Goal: Task Accomplishment & Management: Manage account settings

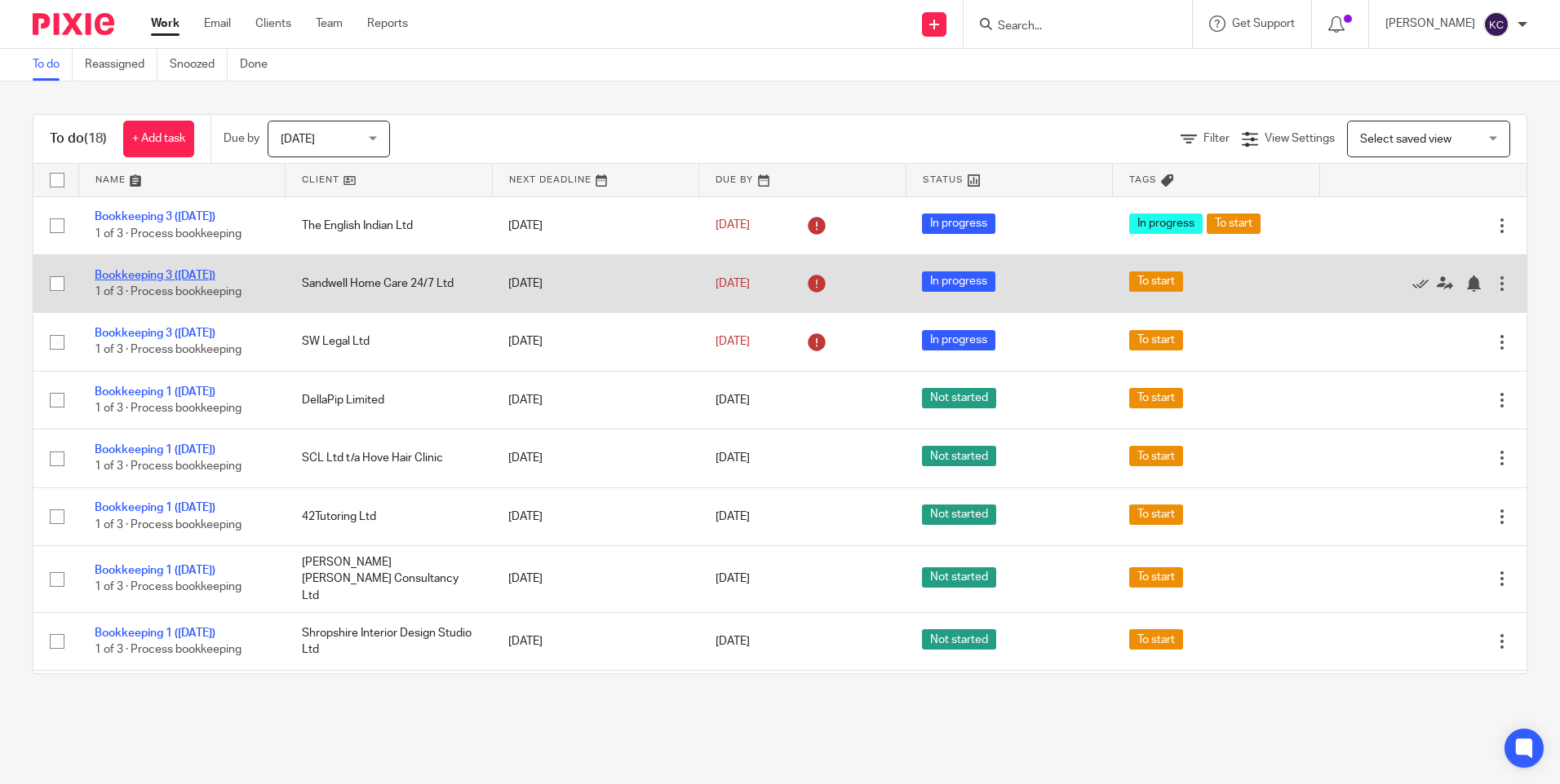
click at [203, 270] on link "Bookkeeping 3 ([DATE])" at bounding box center [154, 275] width 120 height 12
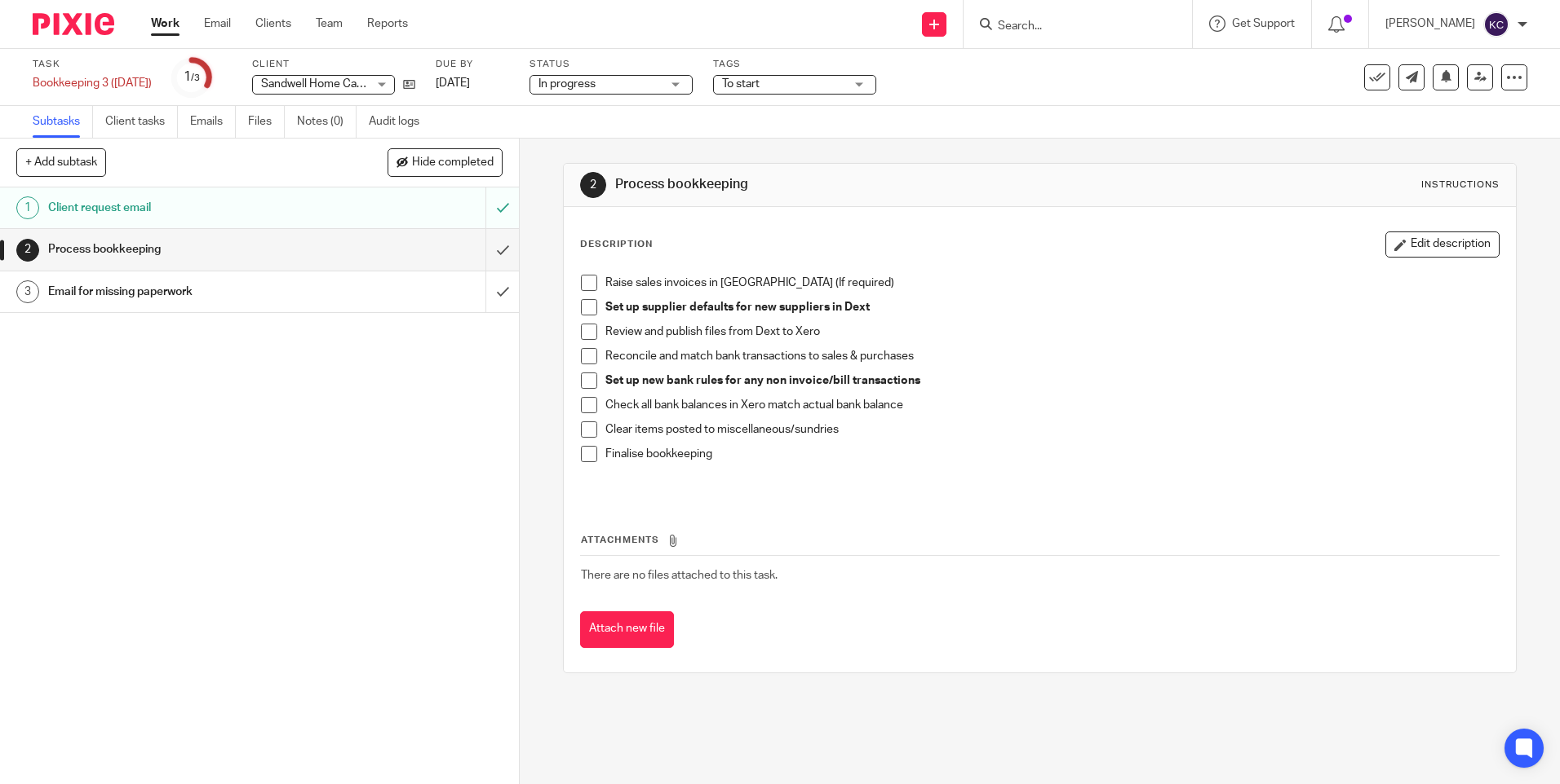
click at [132, 287] on h1 "Email for missing paperwork" at bounding box center [188, 291] width 281 height 24
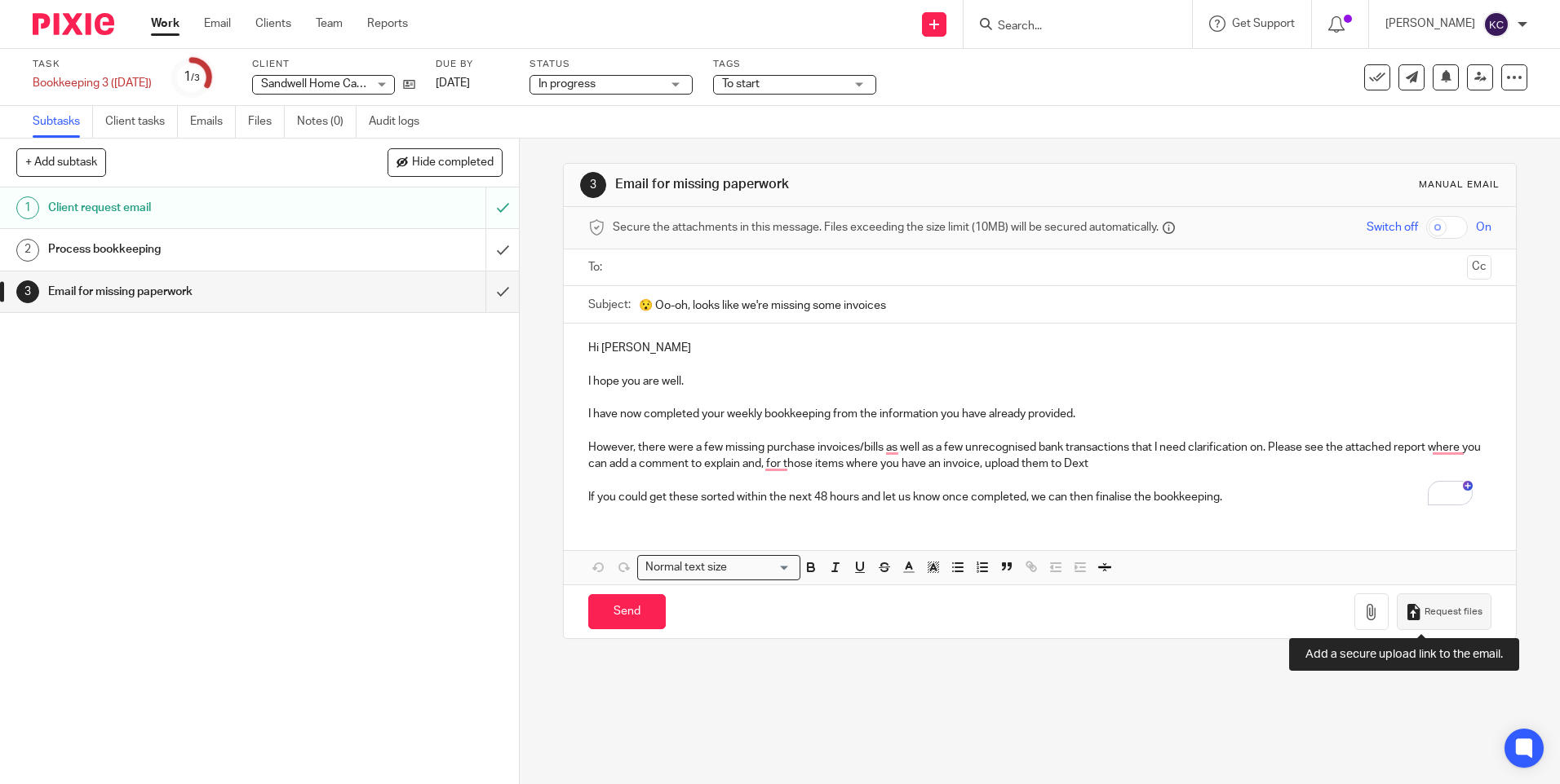
click at [1406, 614] on icon "button" at bounding box center [1414, 612] width 16 height 16
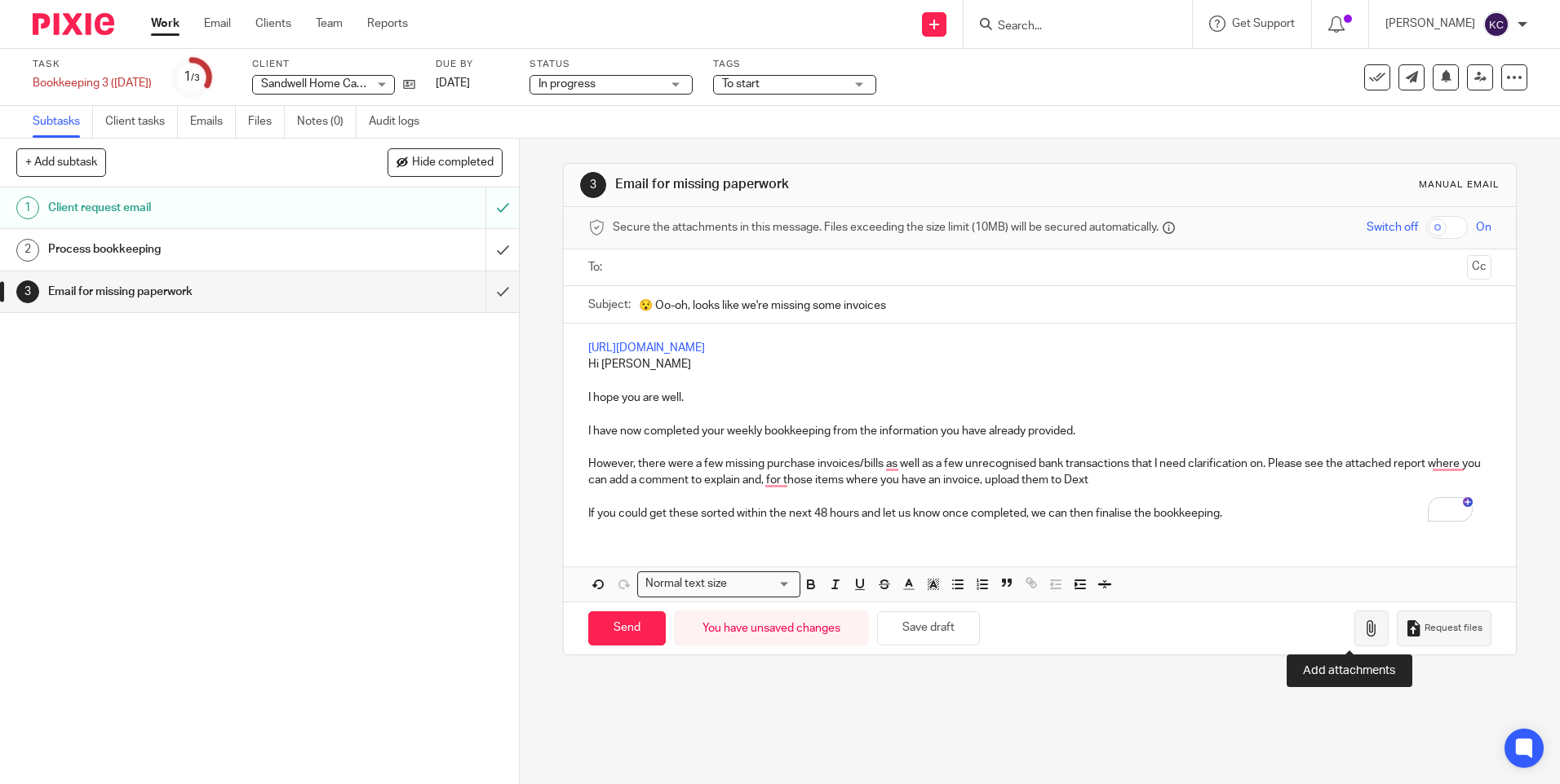
click at [1363, 633] on icon "button" at bounding box center [1371, 628] width 16 height 16
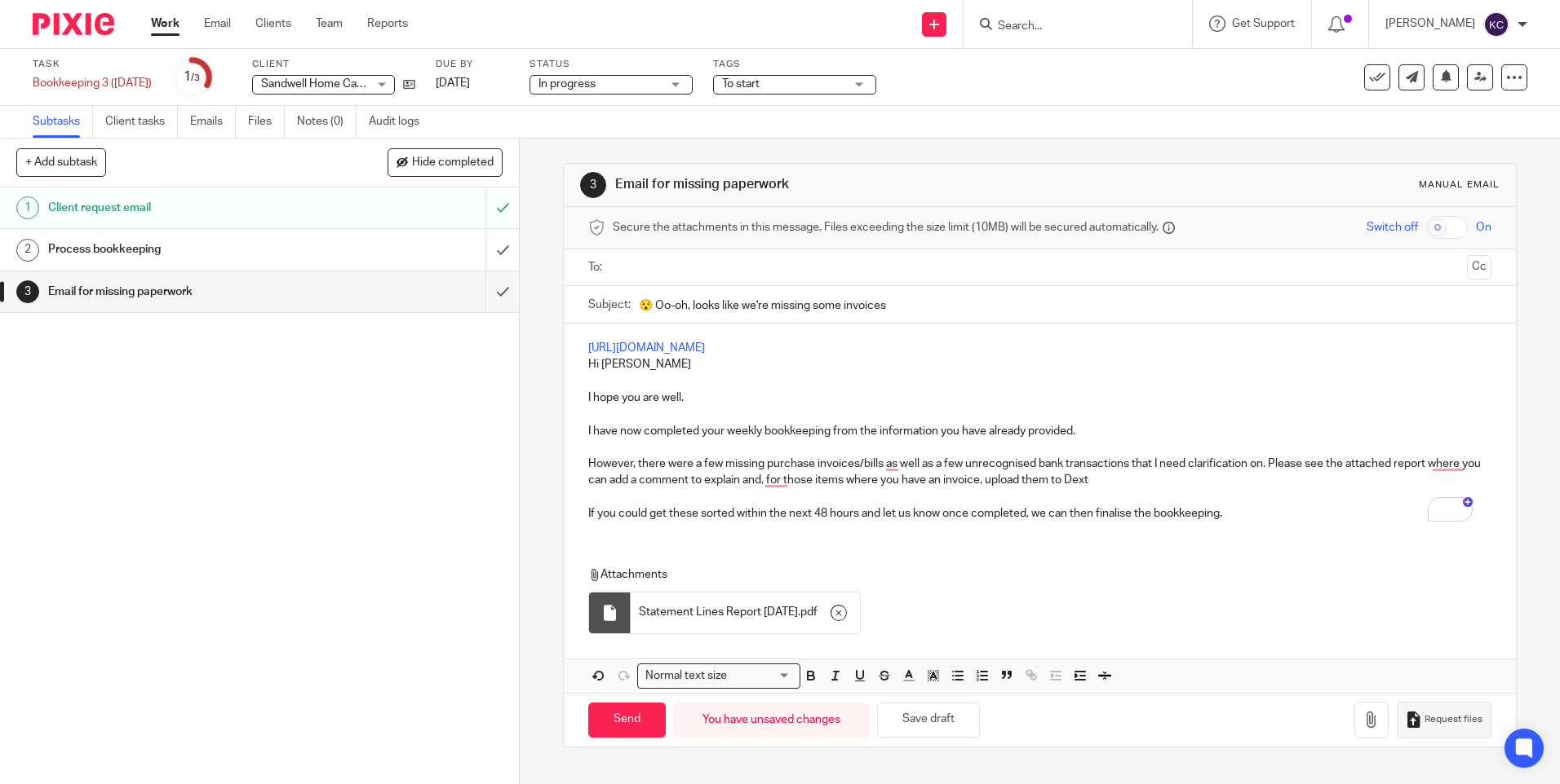
click at [646, 263] on input "text" at bounding box center [1039, 267] width 842 height 19
click at [621, 723] on input "Send" at bounding box center [627, 723] width 78 height 35
type input "Sent"
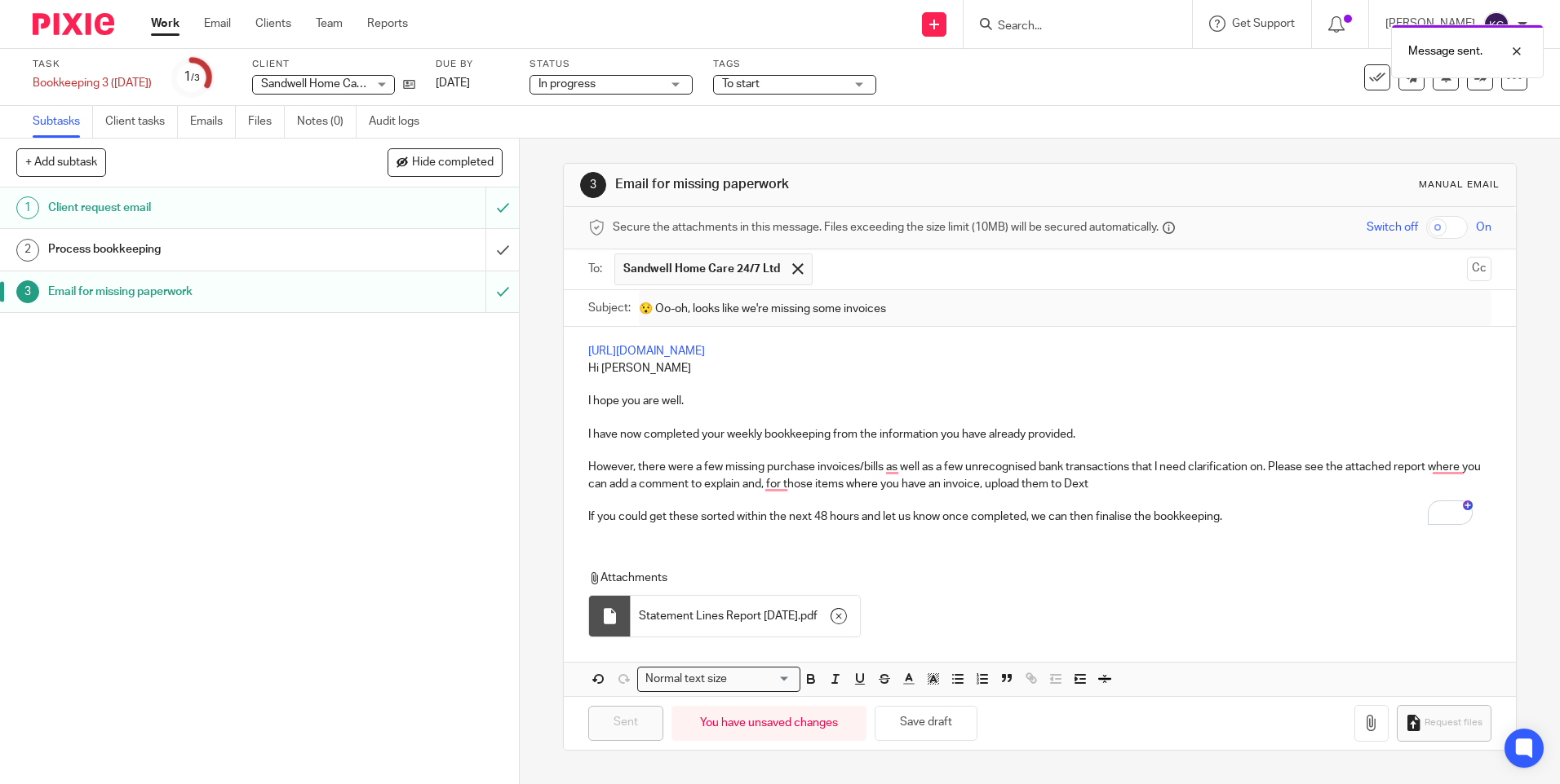
click at [158, 18] on link "Work" at bounding box center [165, 23] width 29 height 16
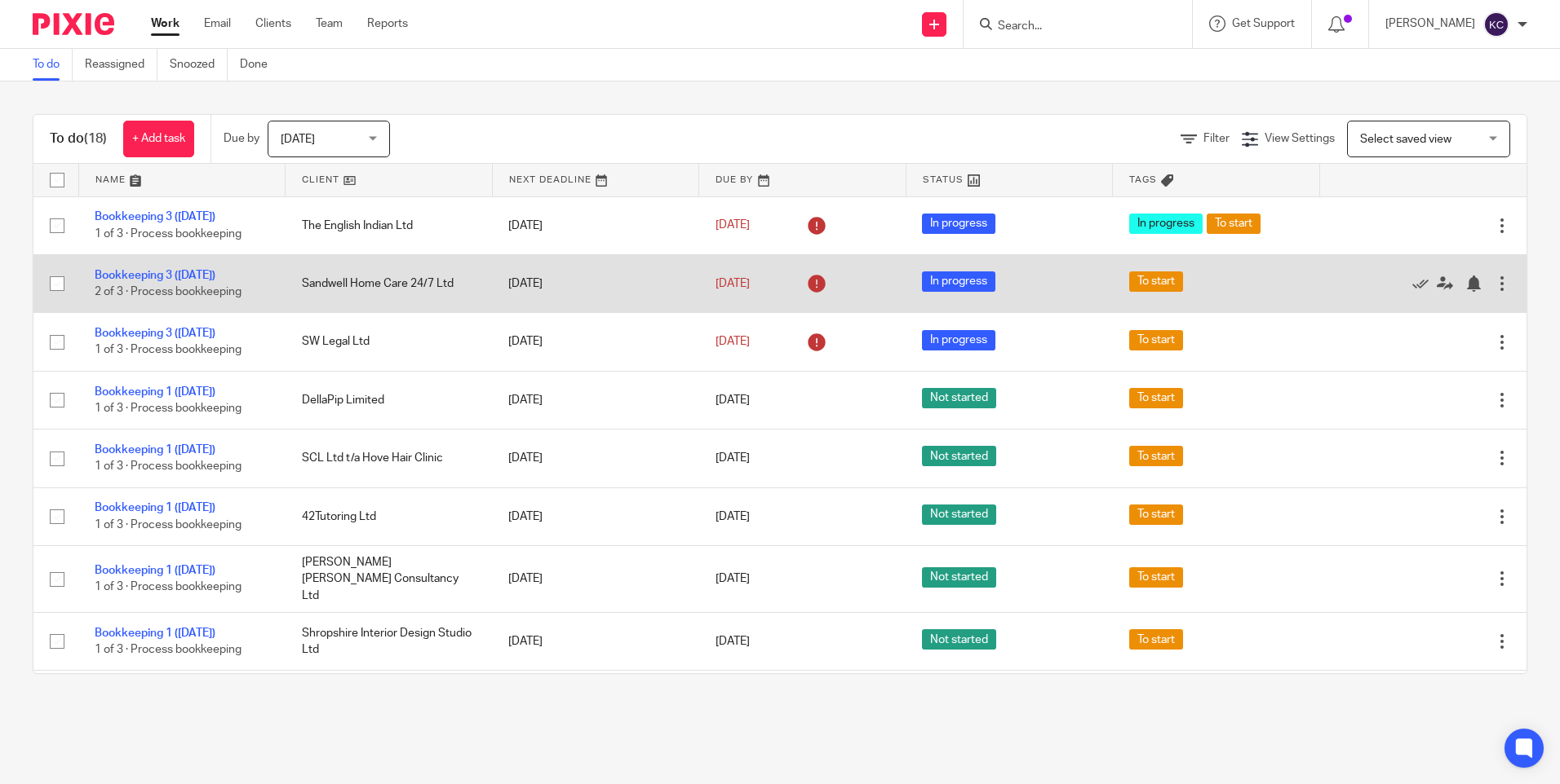
click at [1494, 282] on div at bounding box center [1502, 283] width 16 height 16
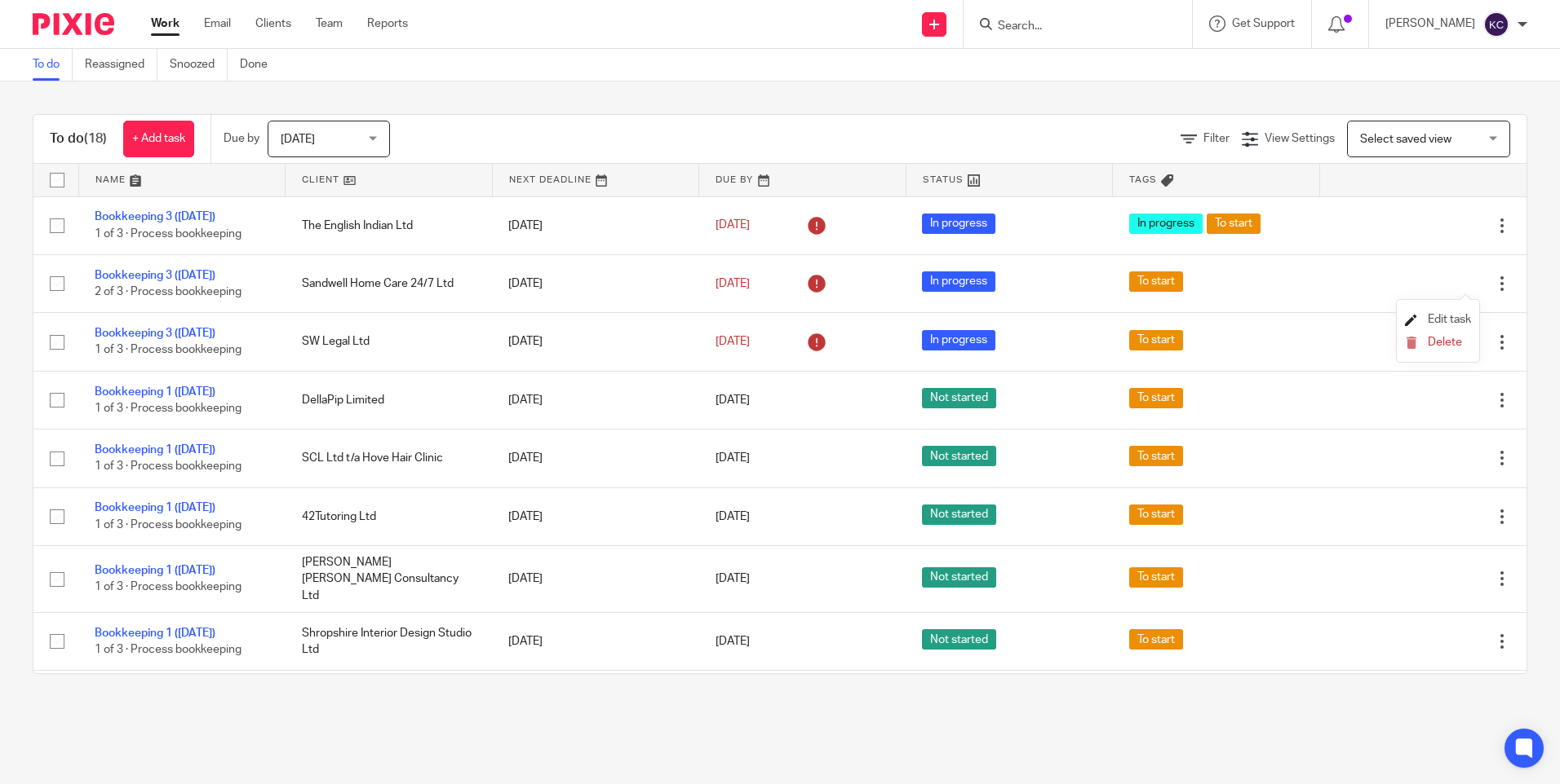
click at [1458, 319] on span "Edit task" at bounding box center [1449, 319] width 44 height 12
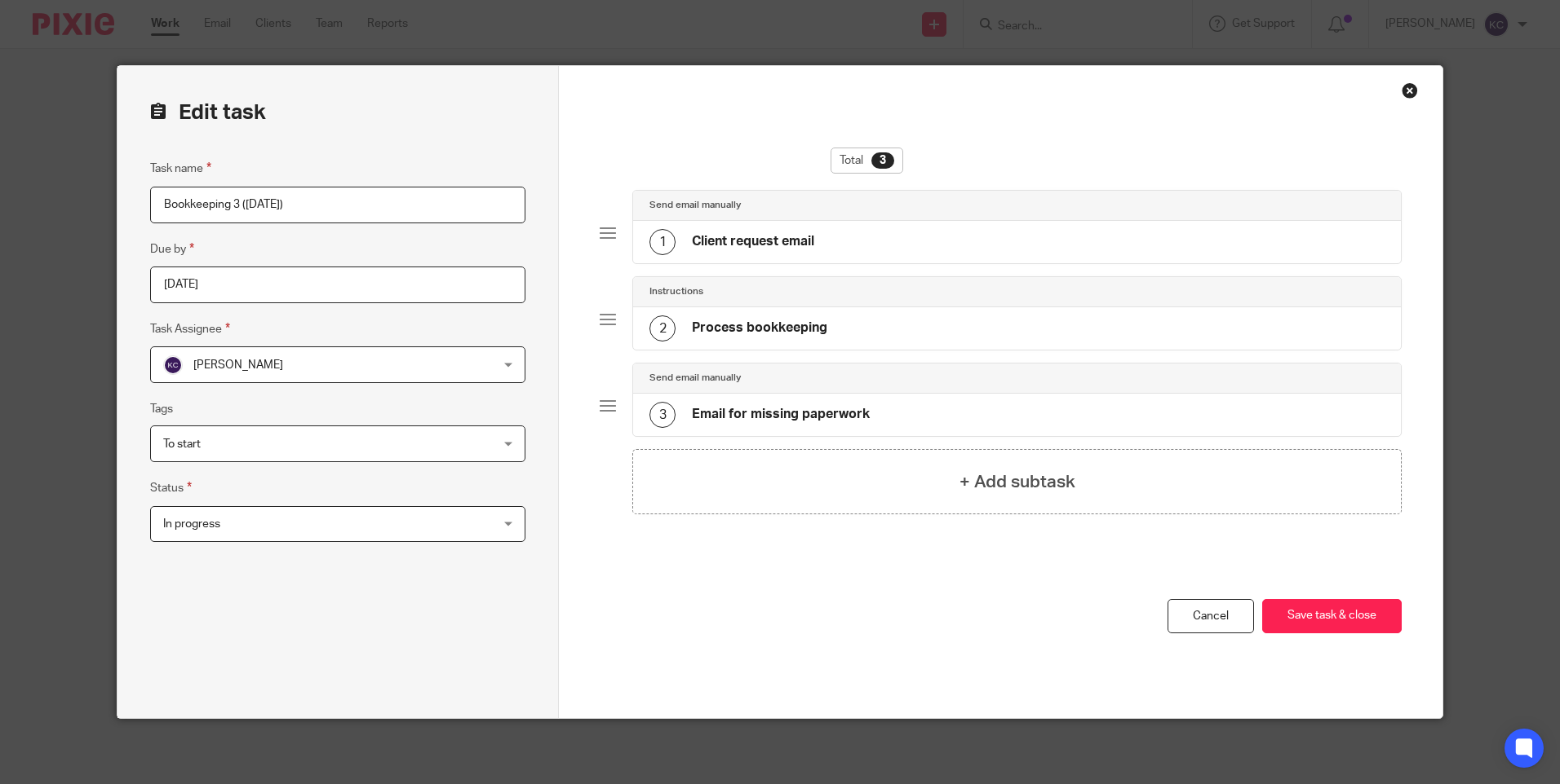
click at [1401, 85] on div "Close this dialog window" at bounding box center [1409, 90] width 16 height 16
click at [1200, 620] on link "Cancel" at bounding box center [1211, 617] width 86 height 35
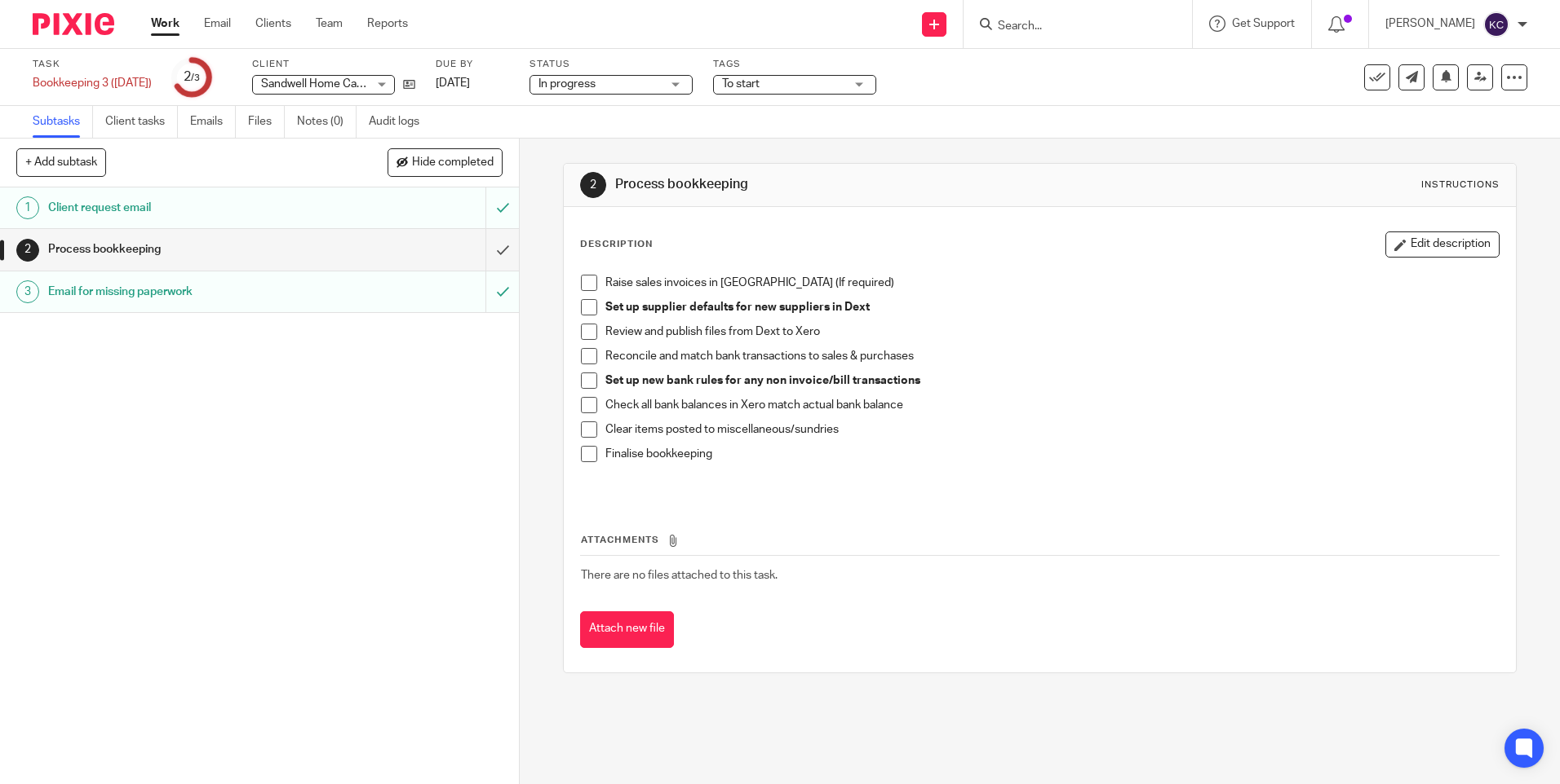
click at [168, 22] on link "Work" at bounding box center [165, 23] width 29 height 16
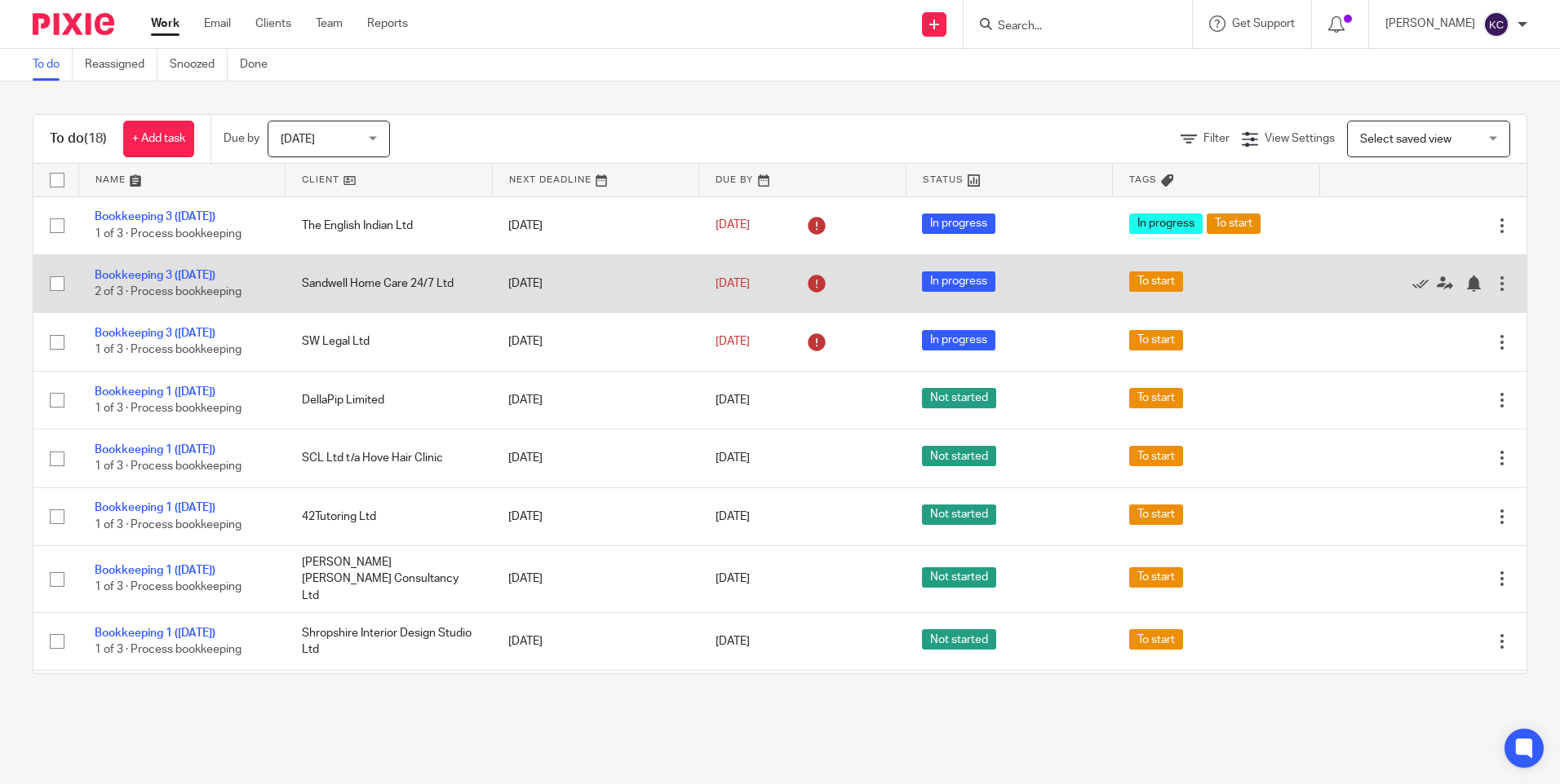
click at [1494, 280] on div at bounding box center [1502, 283] width 16 height 16
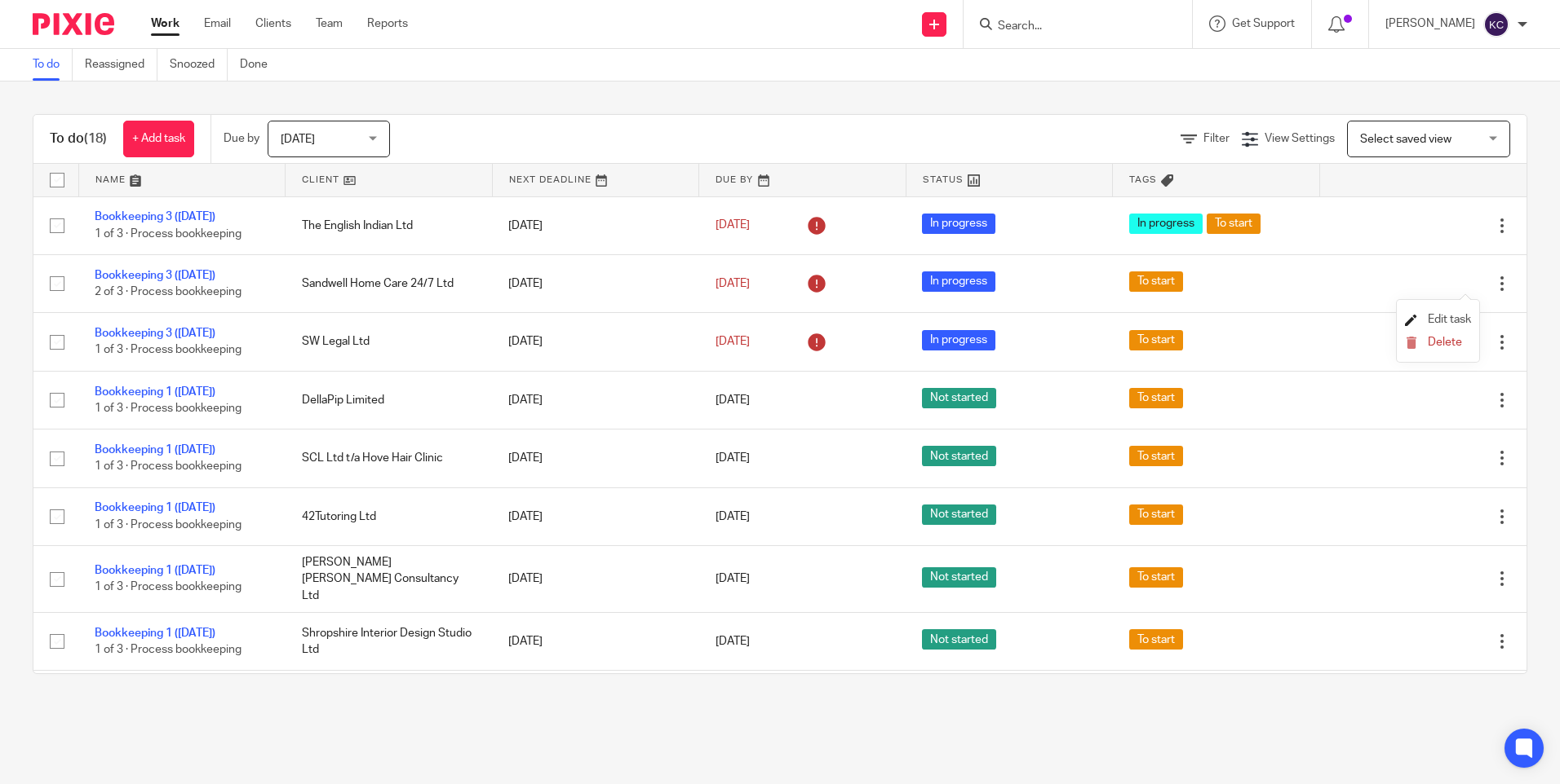
click at [1447, 316] on span "Edit task" at bounding box center [1449, 319] width 44 height 12
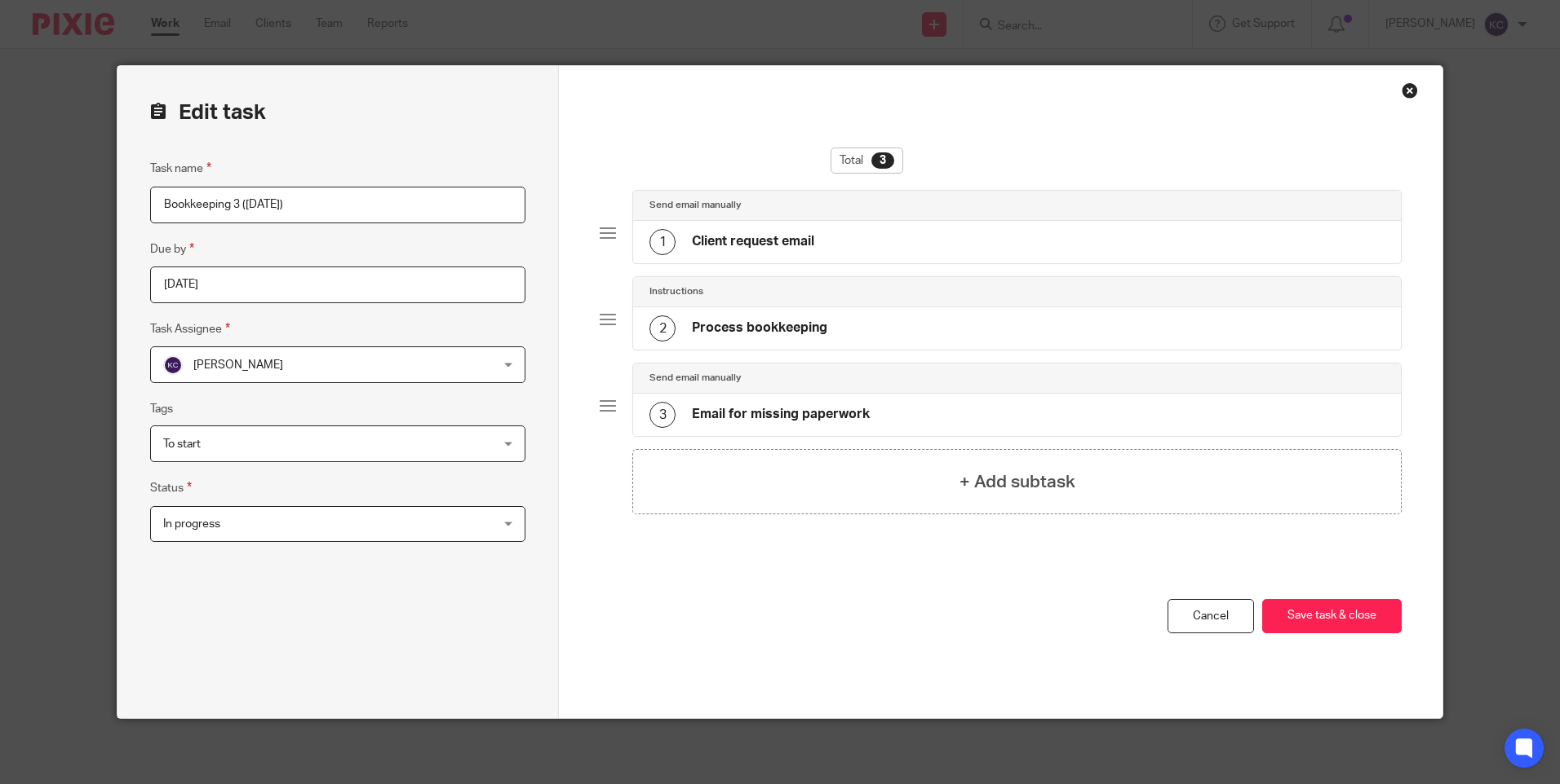
click at [499, 519] on div "In progress In progress" at bounding box center [337, 524] width 375 height 37
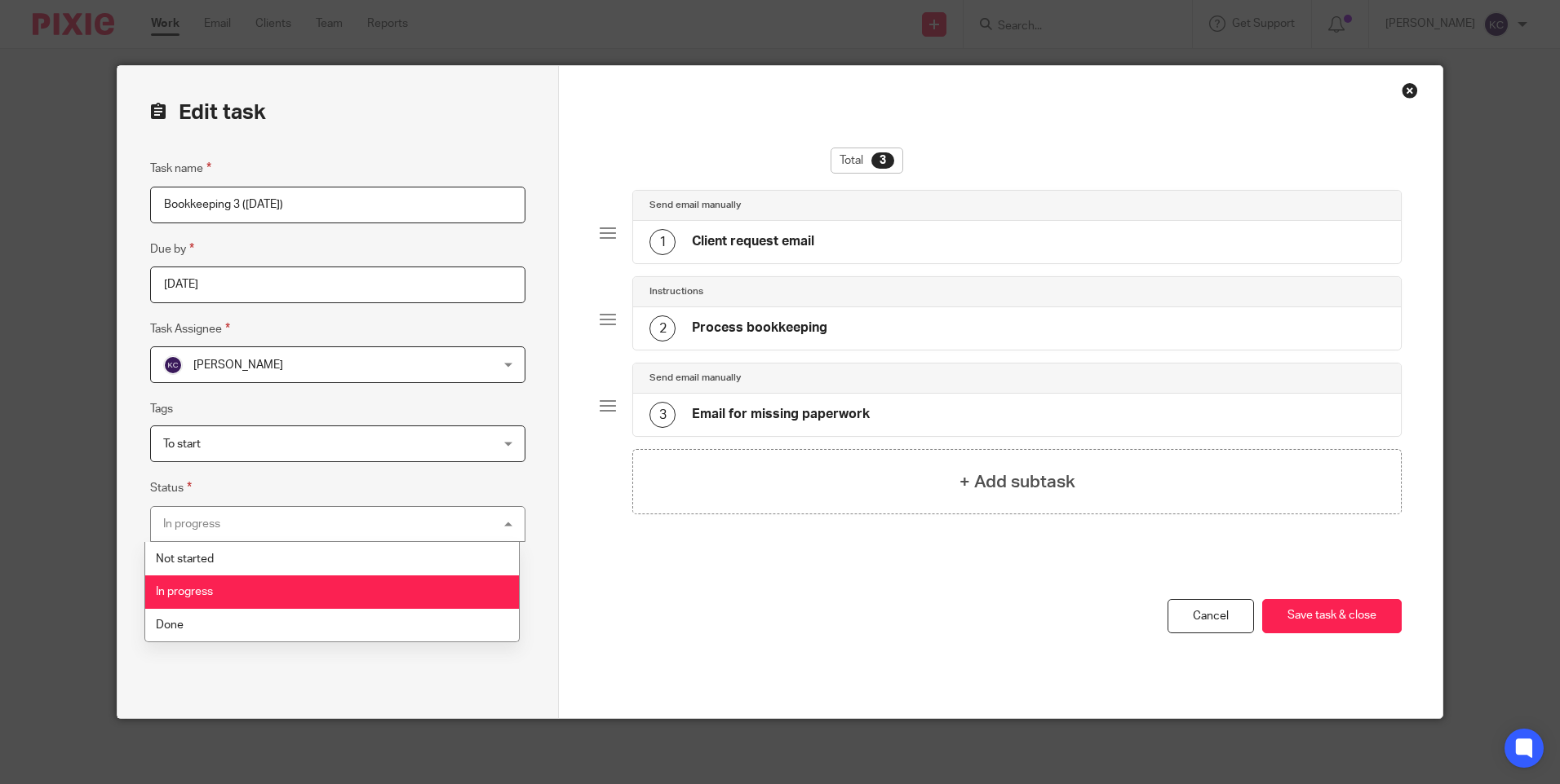
click at [642, 584] on div "Total 3 Send email manually 1 Client request email Instructions 2 Process bookk…" at bounding box center [1000, 373] width 801 height 452
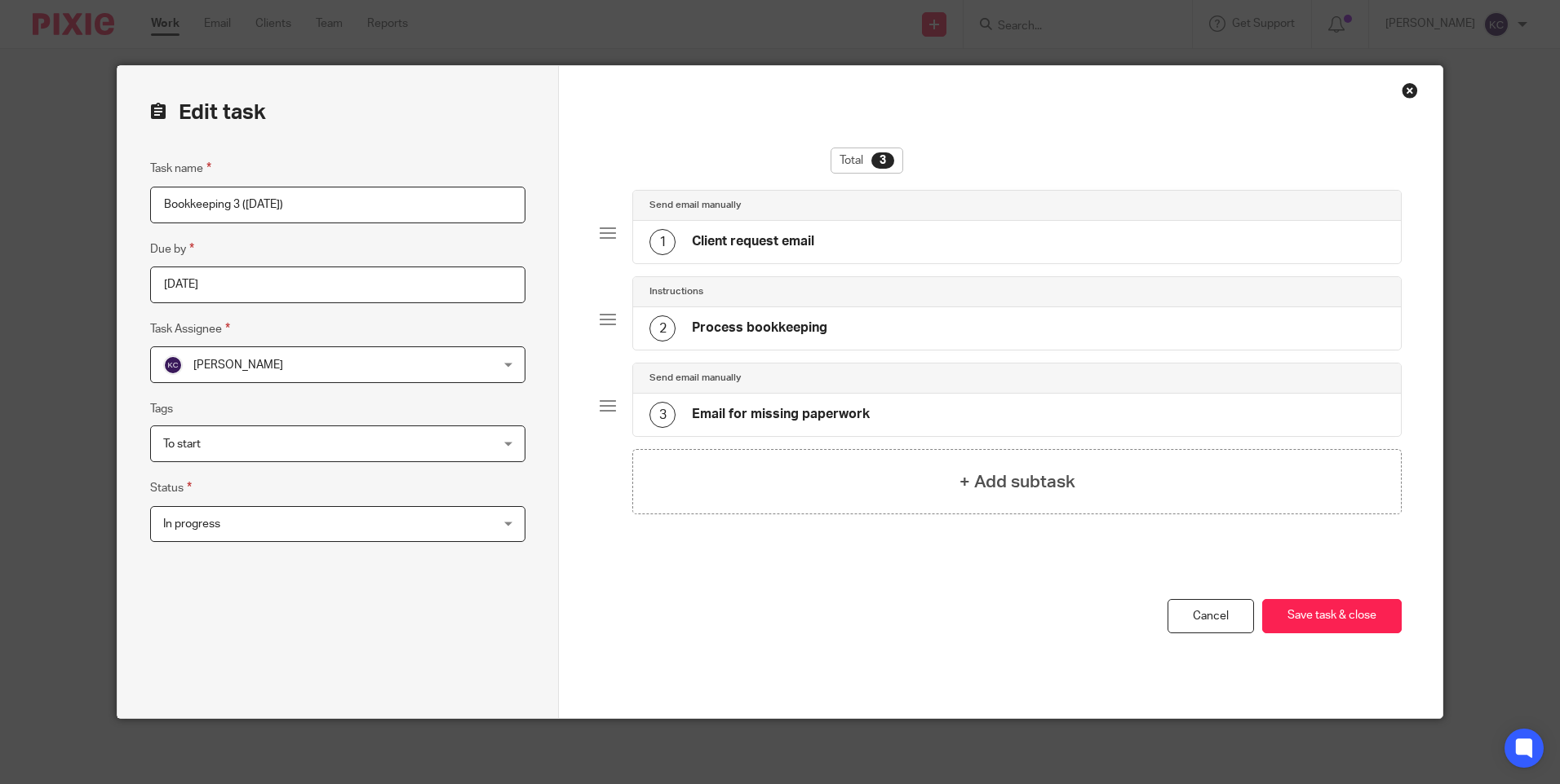
click at [506, 445] on div "To start" at bounding box center [337, 444] width 375 height 37
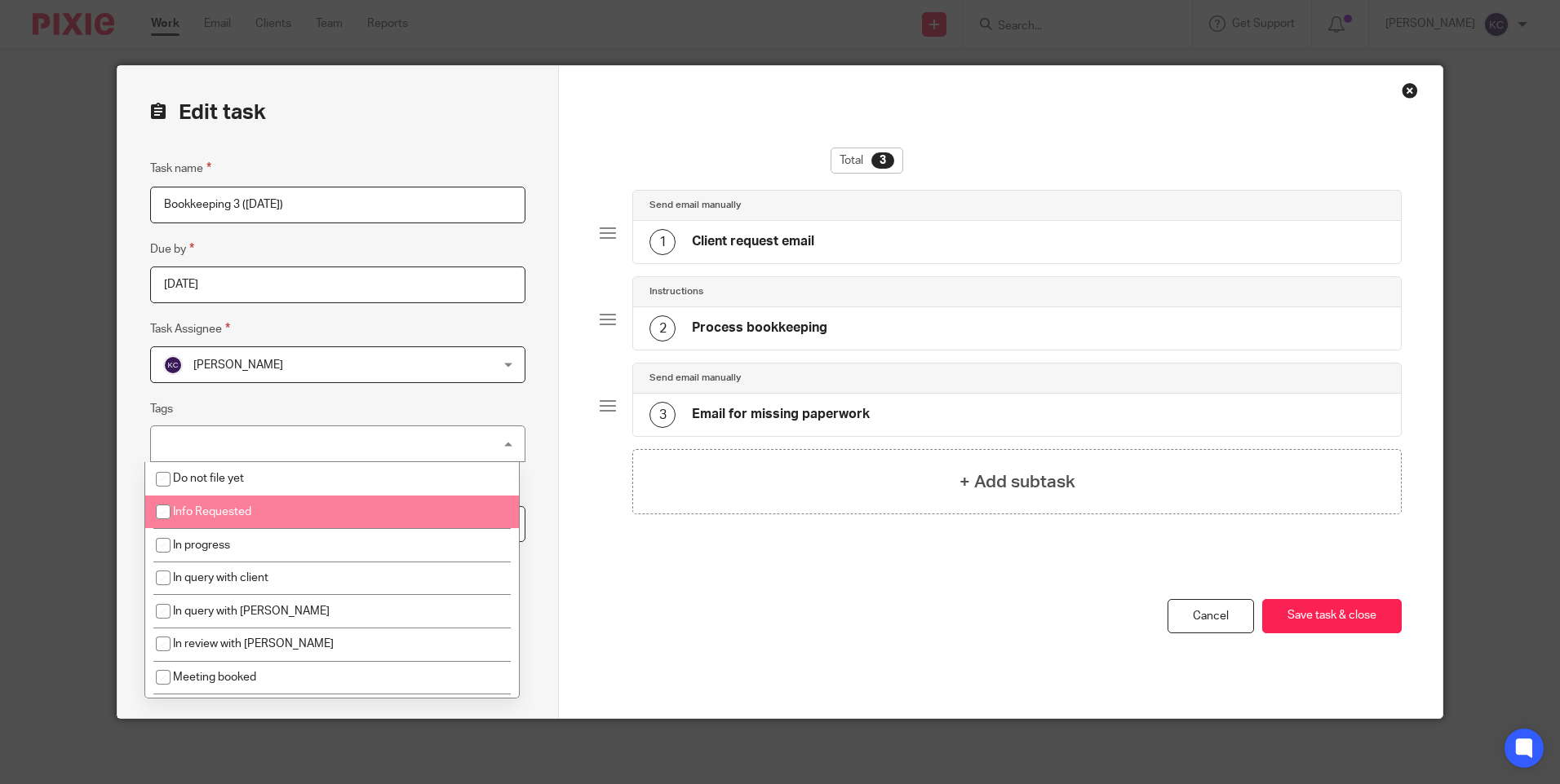
click at [164, 509] on input "checkbox" at bounding box center [163, 511] width 31 height 31
checkbox input "true"
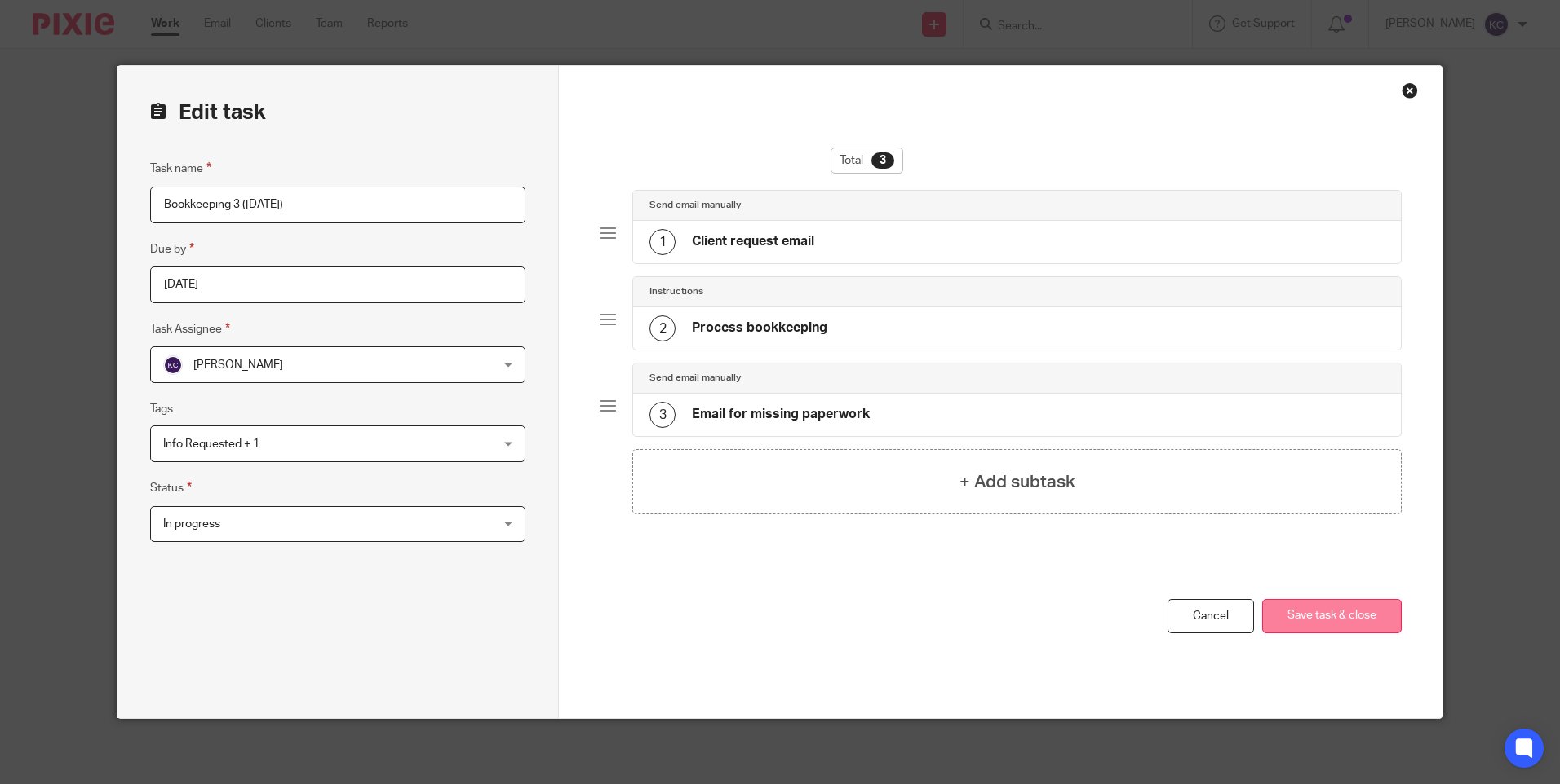
click at [1304, 609] on button "Save task & close" at bounding box center [1332, 617] width 139 height 35
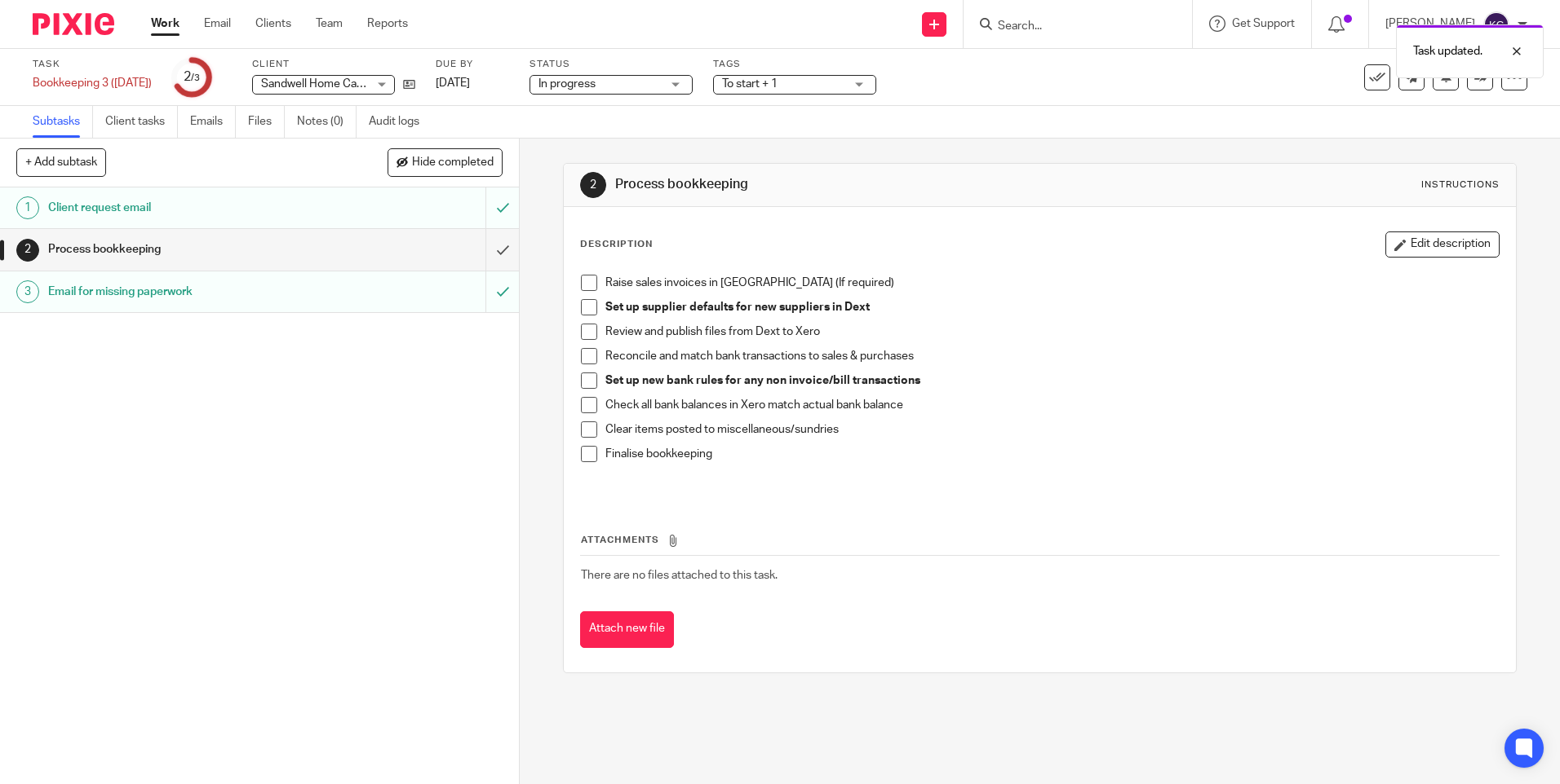
click at [163, 16] on link "Work" at bounding box center [165, 23] width 29 height 16
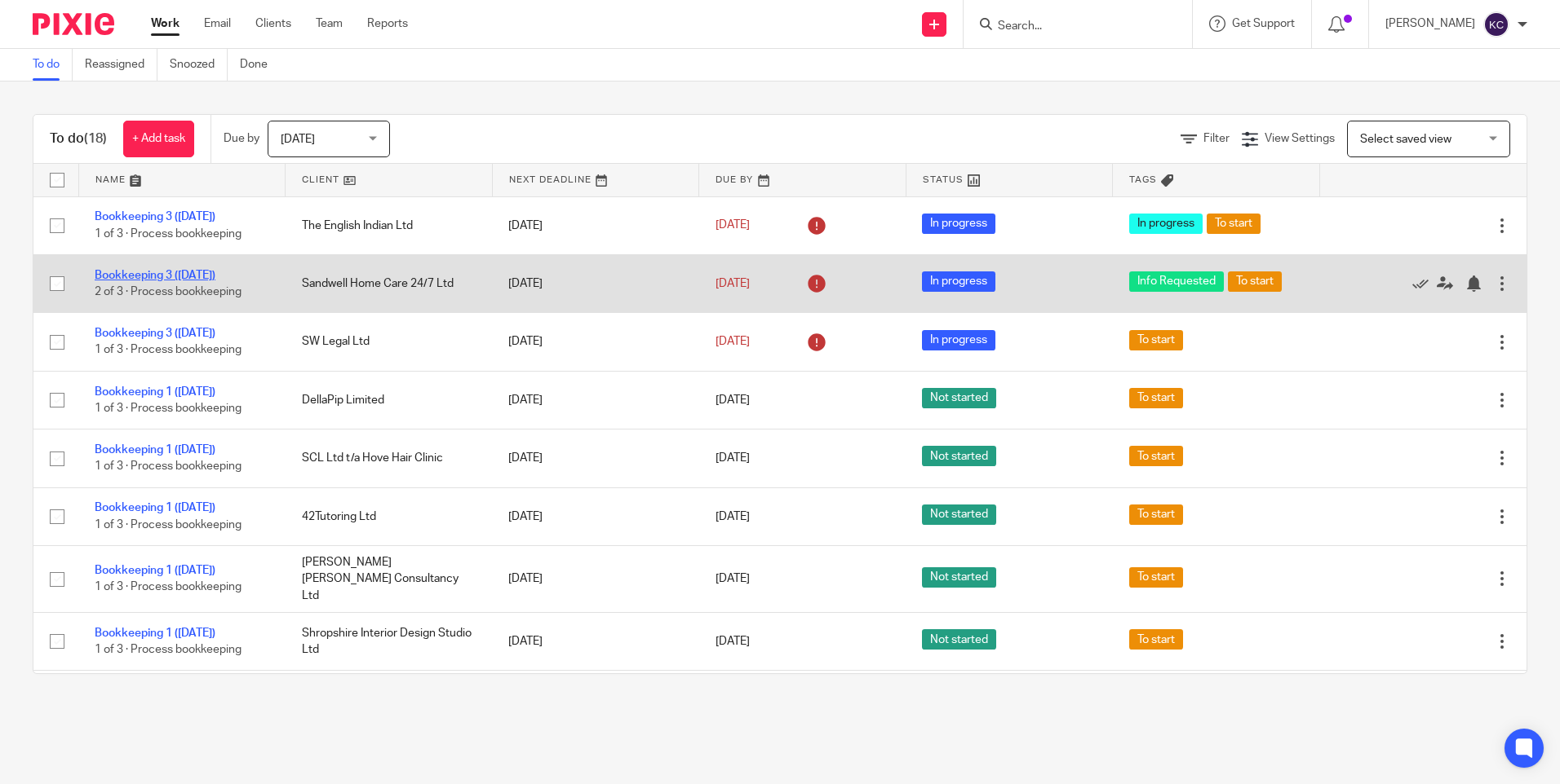
click at [207, 279] on link "Bookkeeping 3 ([DATE])" at bounding box center [154, 275] width 120 height 12
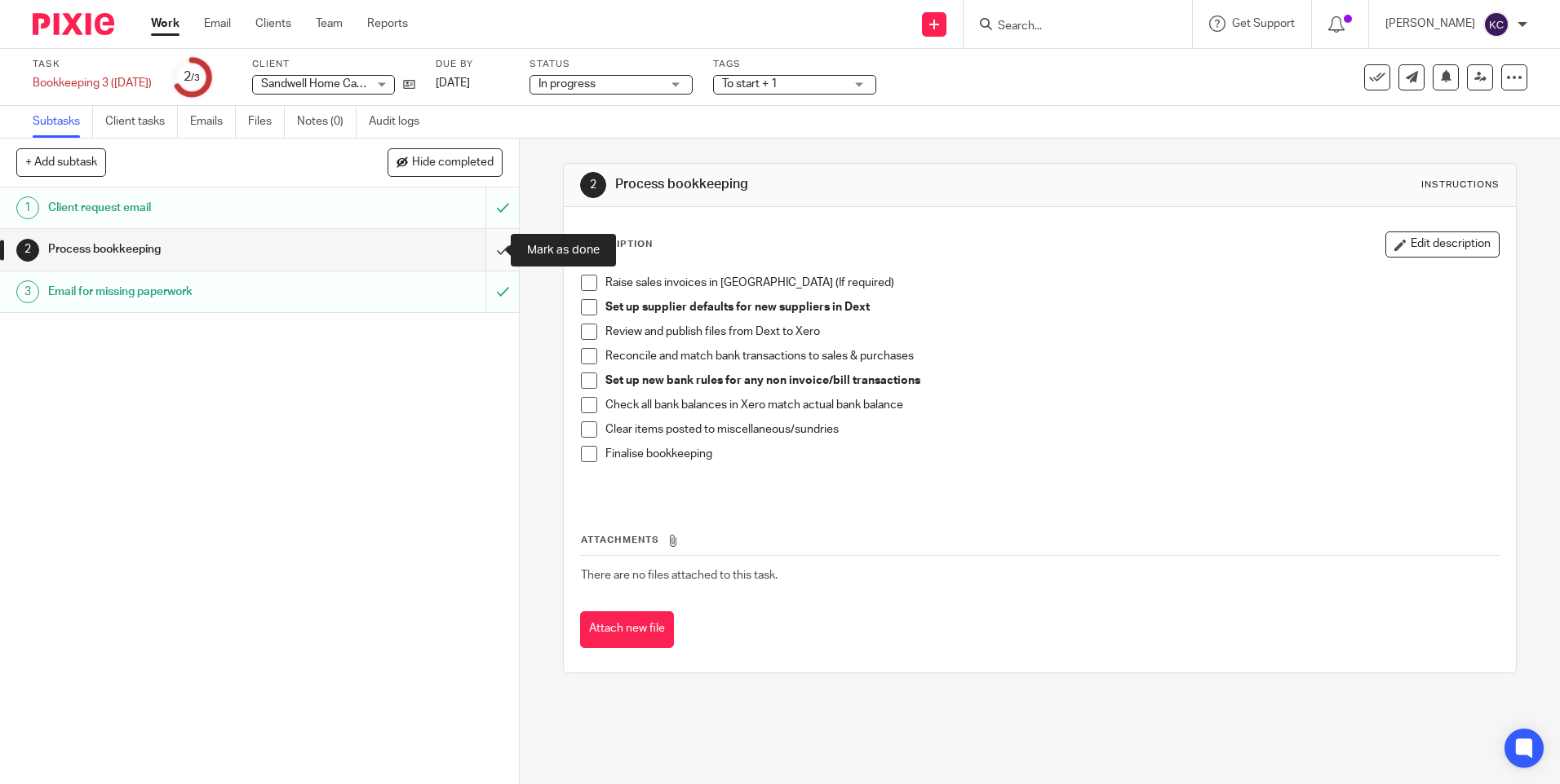
click at [485, 245] on input "submit" at bounding box center [259, 249] width 519 height 41
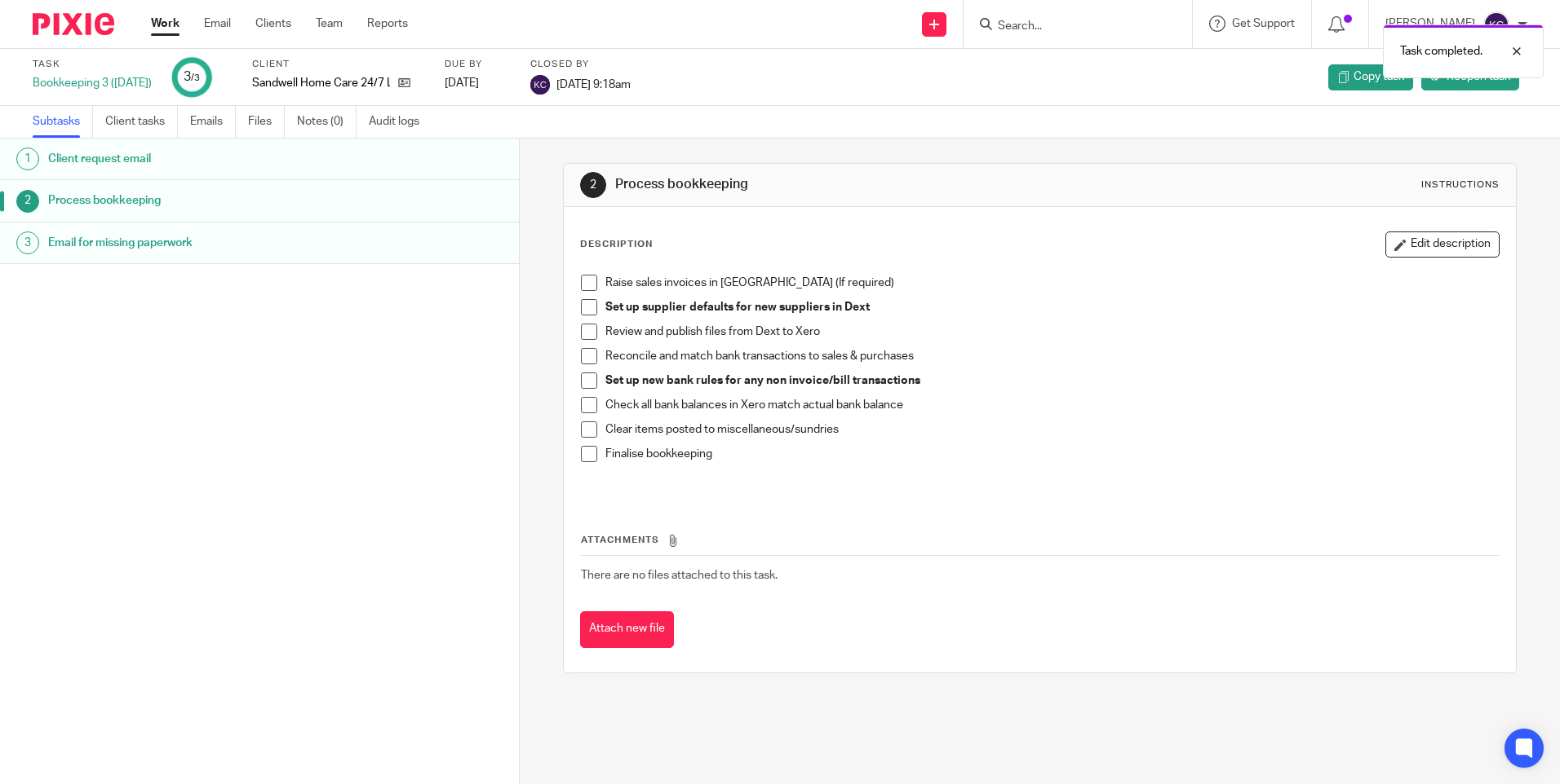
click at [169, 23] on link "Work" at bounding box center [165, 23] width 29 height 16
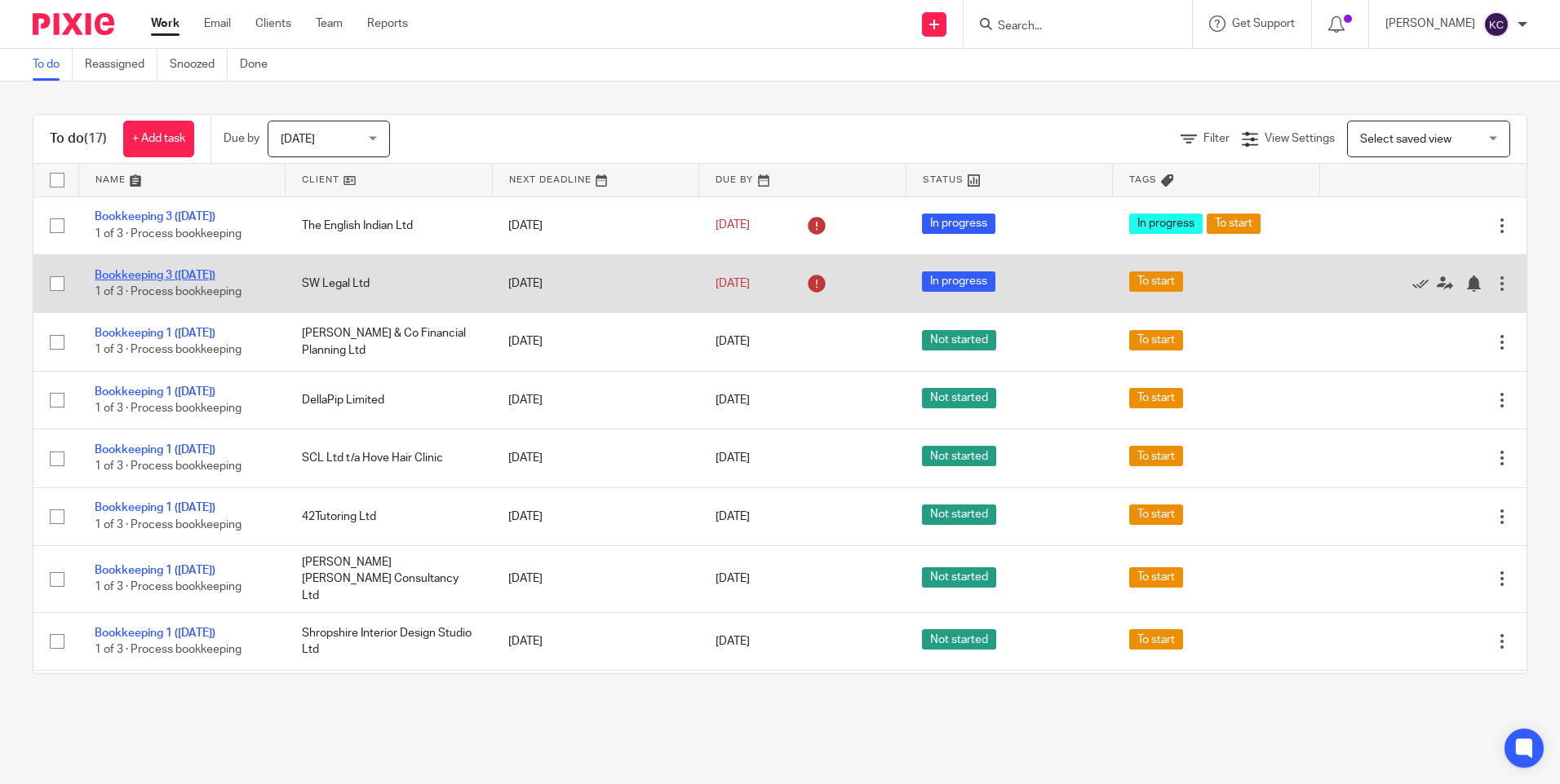
click at [211, 277] on link "Bookkeeping 3 ([DATE])" at bounding box center [154, 275] width 120 height 12
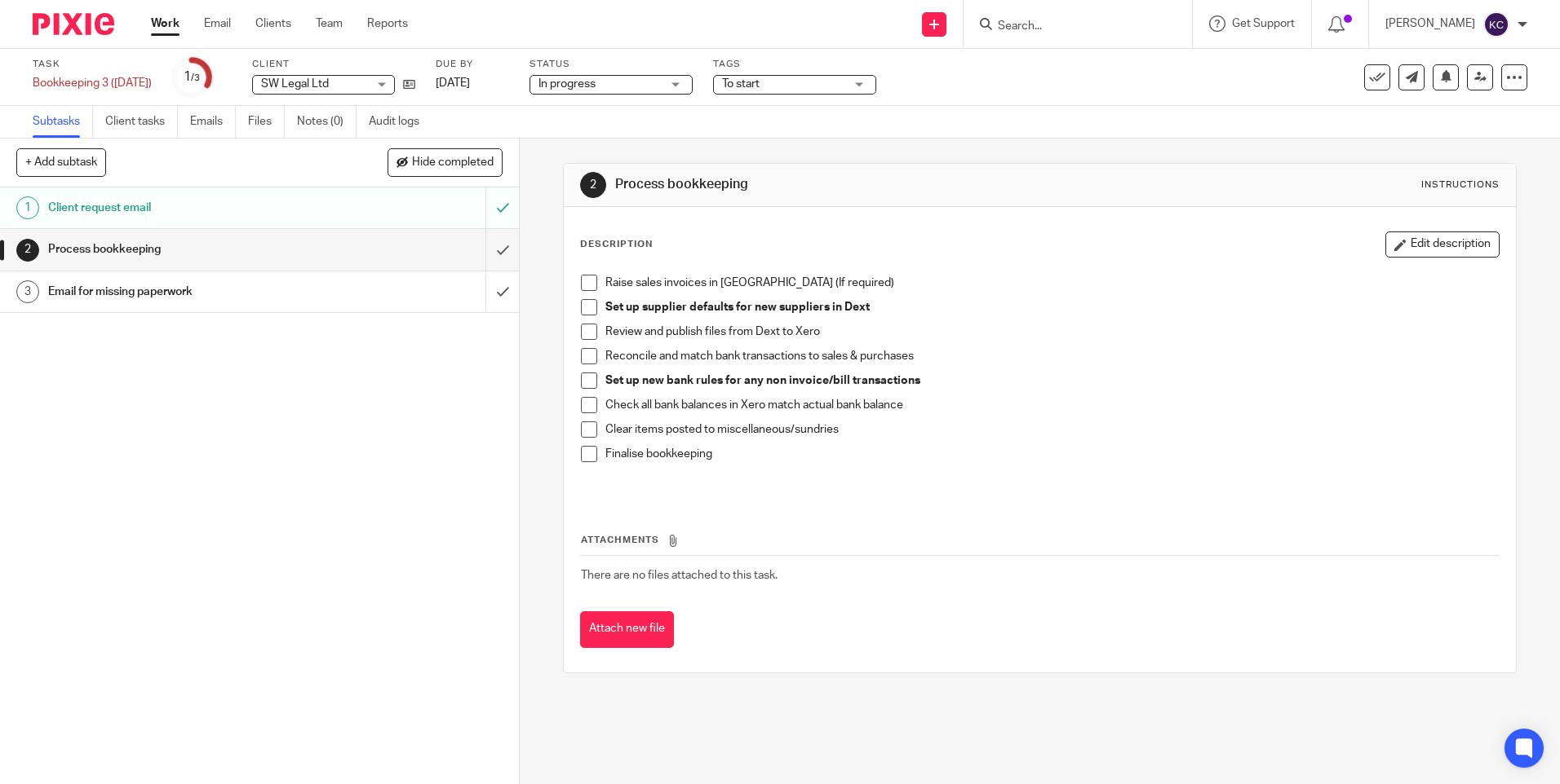
click at [173, 288] on h1 "Email for missing paperwork" at bounding box center [188, 291] width 281 height 24
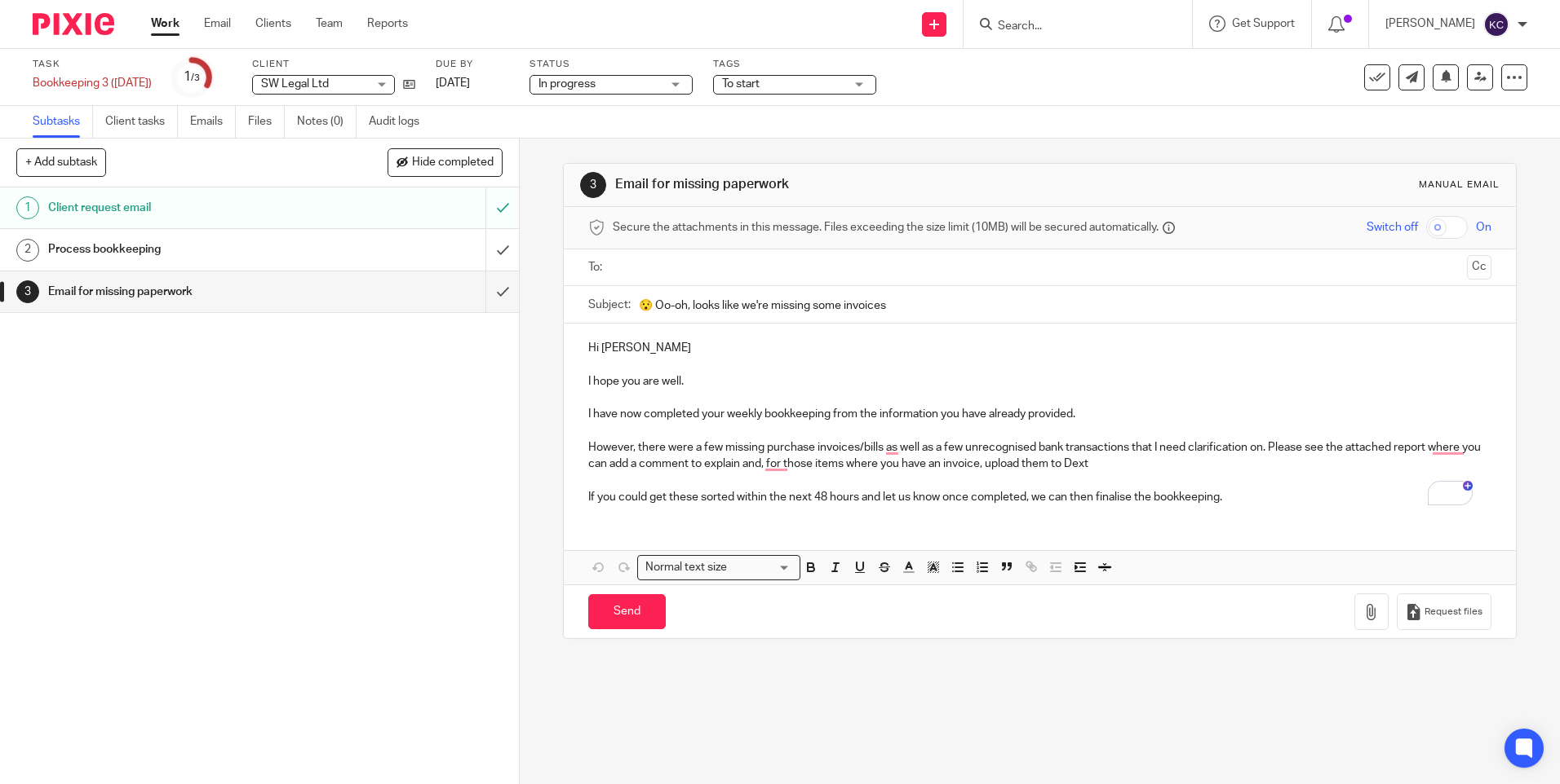
click at [1132, 461] on p "However, there were a few missing purchase invoices/bills as well as a few unre…" at bounding box center [1039, 456] width 902 height 34
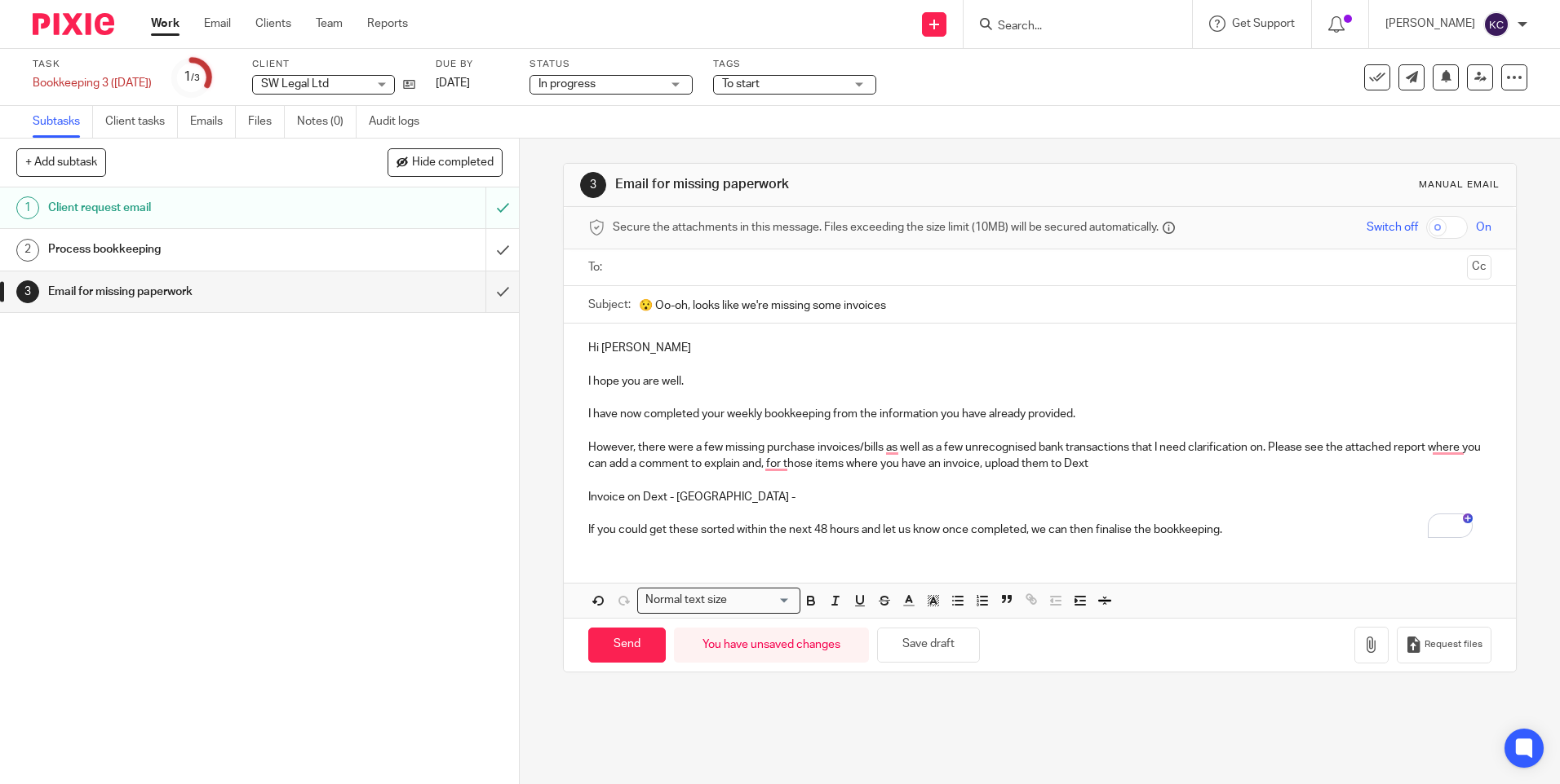
click at [792, 496] on p "Invoice on Dext - Albrighton Hall Hotel -" at bounding box center [1039, 497] width 902 height 16
click at [931, 495] on p "Invoice on Dext - Albrighton Hall Hotel - please advise what this is." at bounding box center [1039, 497] width 902 height 16
click at [1363, 645] on icon "button" at bounding box center [1371, 645] width 16 height 16
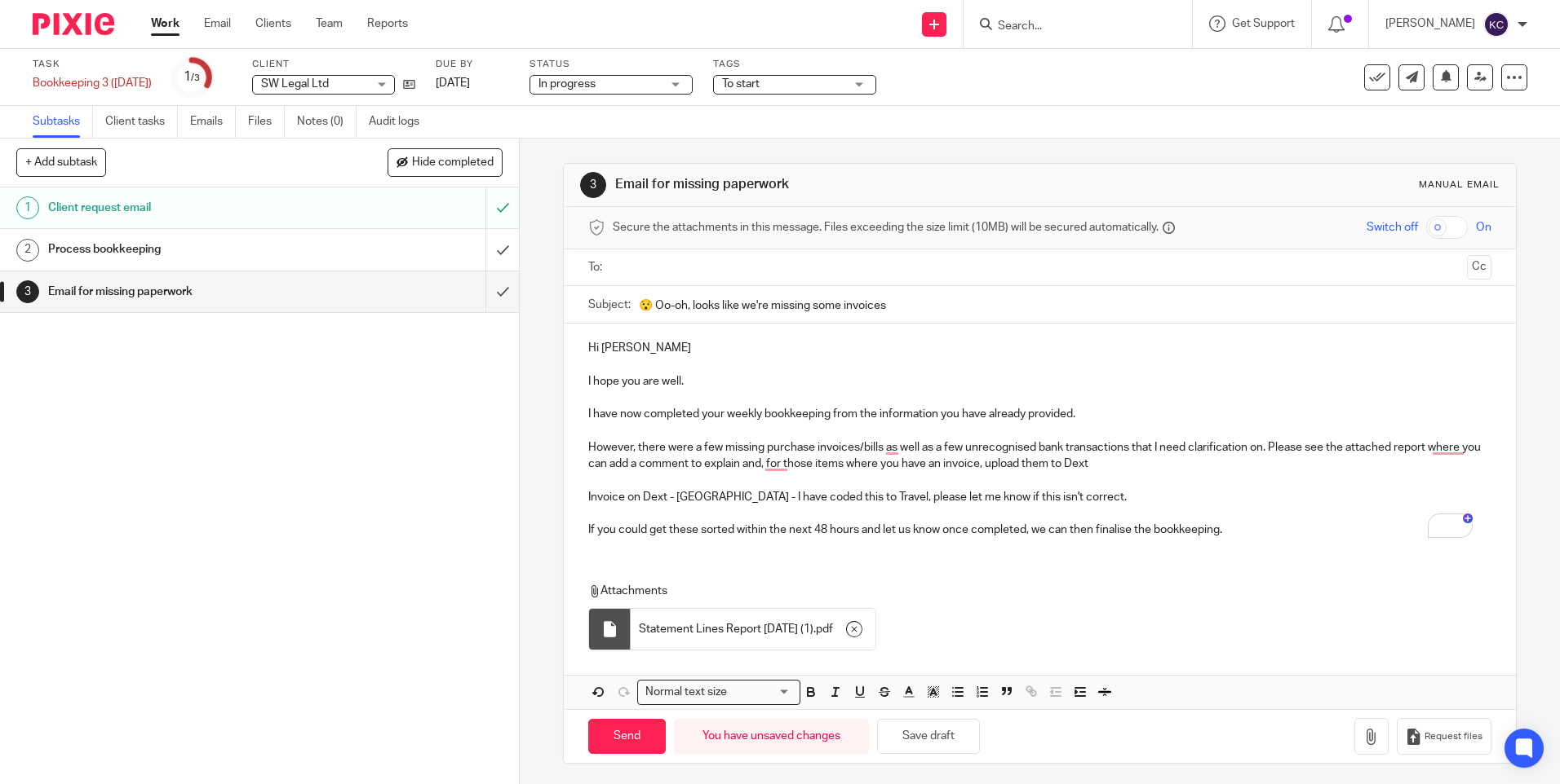
click at [727, 625] on span "Statement Lines Report [DATE] (1)" at bounding box center [727, 629] width 175 height 16
click at [613, 626] on div at bounding box center [610, 630] width 42 height 41
click at [862, 629] on icon "button" at bounding box center [854, 629] width 16 height 16
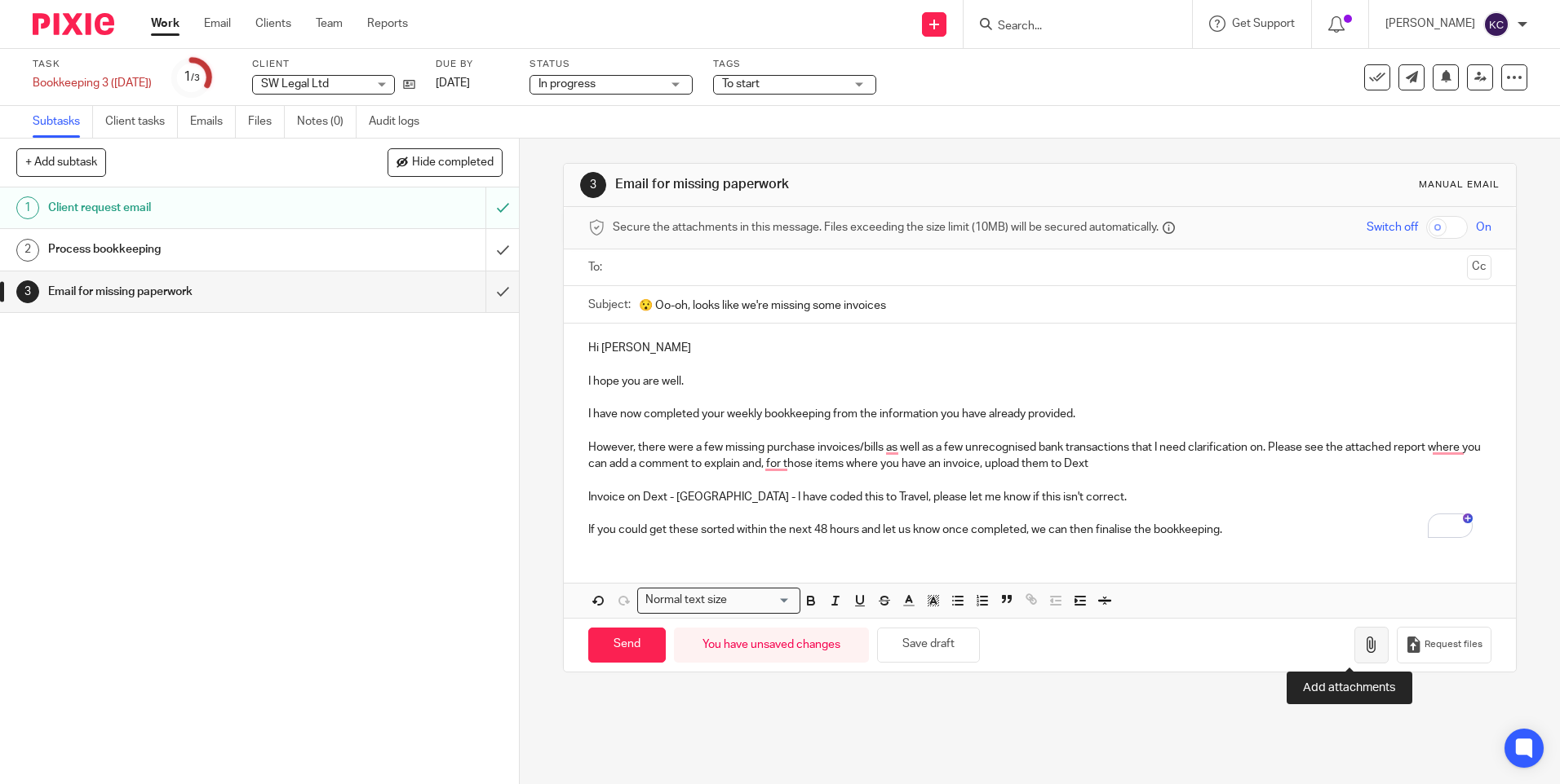
click at [1363, 647] on icon "button" at bounding box center [1371, 645] width 16 height 16
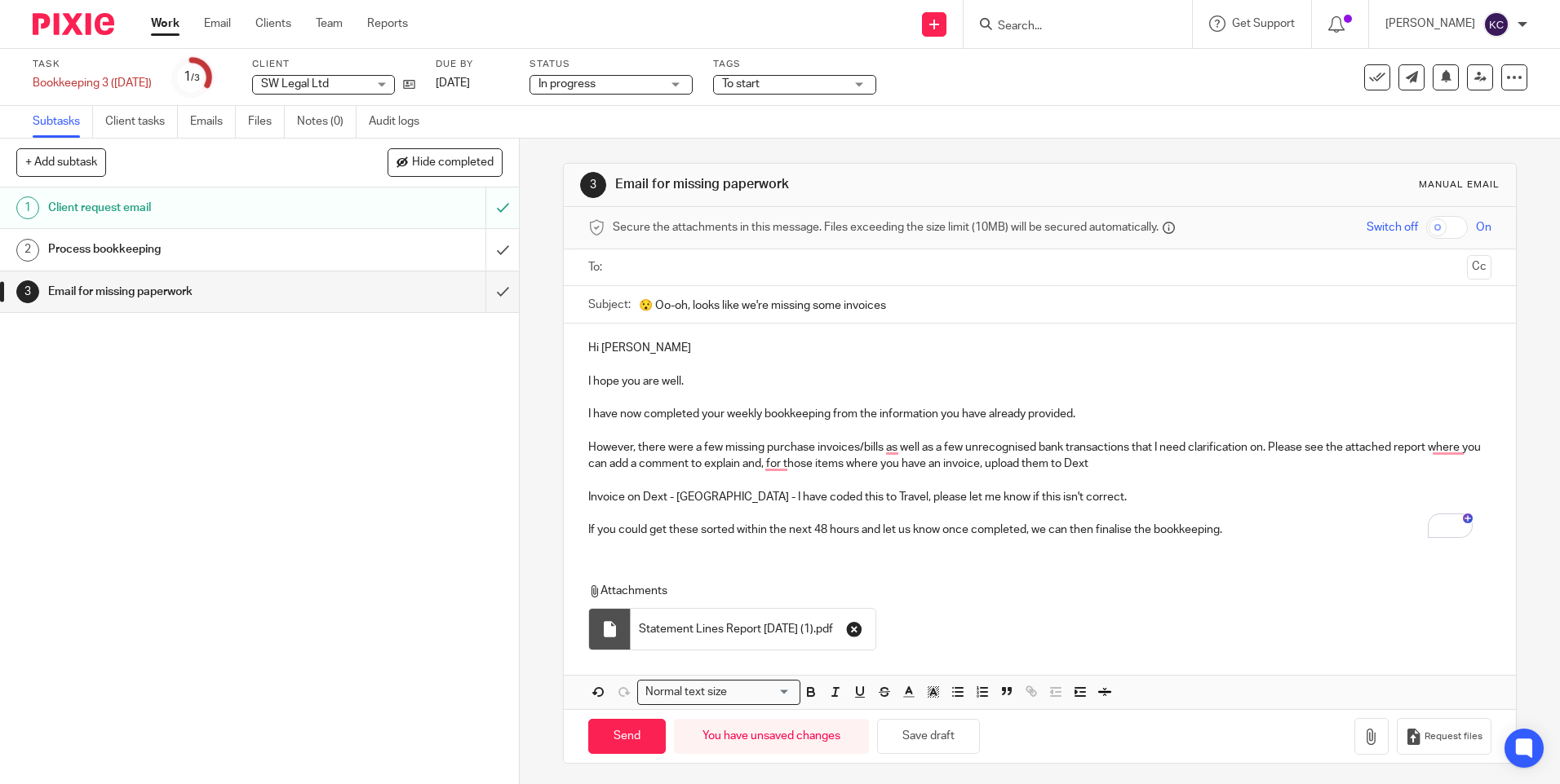
click at [862, 629] on icon "button" at bounding box center [854, 629] width 16 height 16
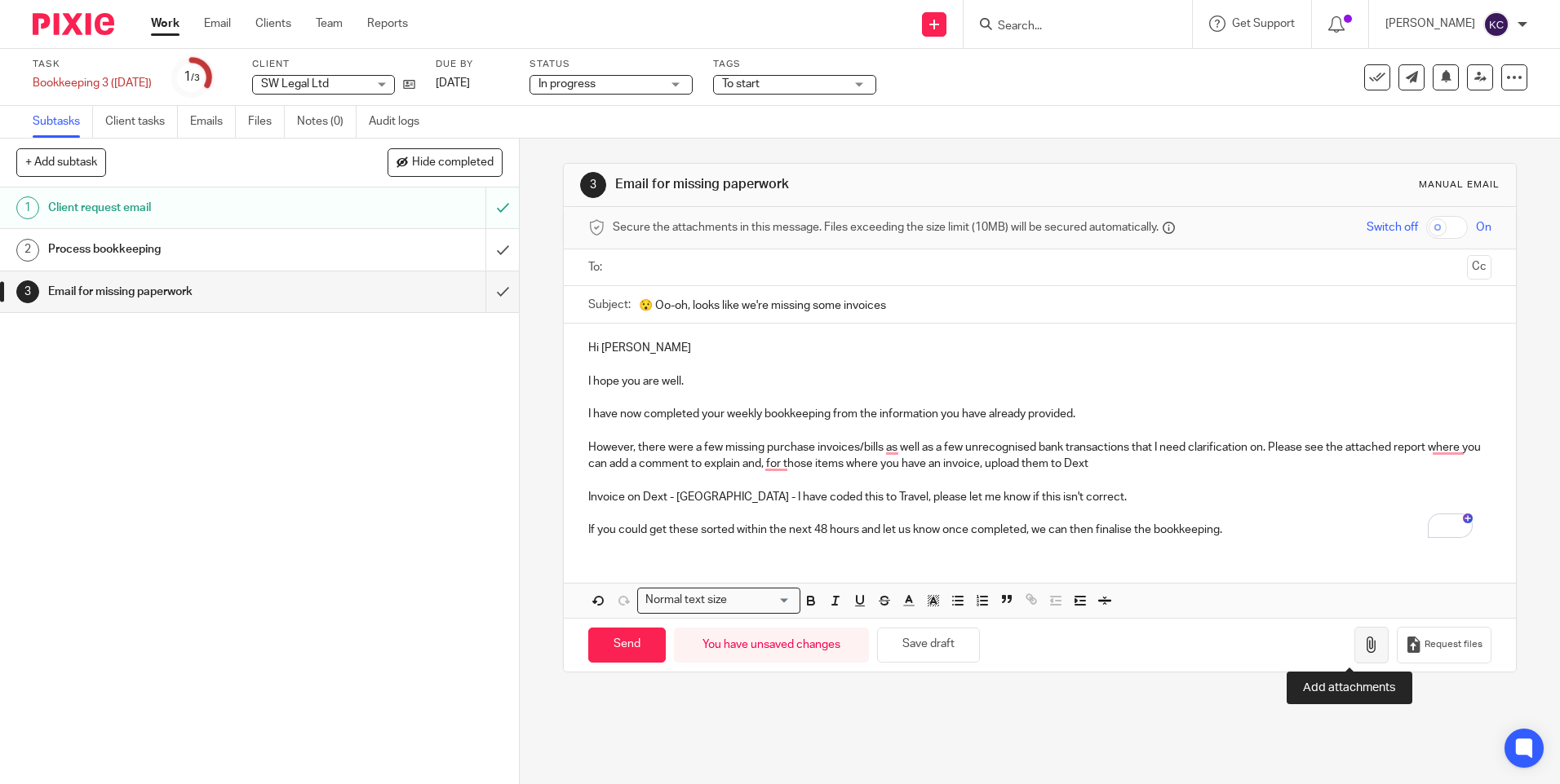
click at [1363, 650] on icon "button" at bounding box center [1371, 645] width 16 height 16
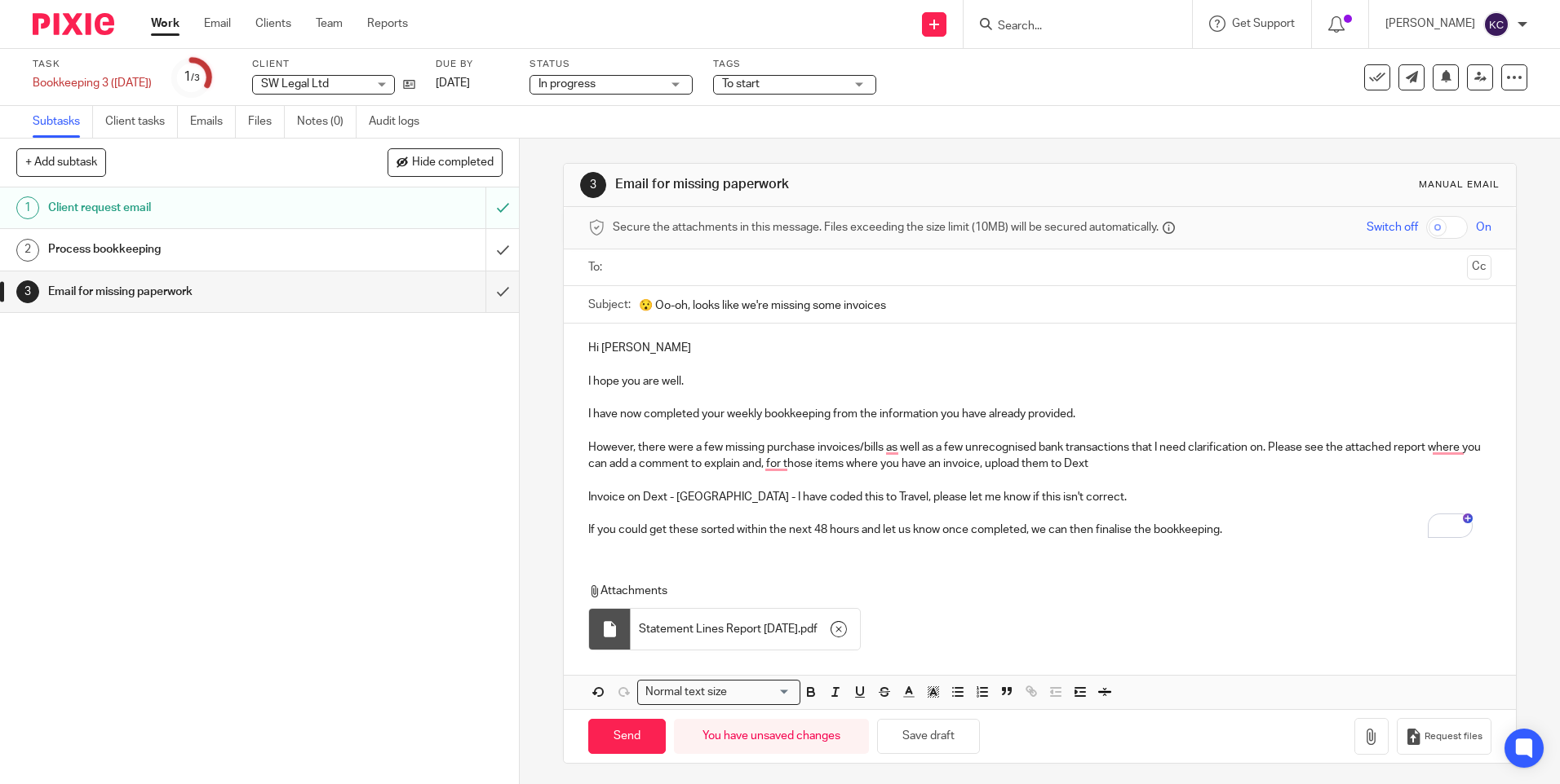
click at [588, 494] on p "Invoice on Dext - Albrighton Hall Hotel - I have coded this to Travel, please l…" at bounding box center [1039, 497] width 902 height 16
click at [631, 739] on input "Send" at bounding box center [627, 732] width 78 height 35
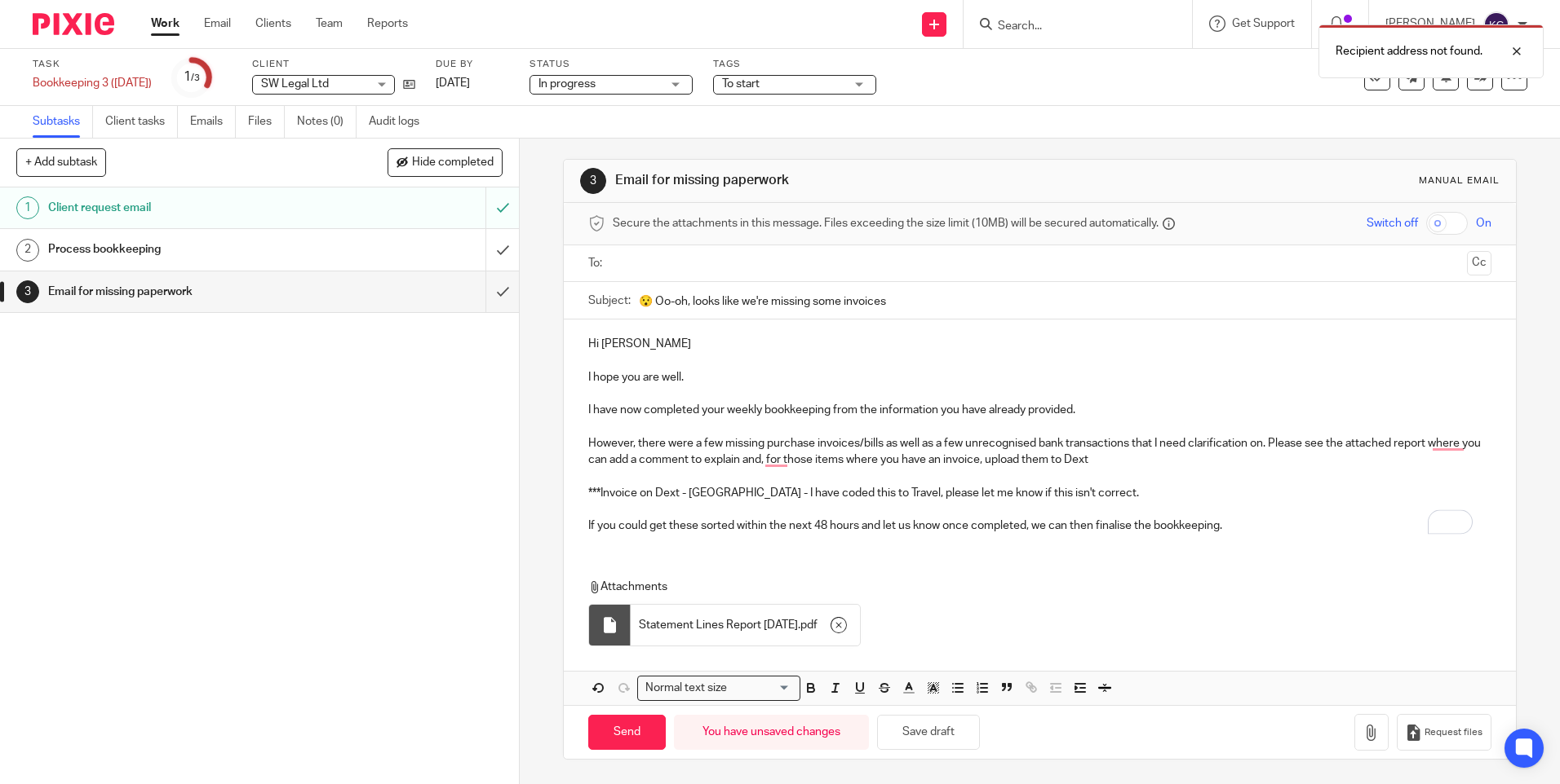
click at [664, 267] on input "text" at bounding box center [1039, 264] width 842 height 19
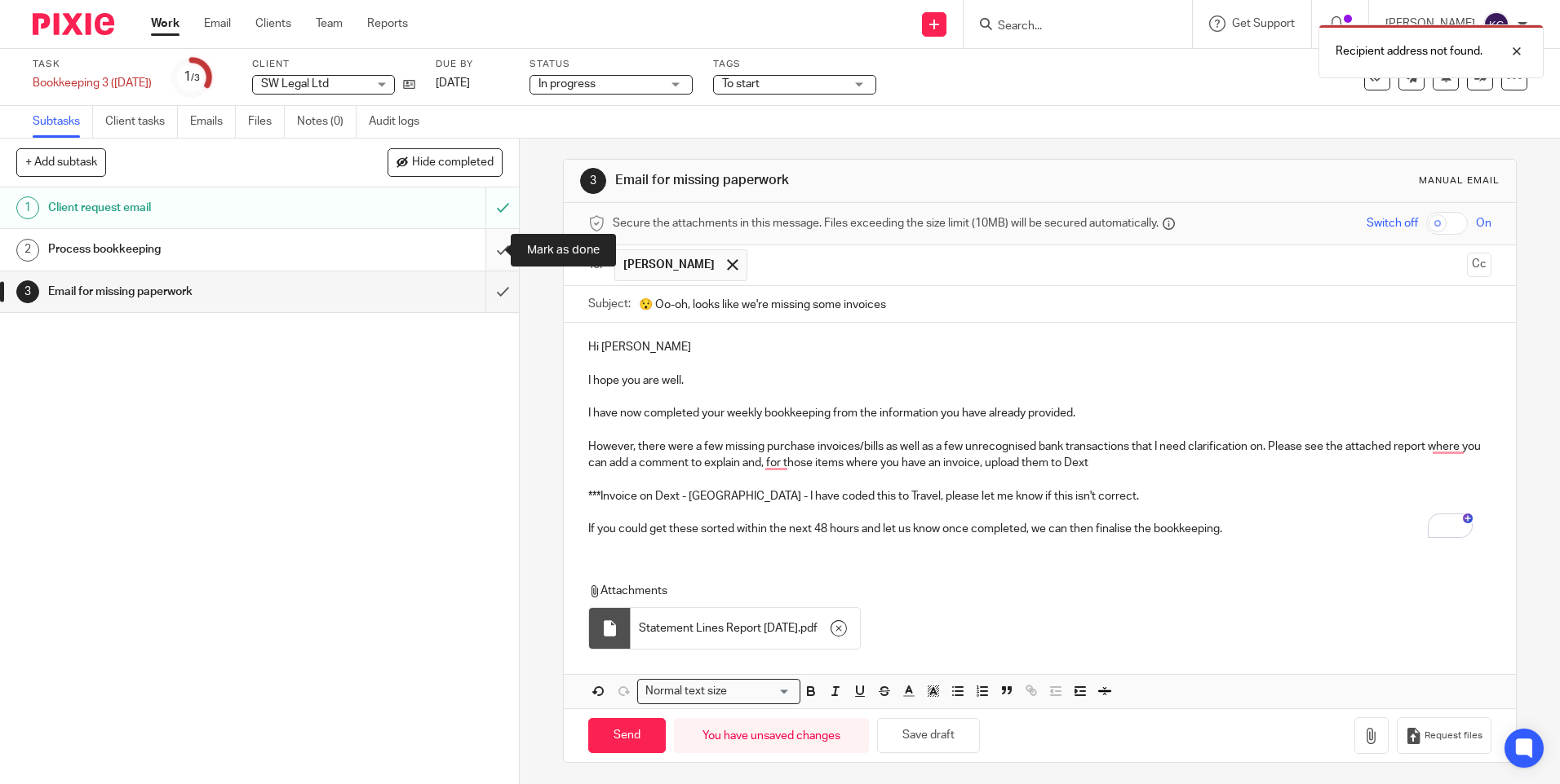
click at [481, 245] on input "submit" at bounding box center [259, 249] width 519 height 41
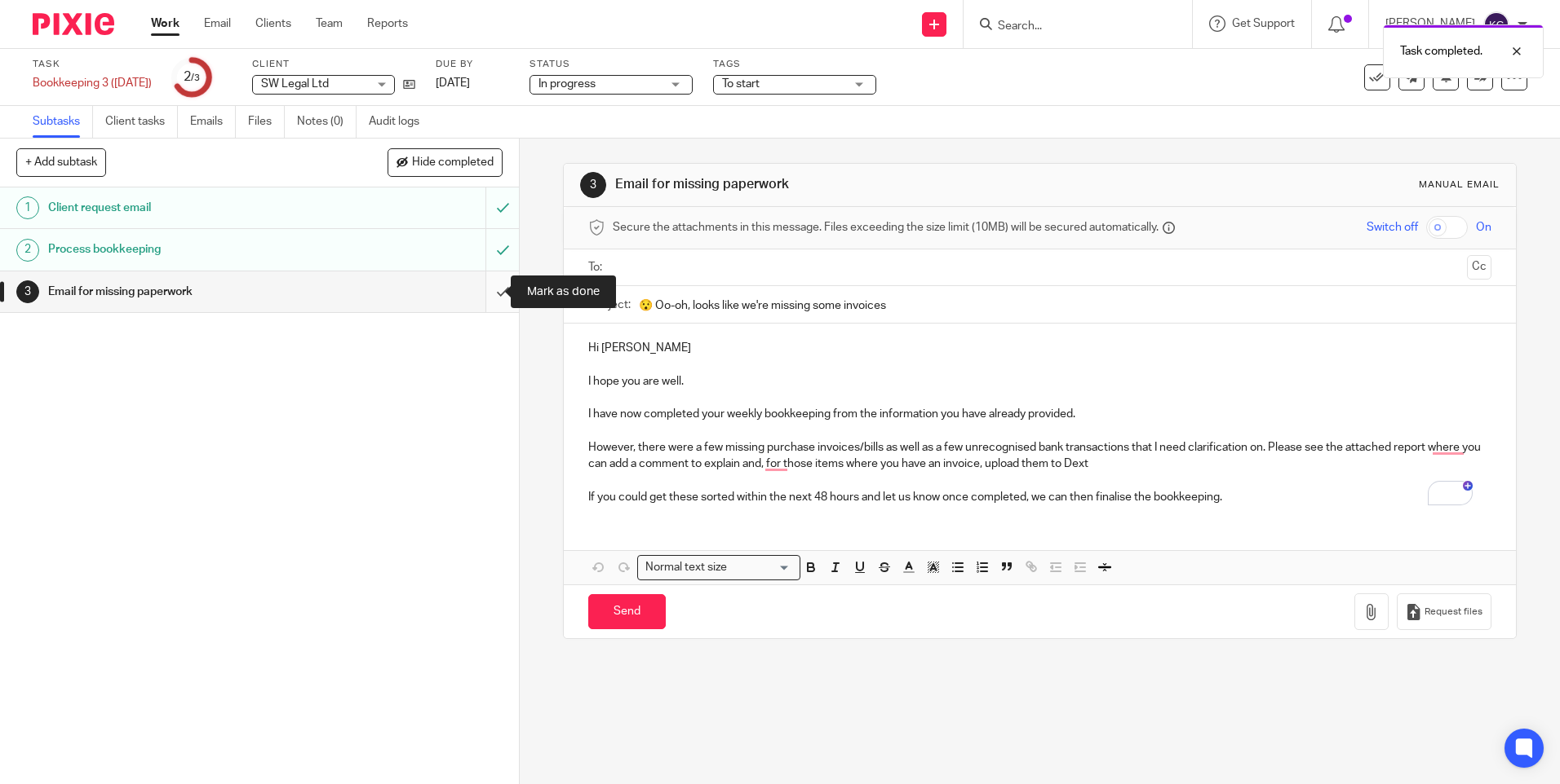
click at [481, 295] on input "submit" at bounding box center [259, 292] width 519 height 41
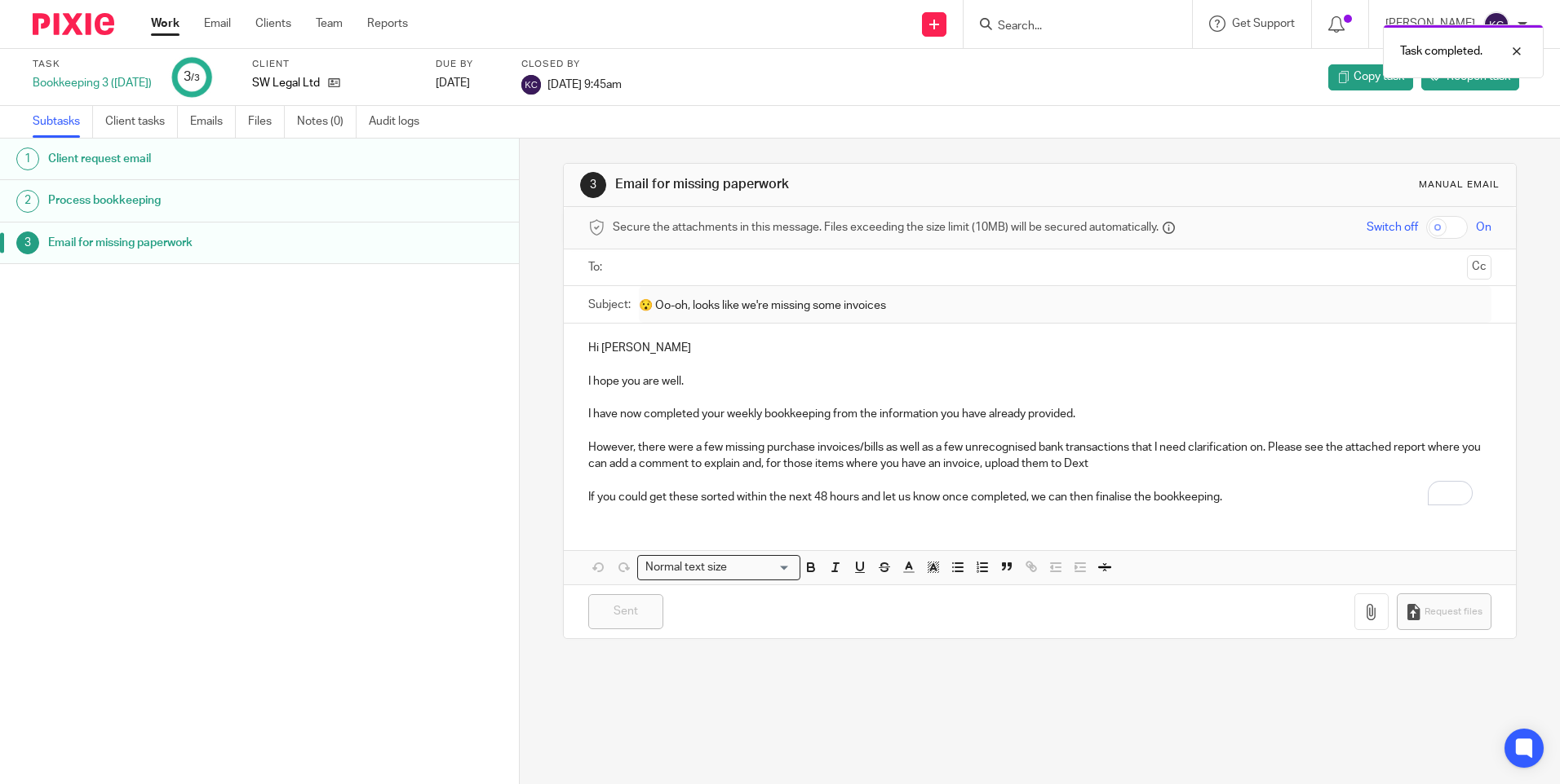
click at [159, 24] on link "Work" at bounding box center [165, 23] width 29 height 16
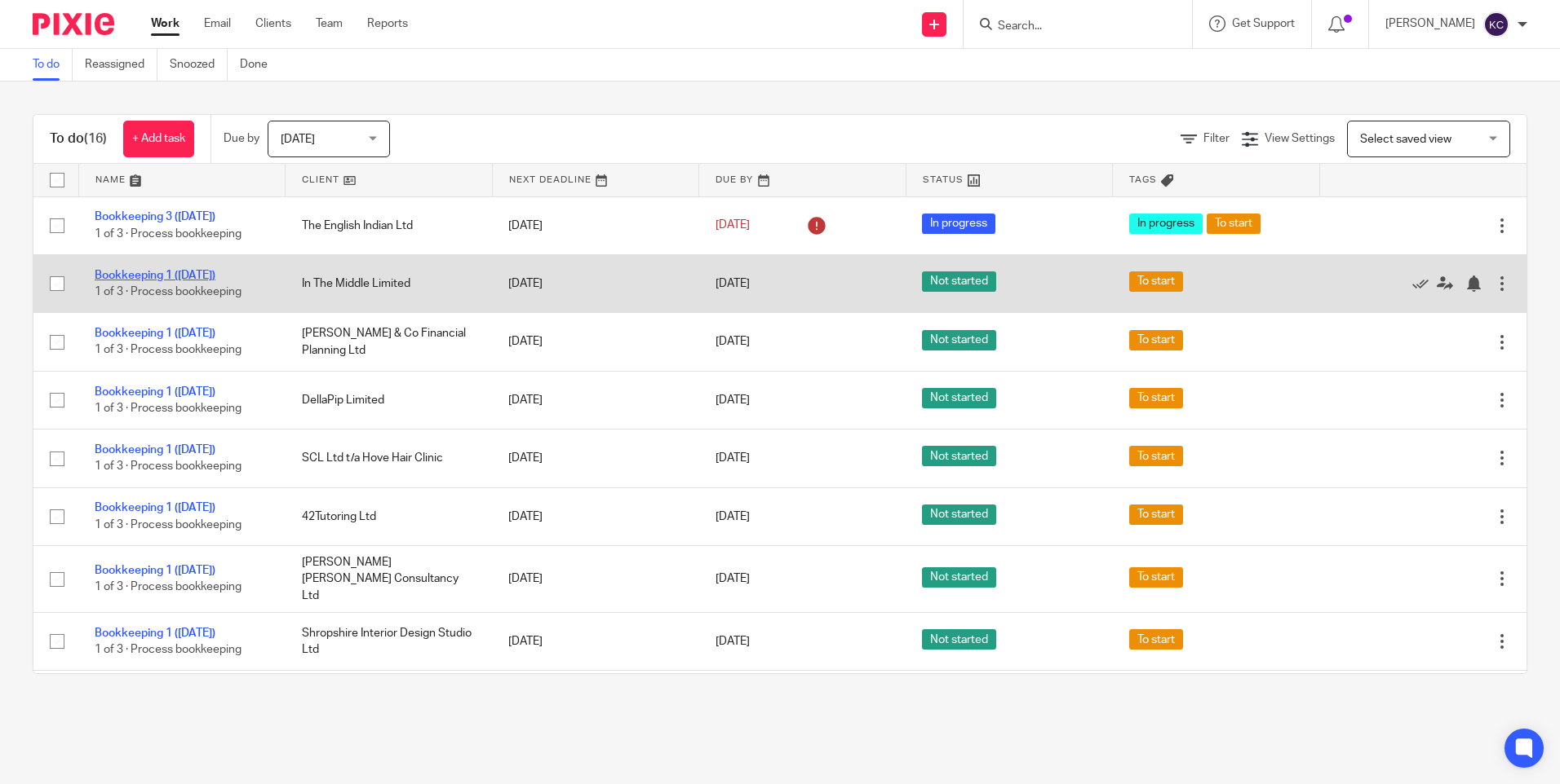
click at [177, 277] on link "Bookkeeping 1 ([DATE])" at bounding box center [154, 275] width 120 height 12
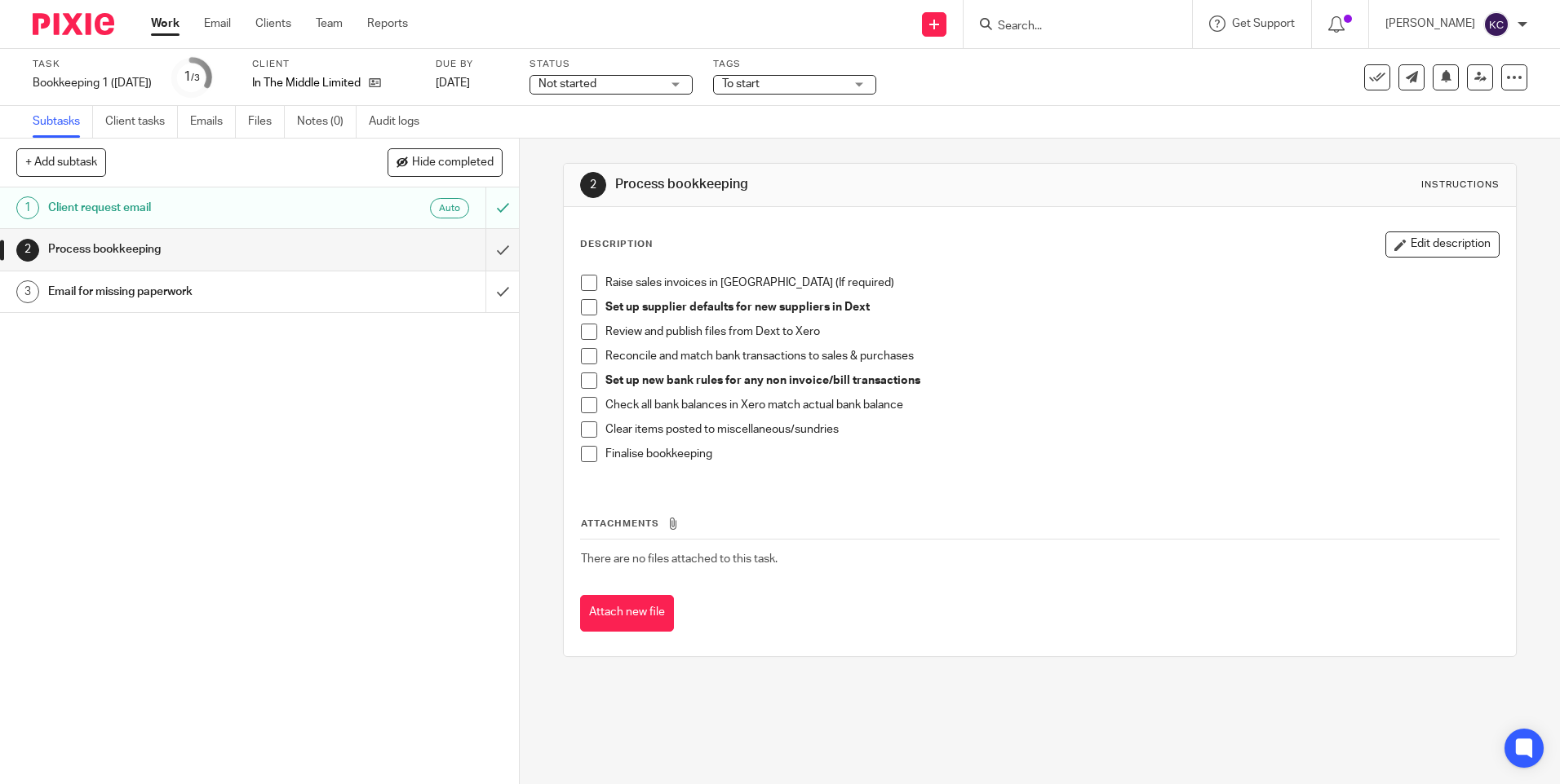
click at [199, 284] on h1 "Email for missing paperwork" at bounding box center [188, 291] width 281 height 24
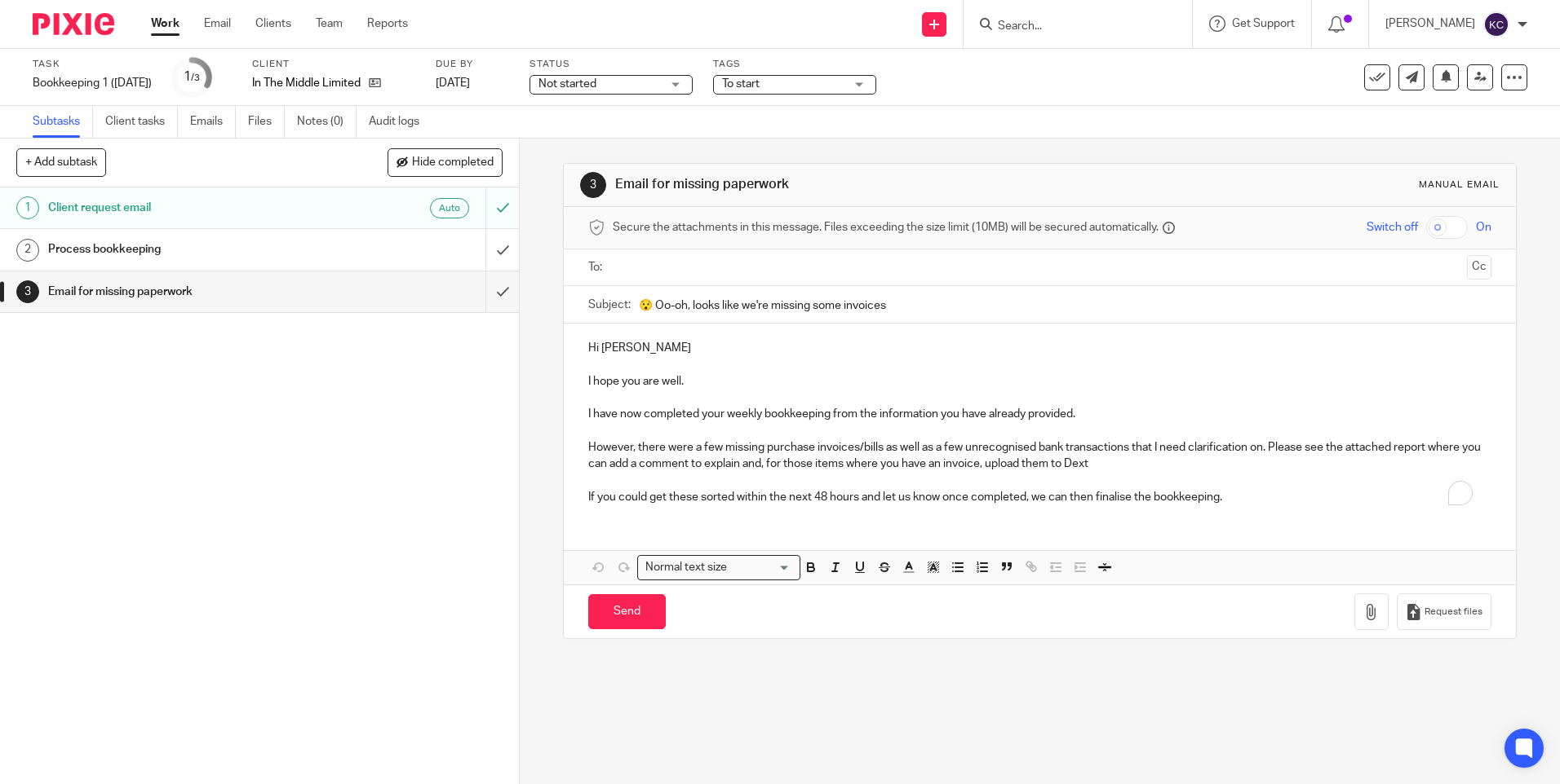
click at [115, 248] on h1 "Process bookkeeping" at bounding box center [188, 249] width 281 height 24
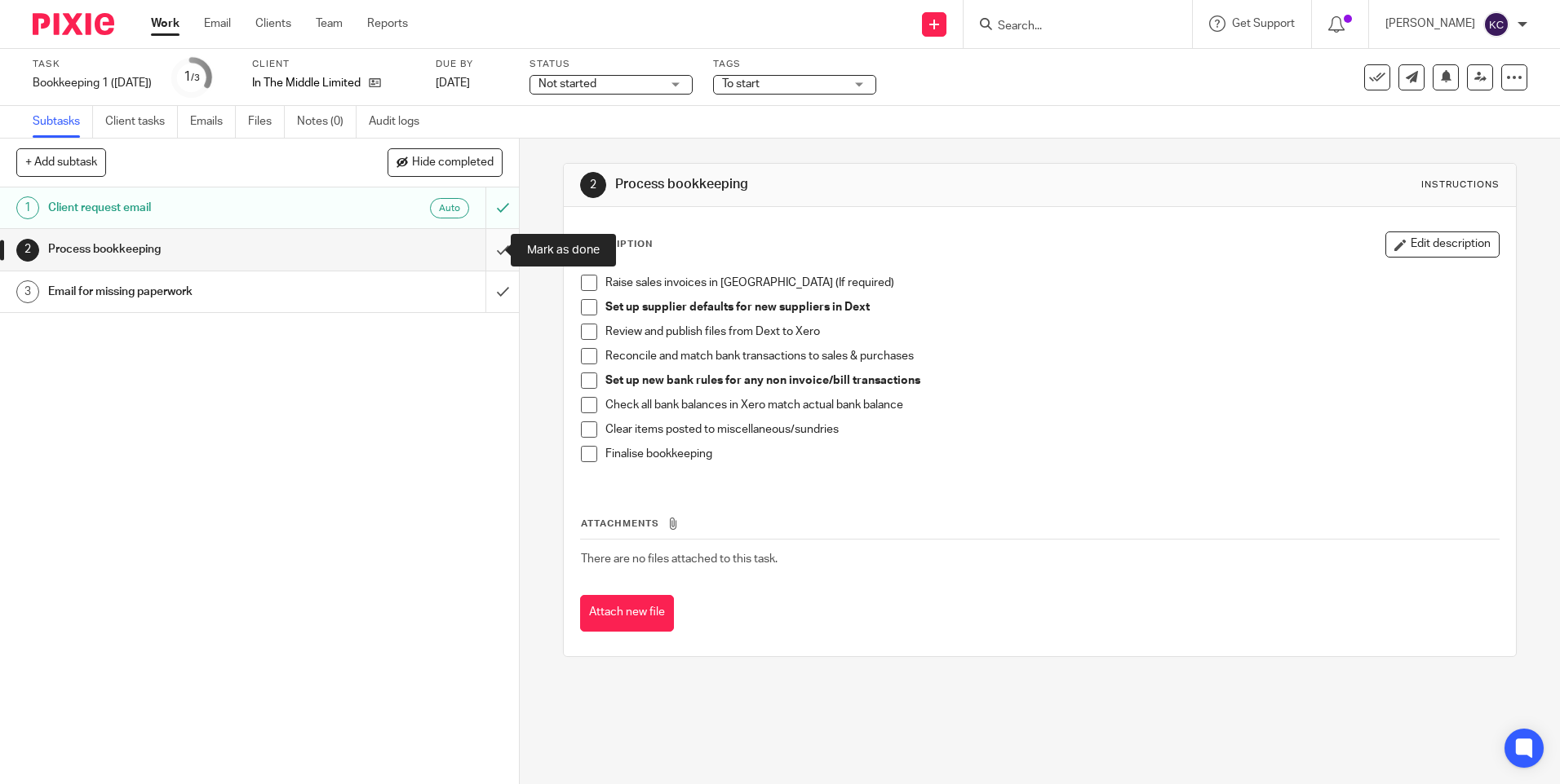
drag, startPoint x: 489, startPoint y: 248, endPoint x: 480, endPoint y: 256, distance: 12.0
click at [489, 248] on input "submit" at bounding box center [259, 249] width 519 height 41
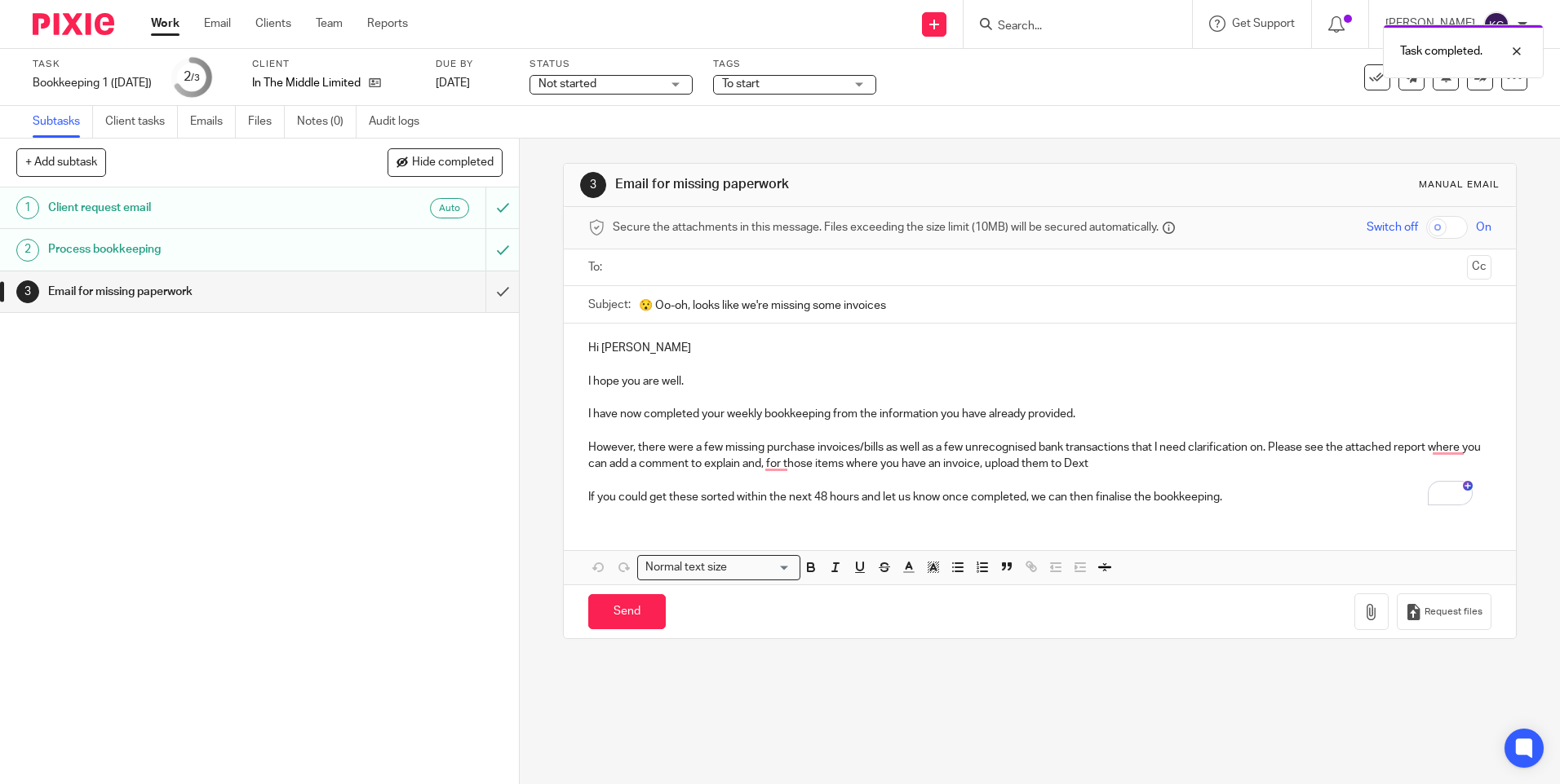
click at [171, 289] on h1 "Email for missing paperwork" at bounding box center [188, 291] width 281 height 24
click at [1363, 605] on icon "button" at bounding box center [1371, 612] width 16 height 16
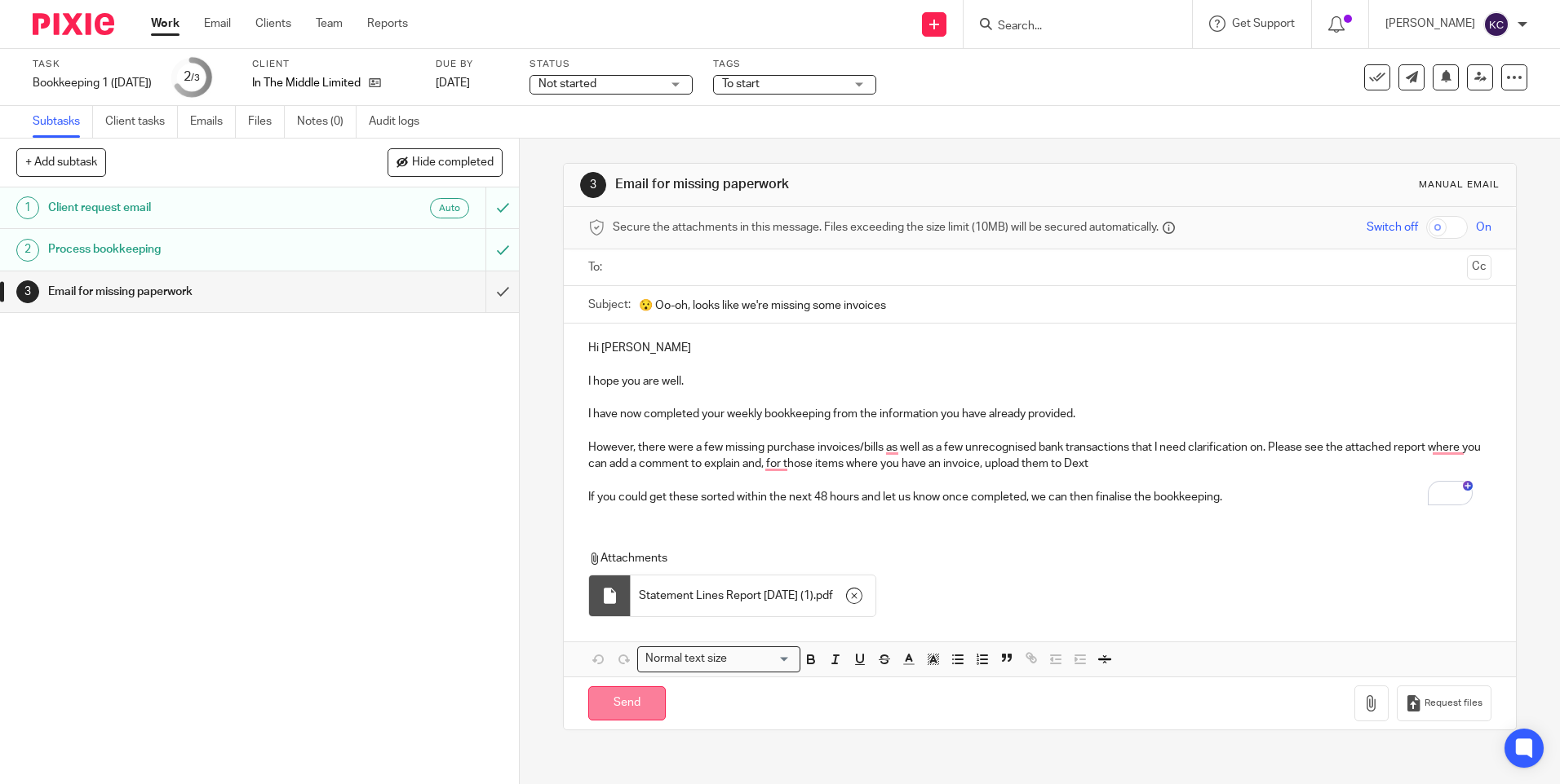
click at [638, 694] on input "Send" at bounding box center [627, 704] width 78 height 35
click at [674, 264] on input "text" at bounding box center [1039, 267] width 842 height 19
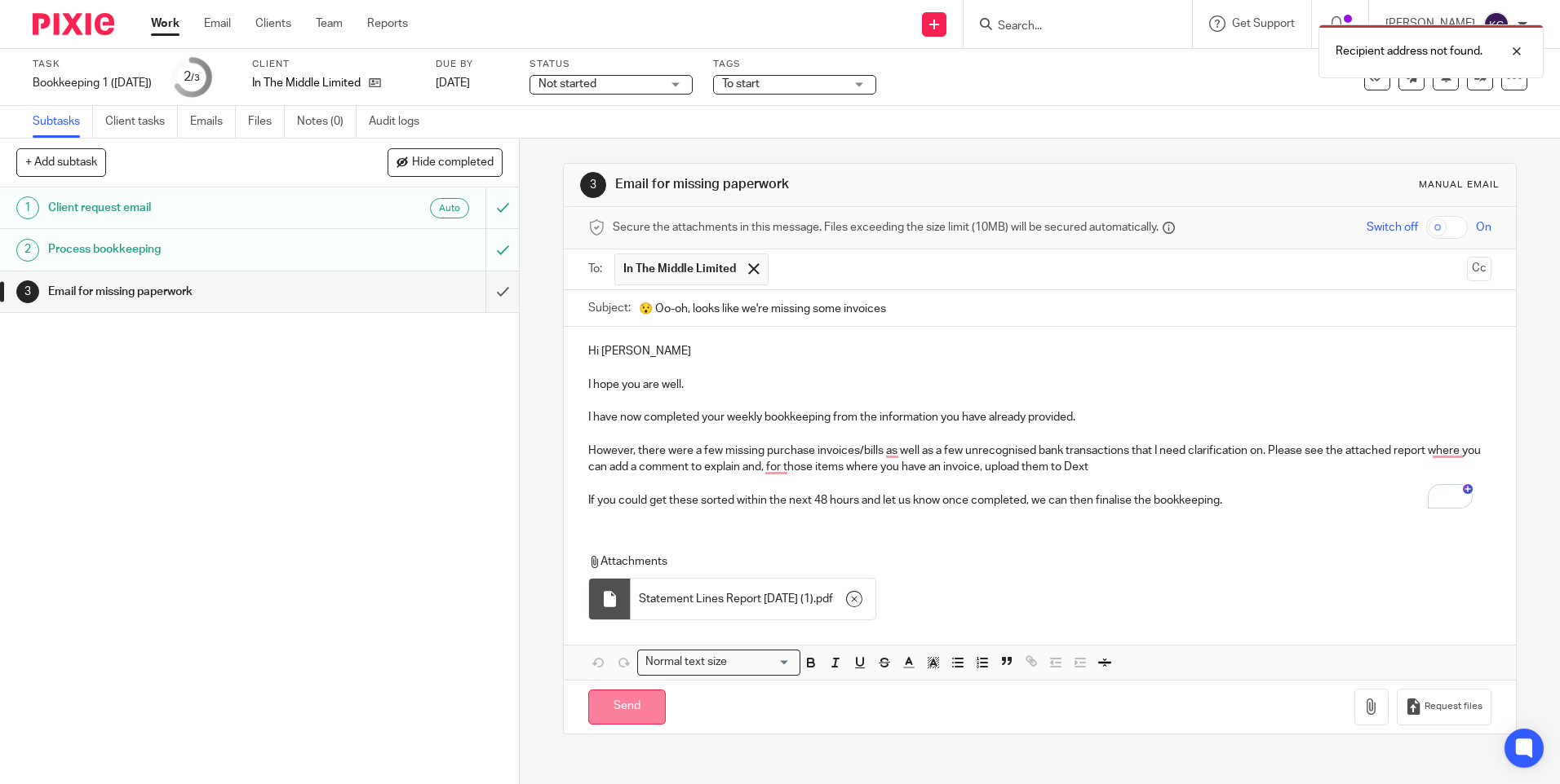
click at [631, 701] on input "Send" at bounding box center [627, 706] width 78 height 35
type input "Sent"
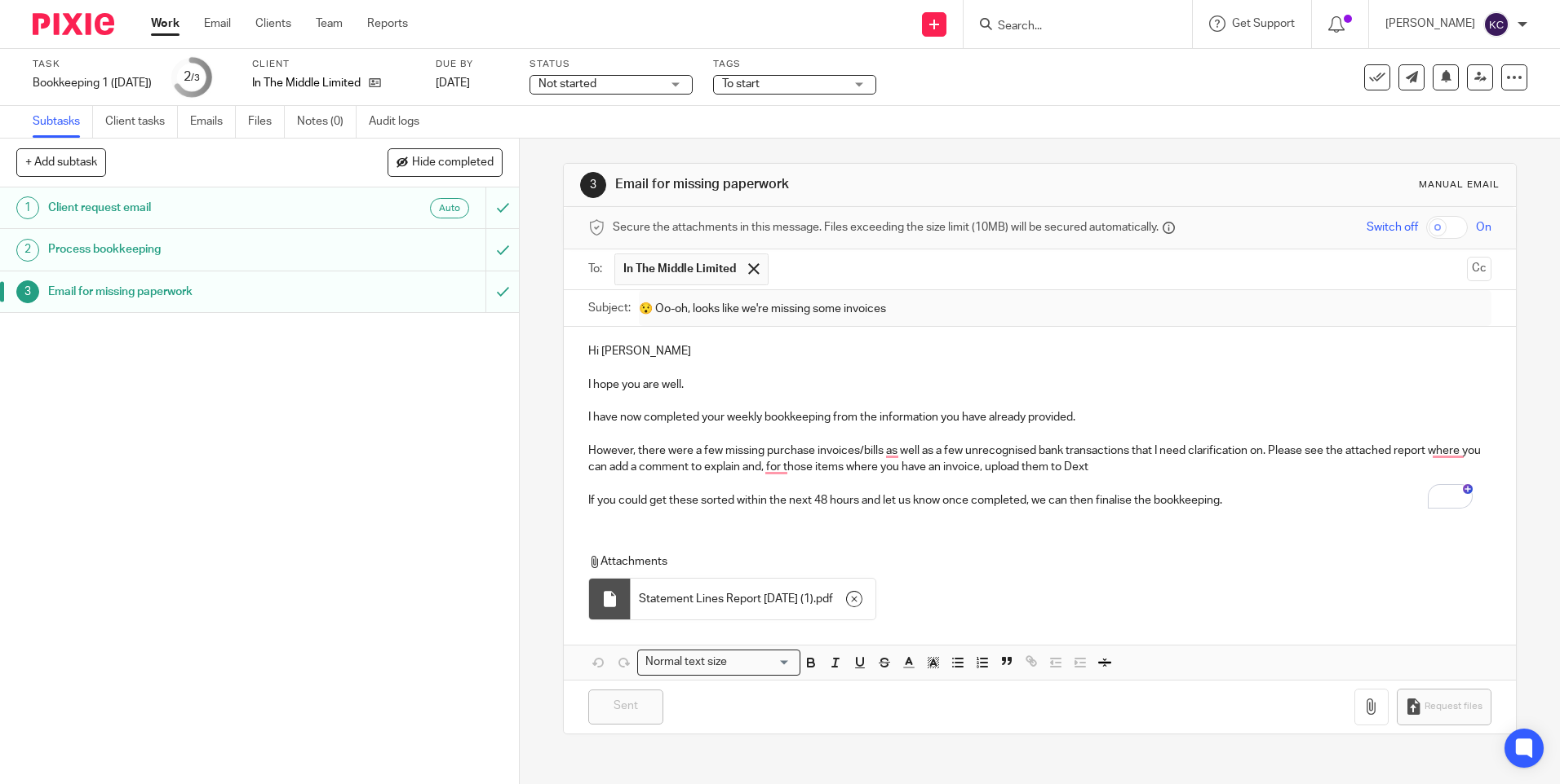
click at [168, 20] on link "Work" at bounding box center [165, 23] width 29 height 16
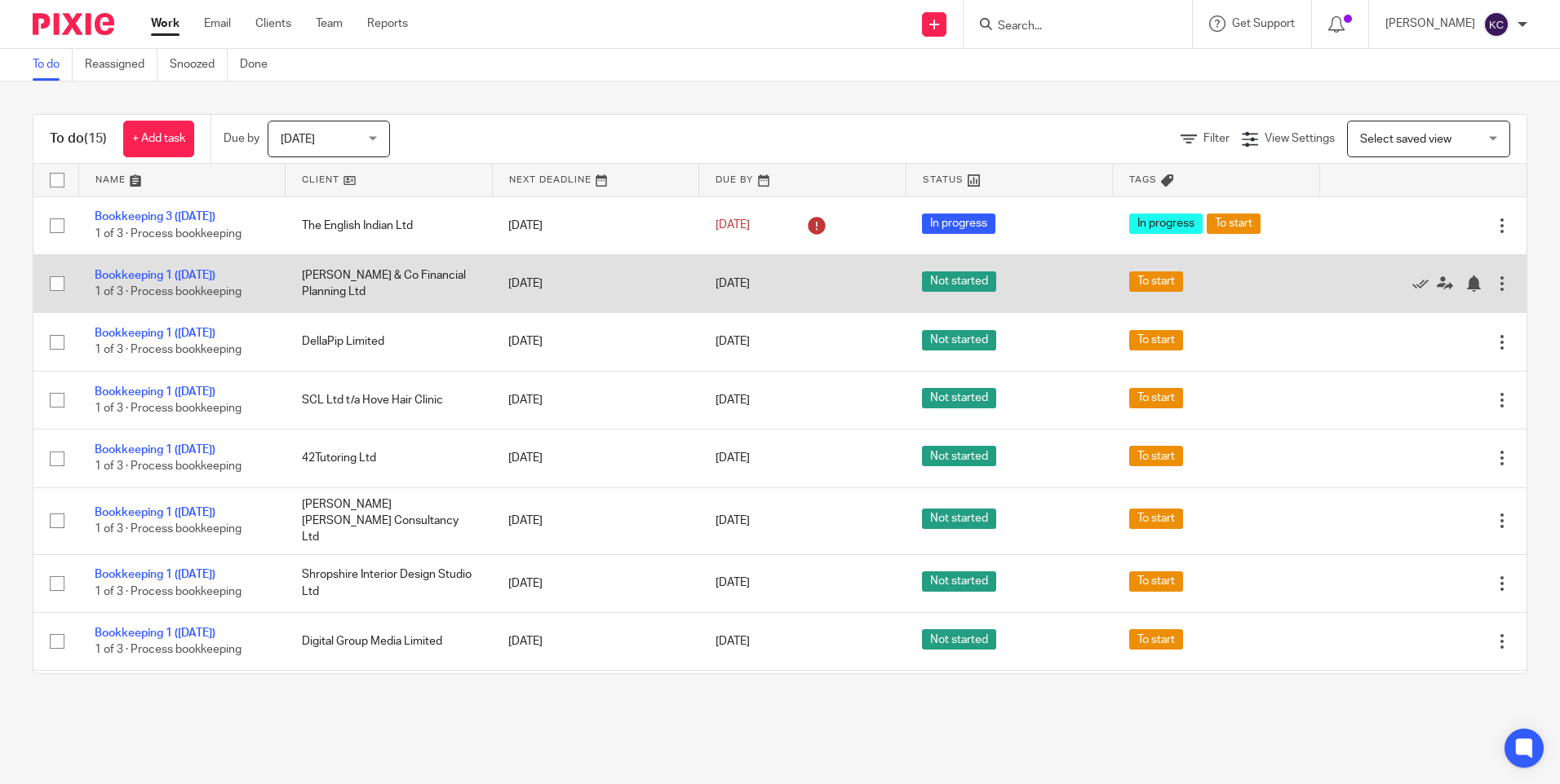
click at [368, 273] on td "Collins & Co Financial Planning Ltd" at bounding box center [389, 283] width 207 height 58
click at [351, 270] on td "Collins & Co Financial Planning Ltd" at bounding box center [389, 283] width 207 height 58
click at [213, 270] on link "Bookkeeping 1 ([DATE])" at bounding box center [154, 275] width 120 height 12
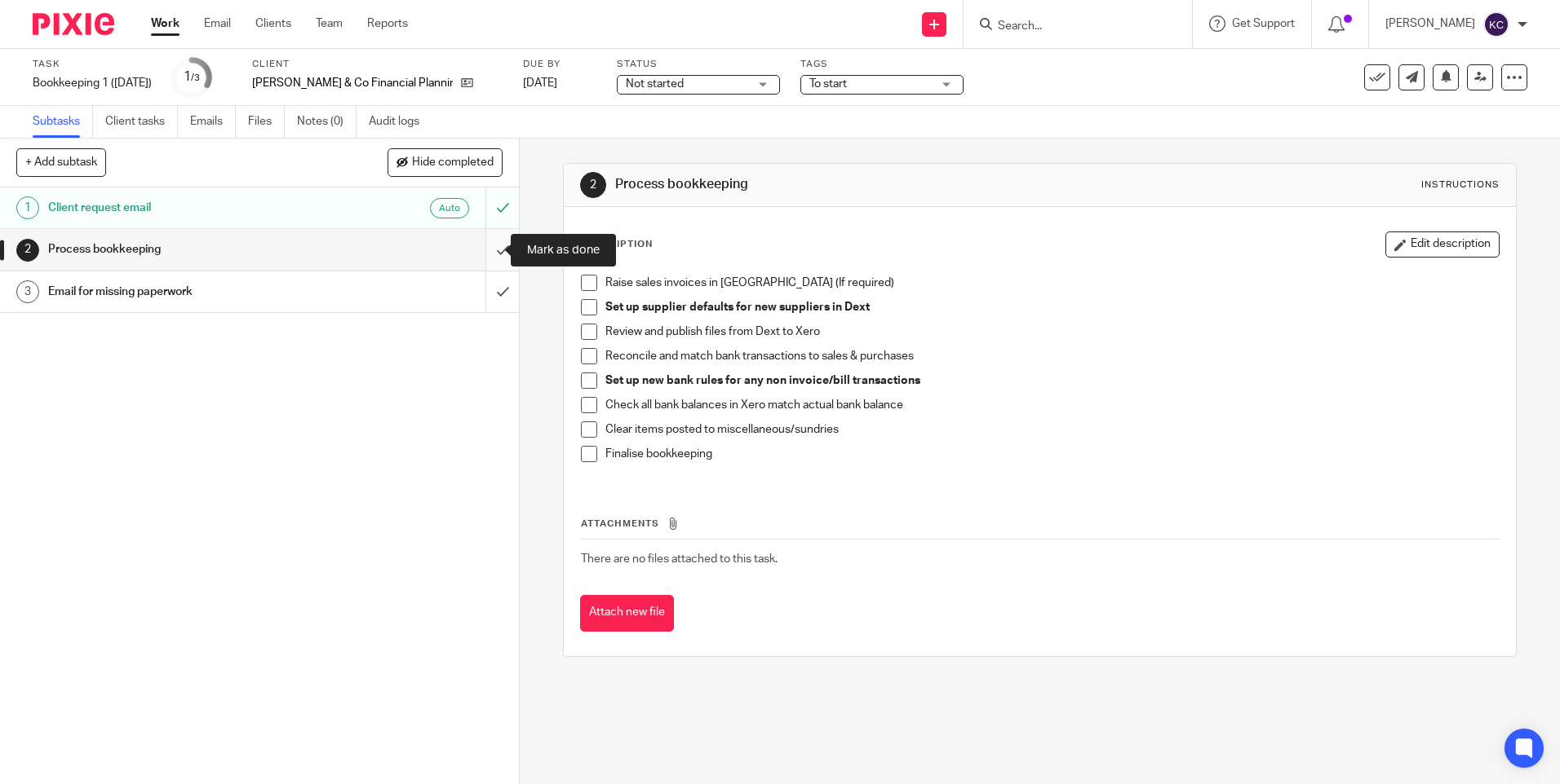
click at [480, 249] on input "submit" at bounding box center [259, 249] width 519 height 41
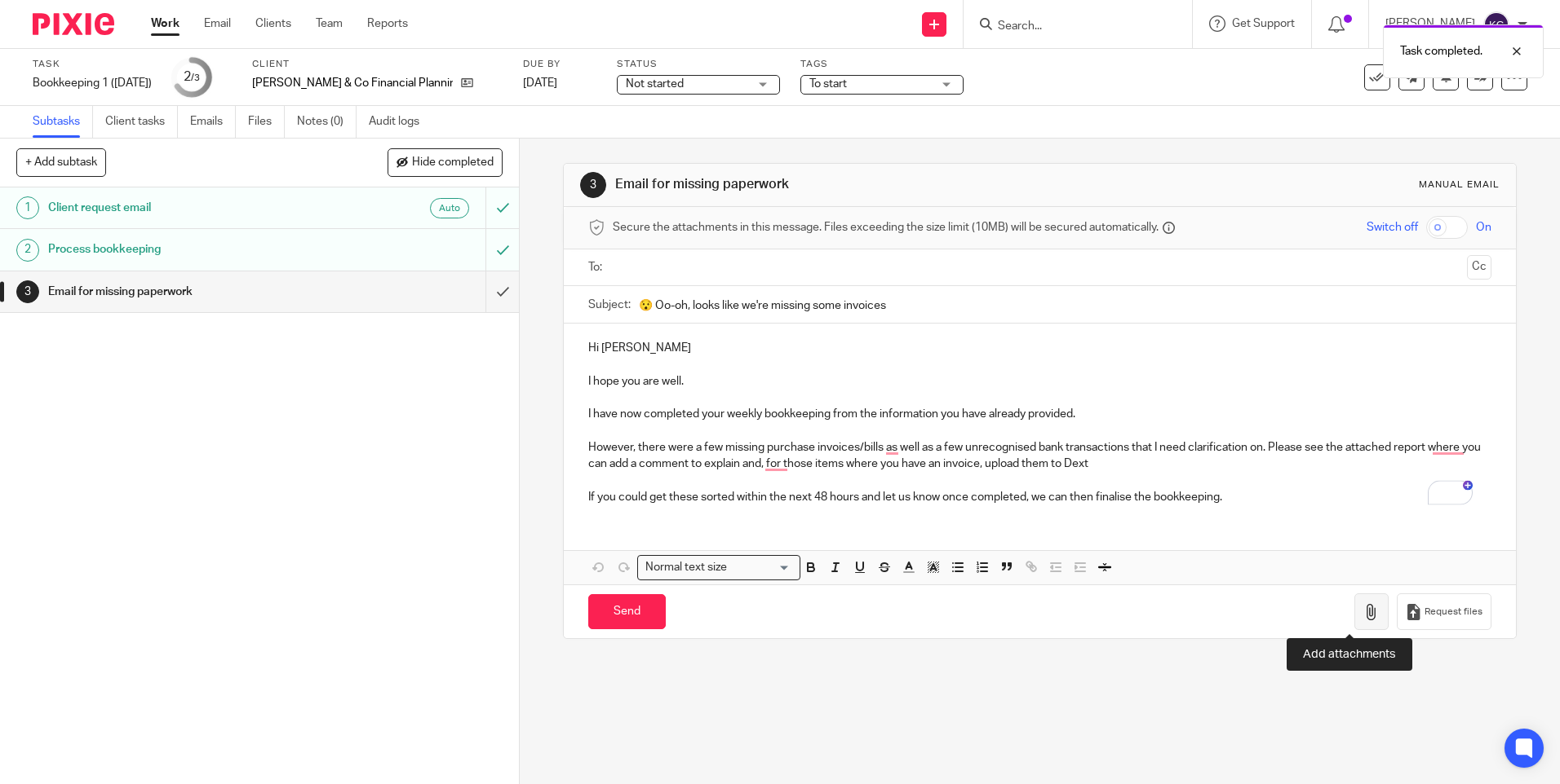
click at [1363, 611] on icon "button" at bounding box center [1371, 612] width 16 height 16
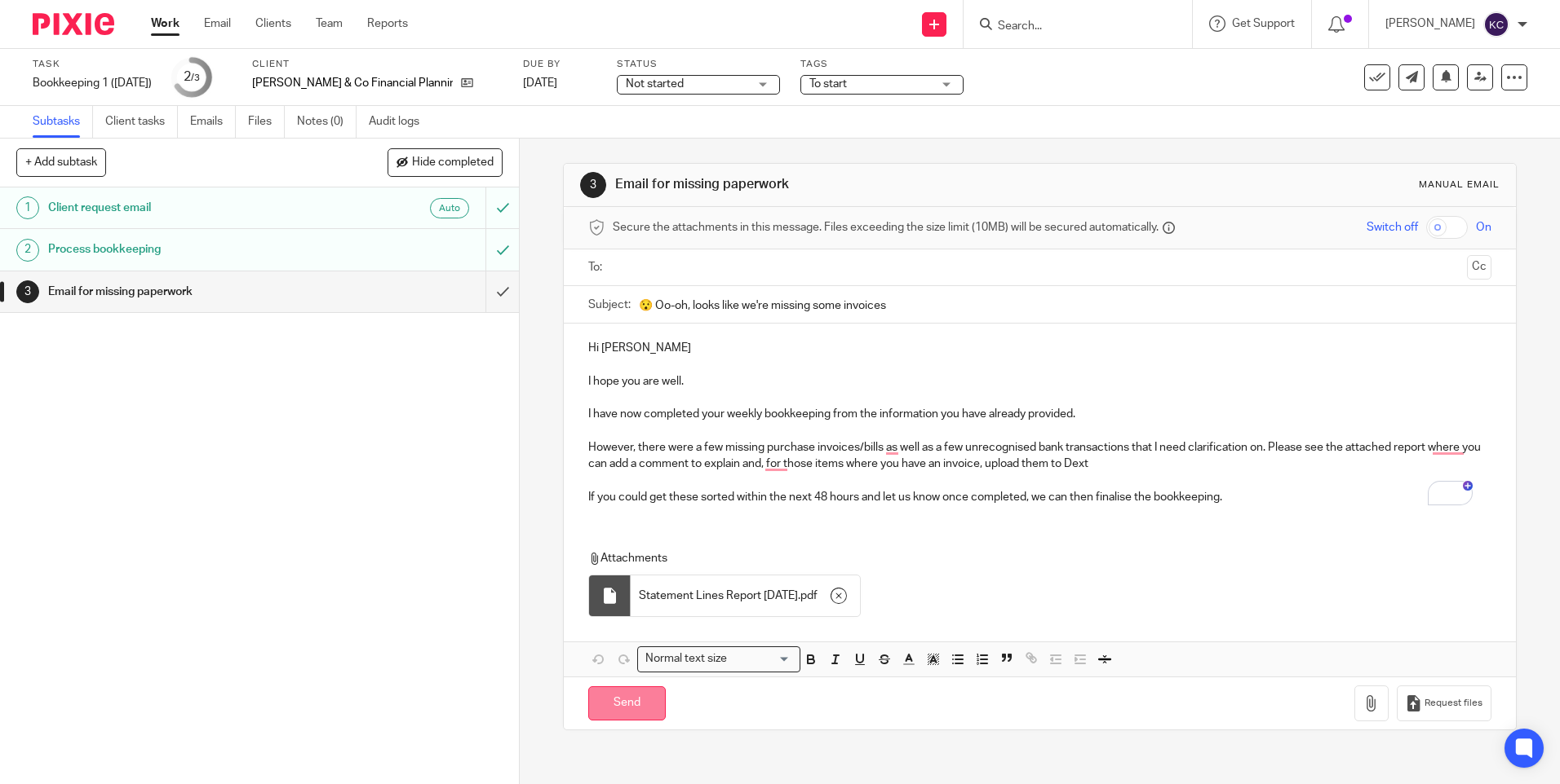
click at [605, 711] on input "Send" at bounding box center [627, 704] width 78 height 35
click at [619, 265] on input "text" at bounding box center [1039, 267] width 842 height 19
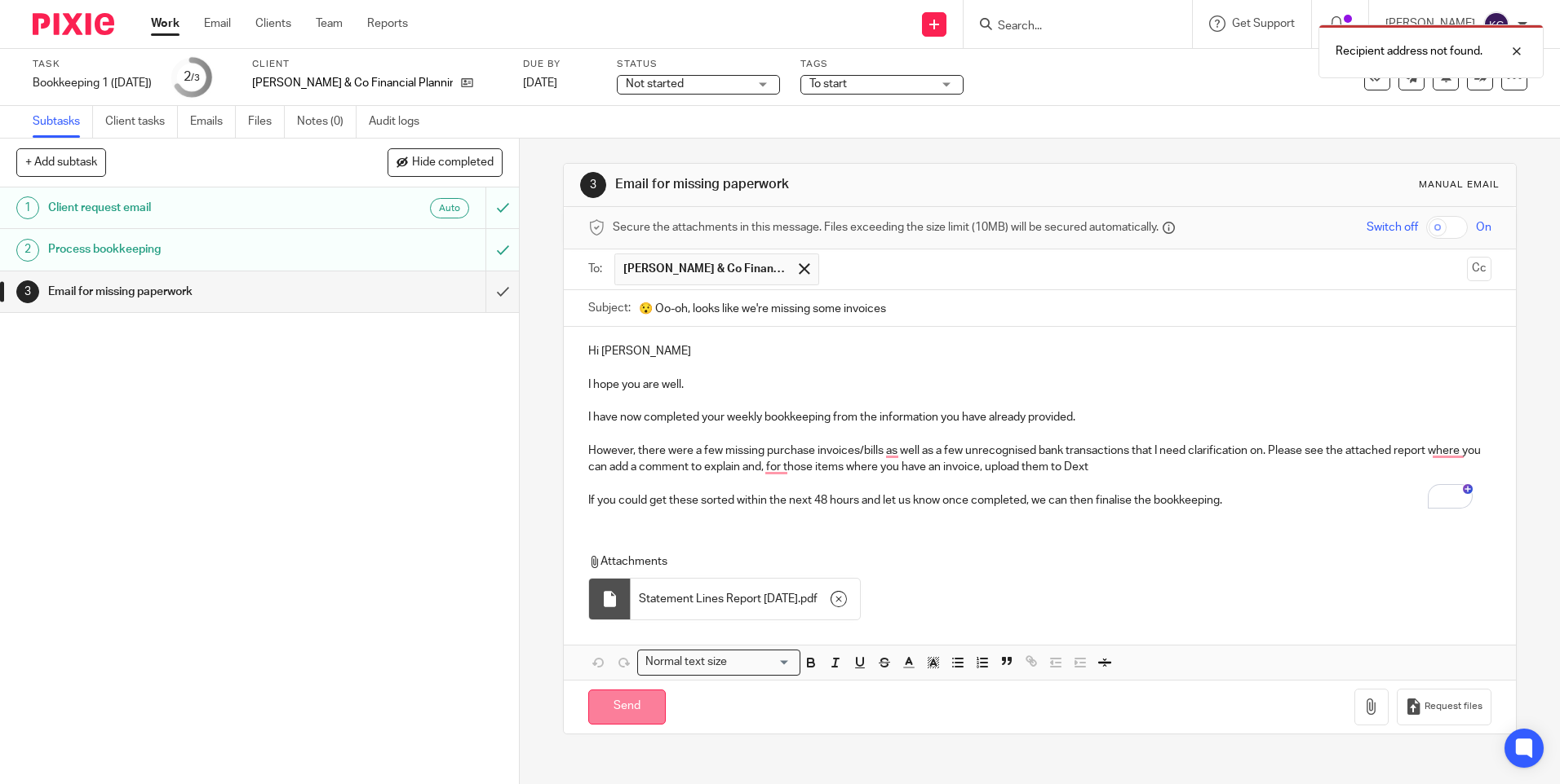
click at [627, 708] on input "Send" at bounding box center [627, 706] width 78 height 35
type input "Sent"
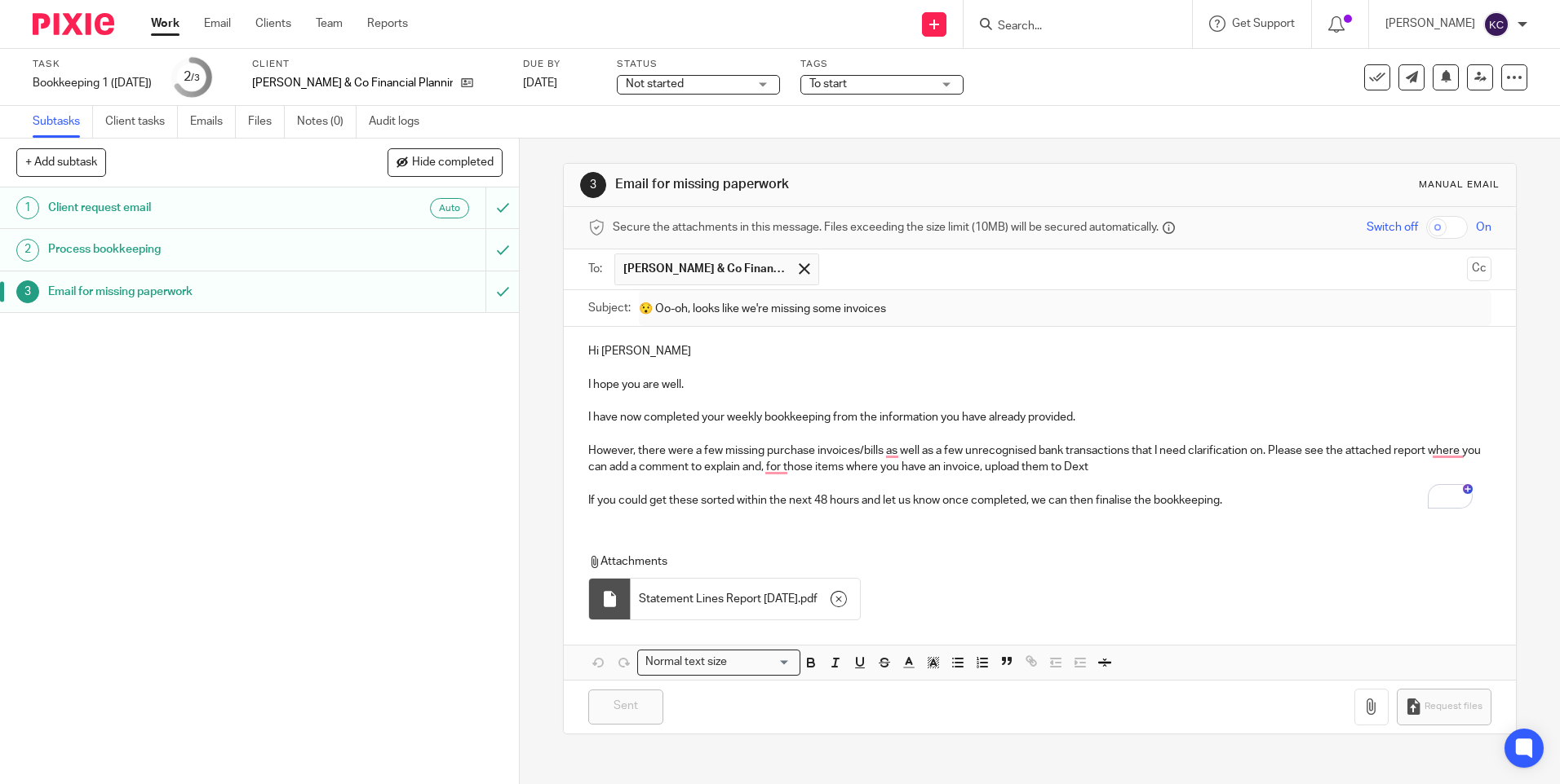
click at [155, 19] on link "Work" at bounding box center [165, 23] width 29 height 16
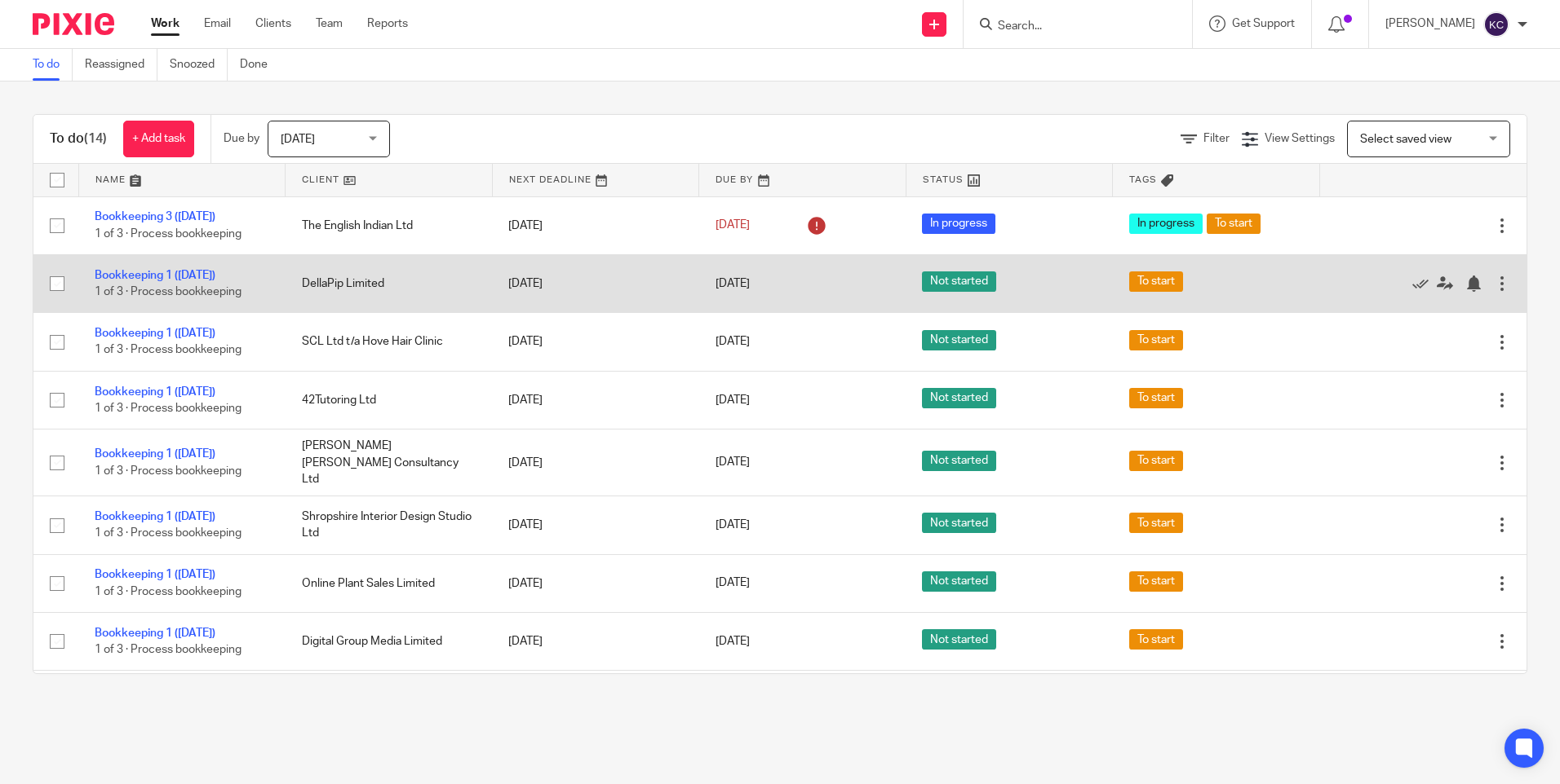
click at [332, 282] on td "DellaPip Limited" at bounding box center [389, 283] width 207 height 58
click at [185, 271] on link "Bookkeeping 1 ([DATE])" at bounding box center [154, 275] width 120 height 12
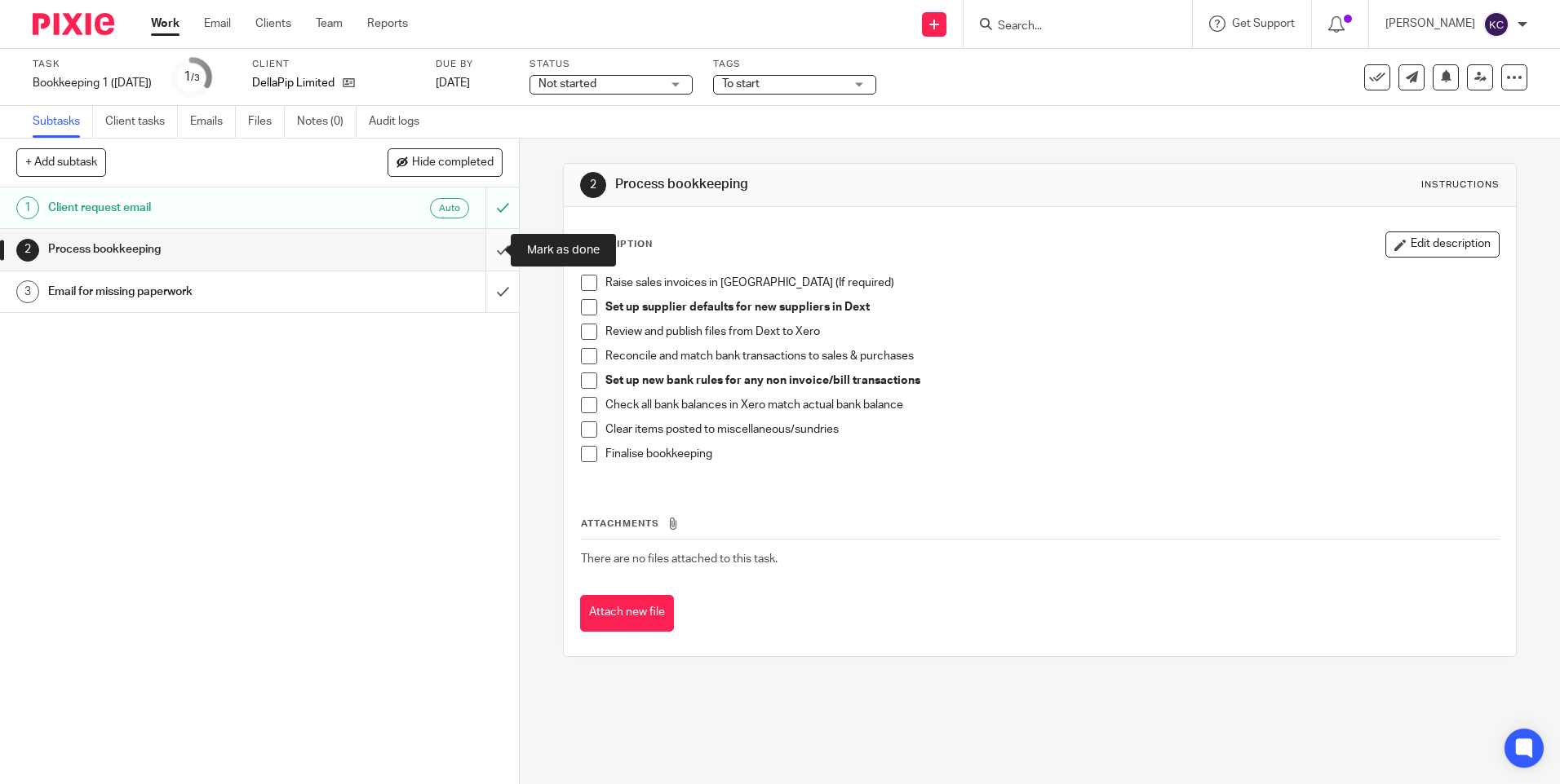
click at [487, 246] on input "submit" at bounding box center [259, 249] width 519 height 41
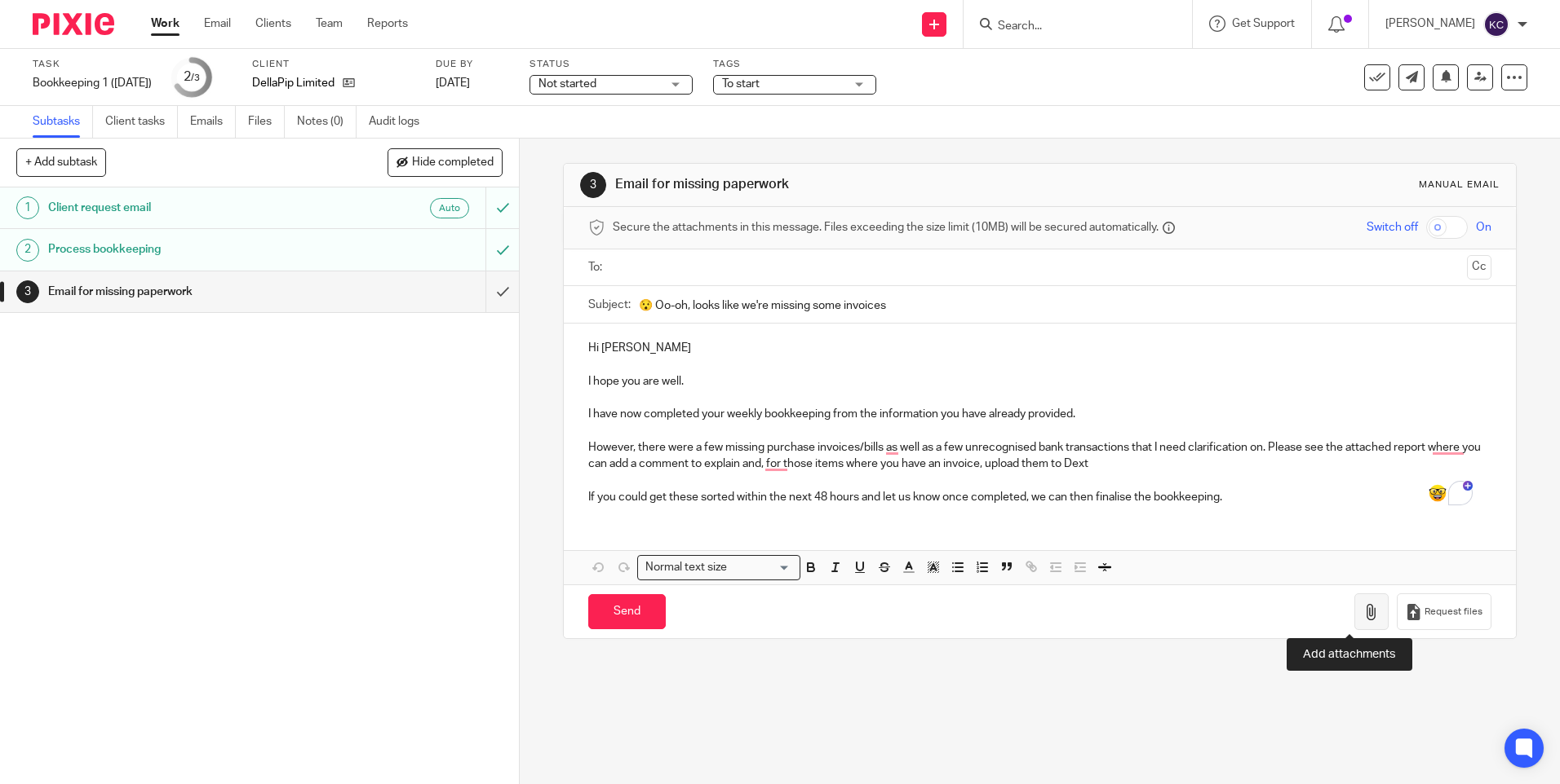
click at [1354, 620] on button "button" at bounding box center [1371, 611] width 34 height 37
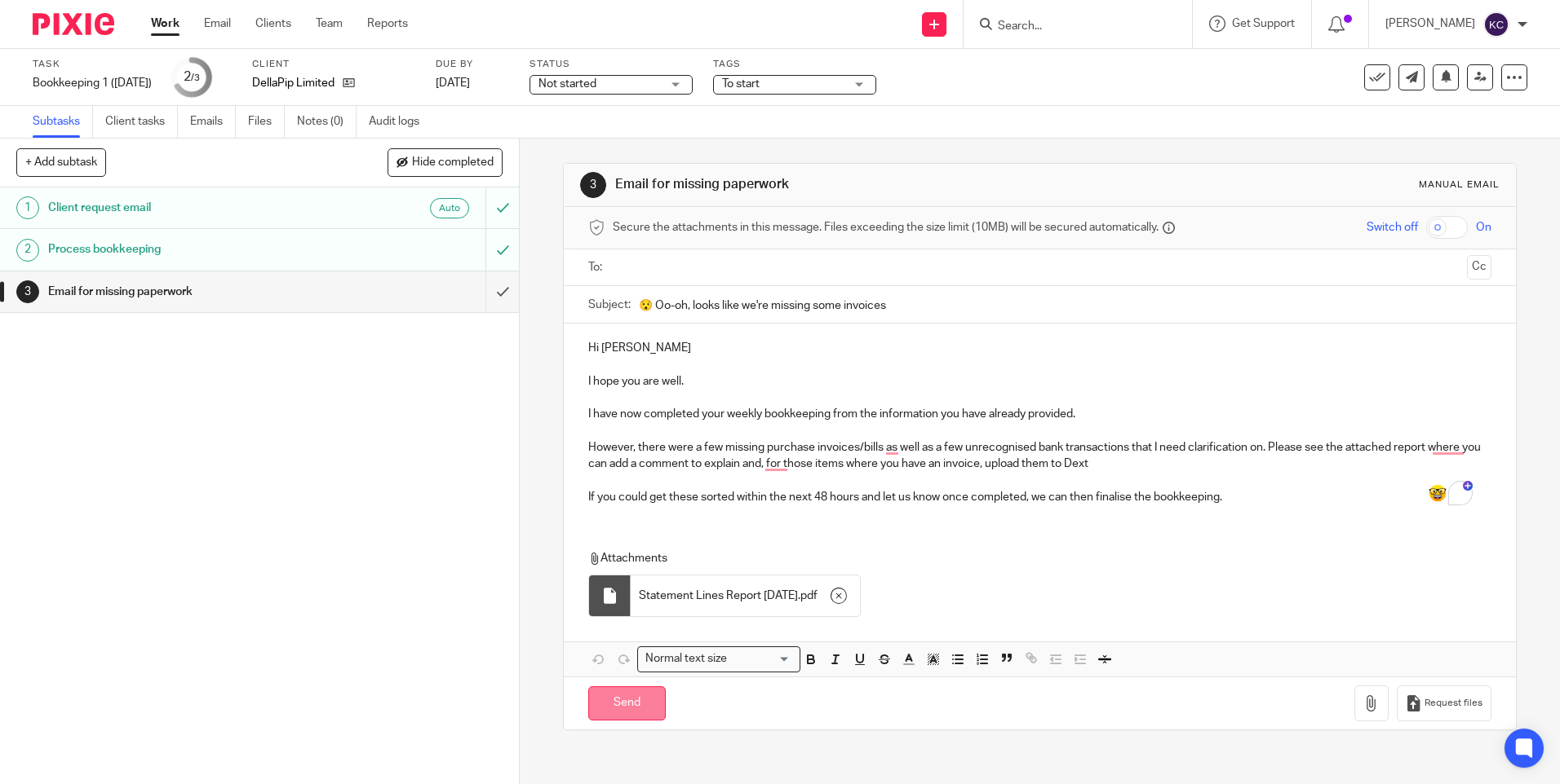
click at [611, 701] on input "Send" at bounding box center [627, 704] width 78 height 35
click at [684, 267] on input "text" at bounding box center [1039, 267] width 842 height 19
click at [628, 718] on input "Send" at bounding box center [627, 706] width 78 height 35
type input "Sent"
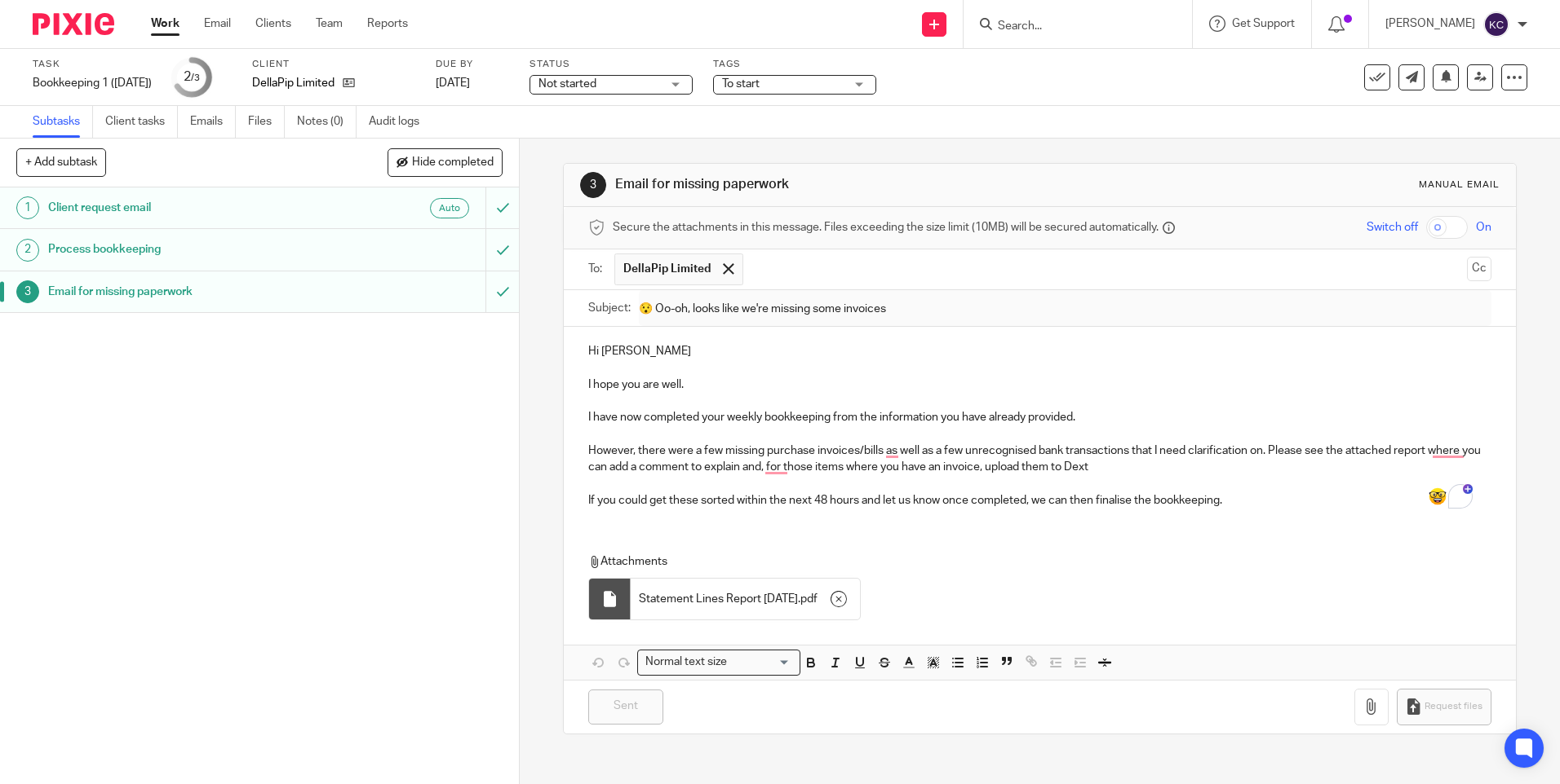
click at [156, 18] on link "Work" at bounding box center [165, 23] width 29 height 16
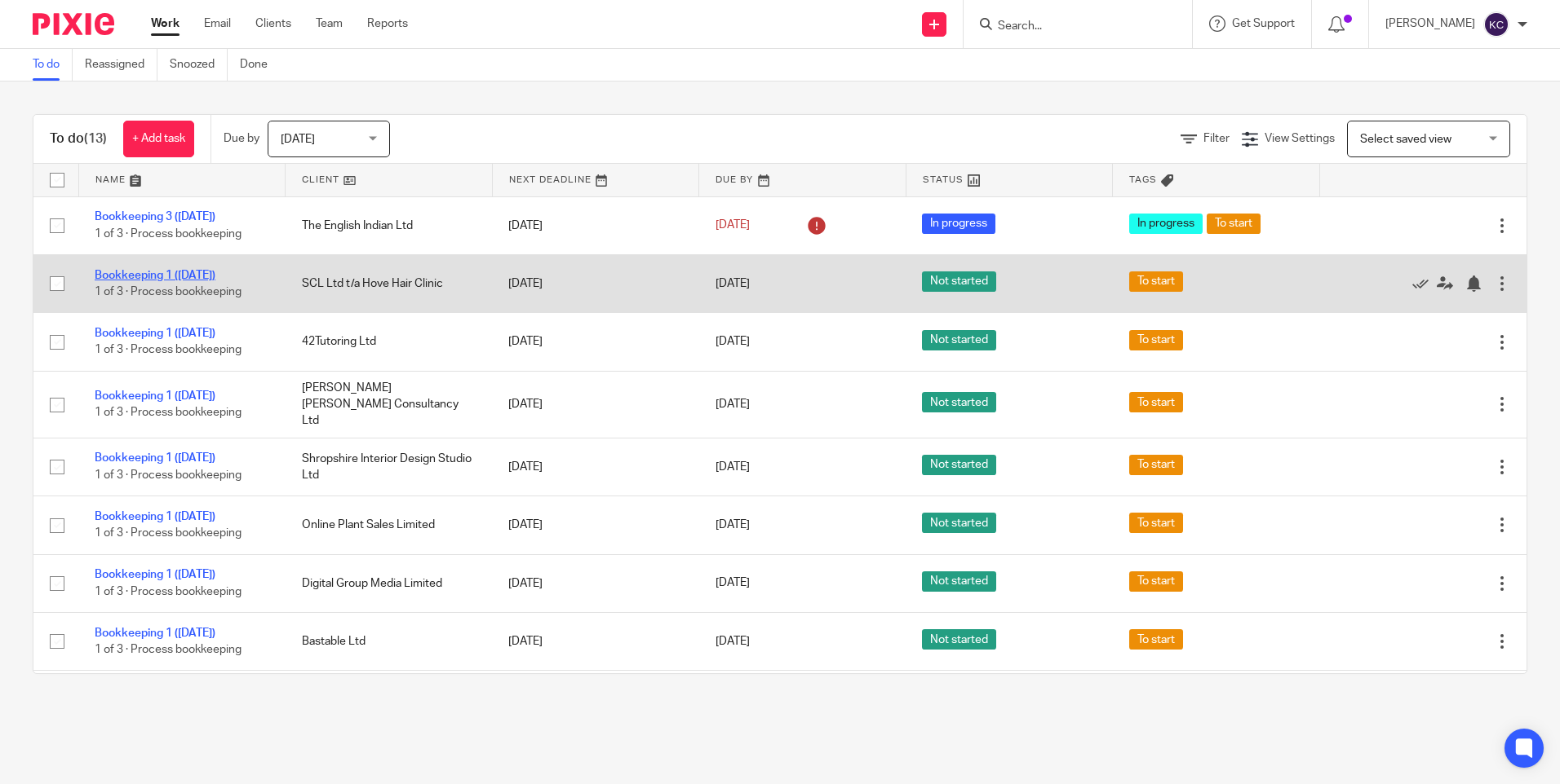
click at [96, 275] on link "Bookkeeping 1 ([DATE])" at bounding box center [154, 275] width 120 height 12
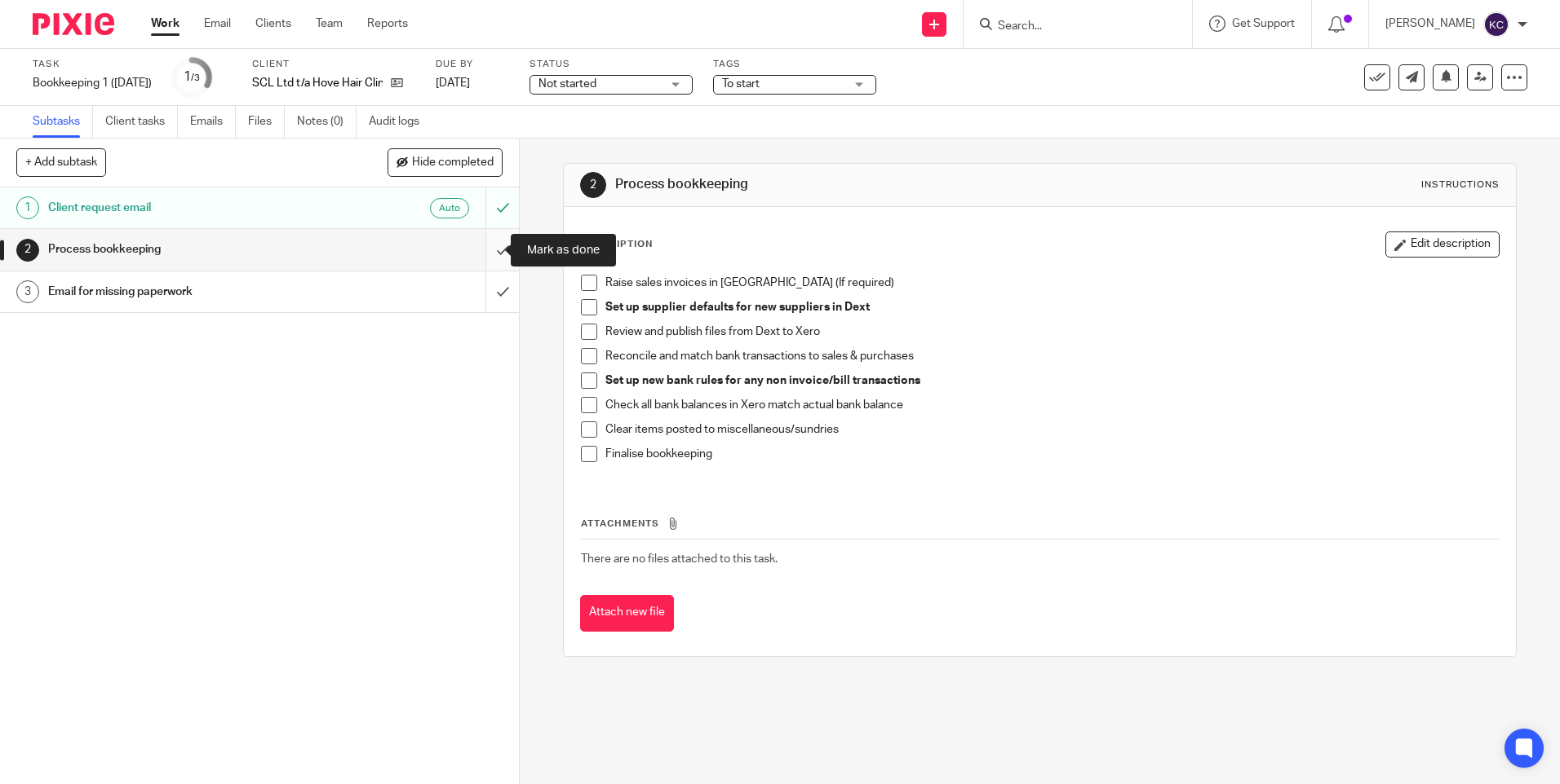
click at [480, 251] on input "submit" at bounding box center [259, 249] width 519 height 41
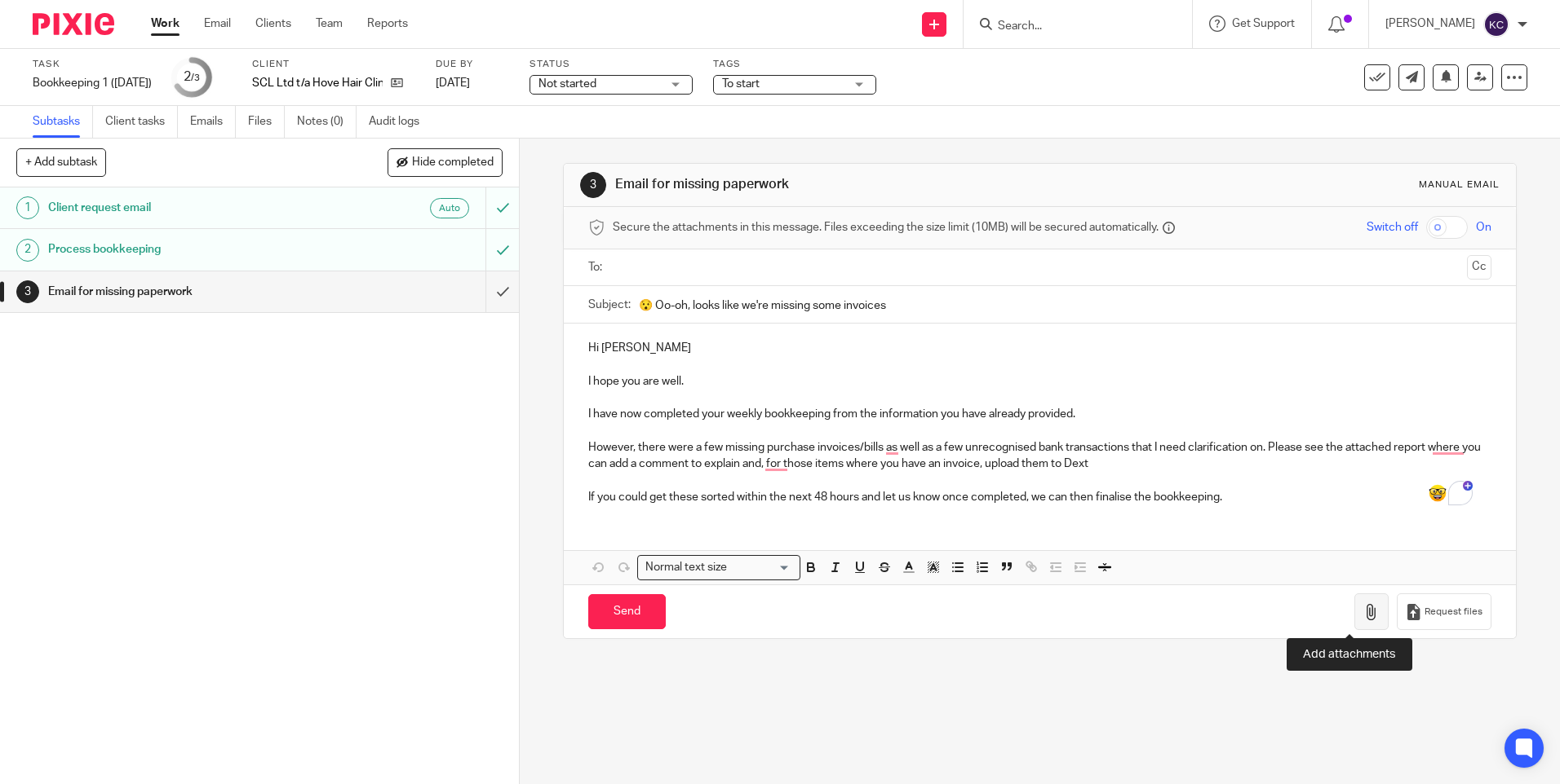
click at [1354, 617] on button "button" at bounding box center [1371, 611] width 34 height 37
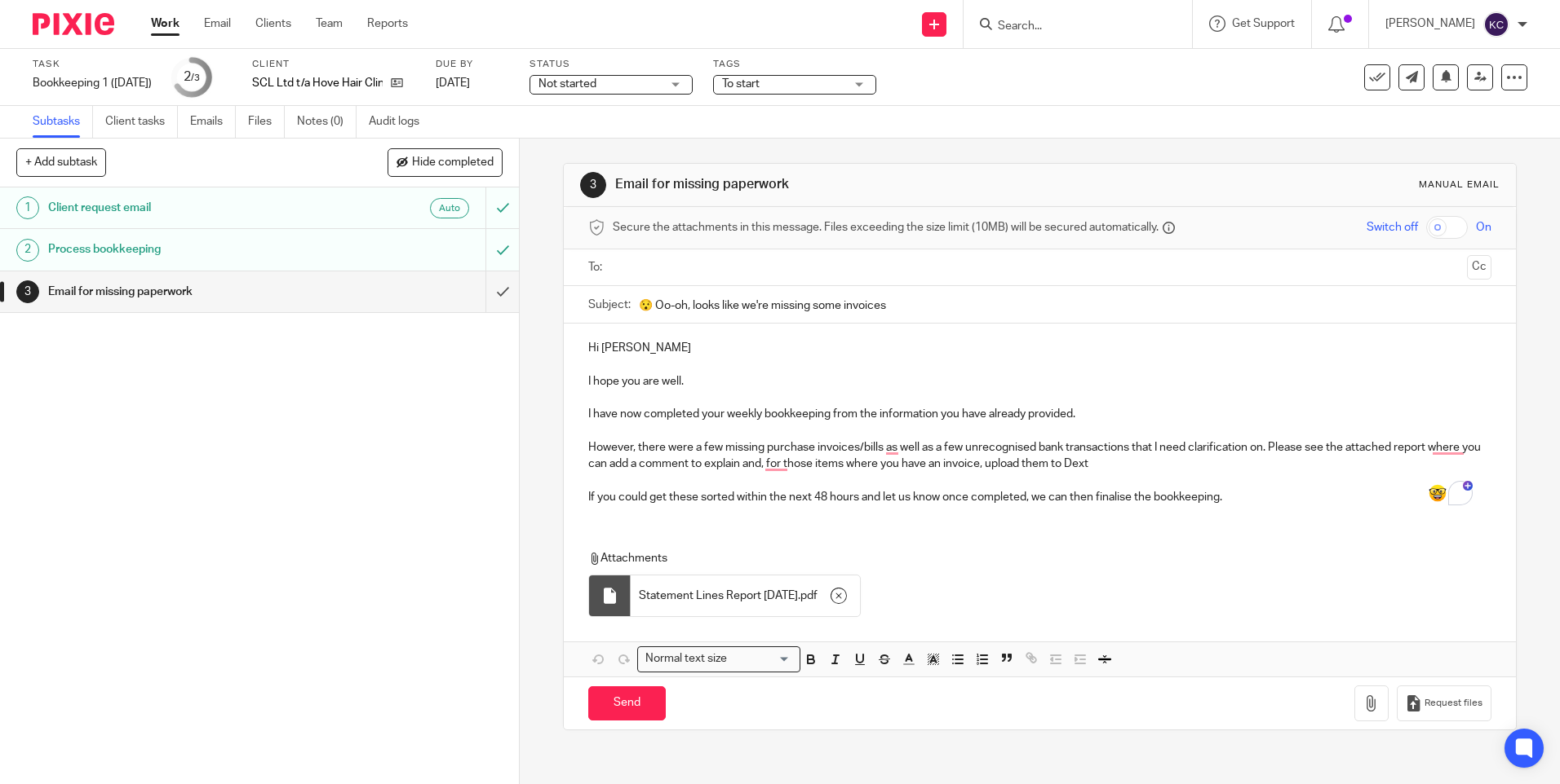
click at [629, 273] on input "text" at bounding box center [1039, 267] width 842 height 19
click at [643, 706] on input "Send" at bounding box center [627, 706] width 78 height 35
type input "Sent"
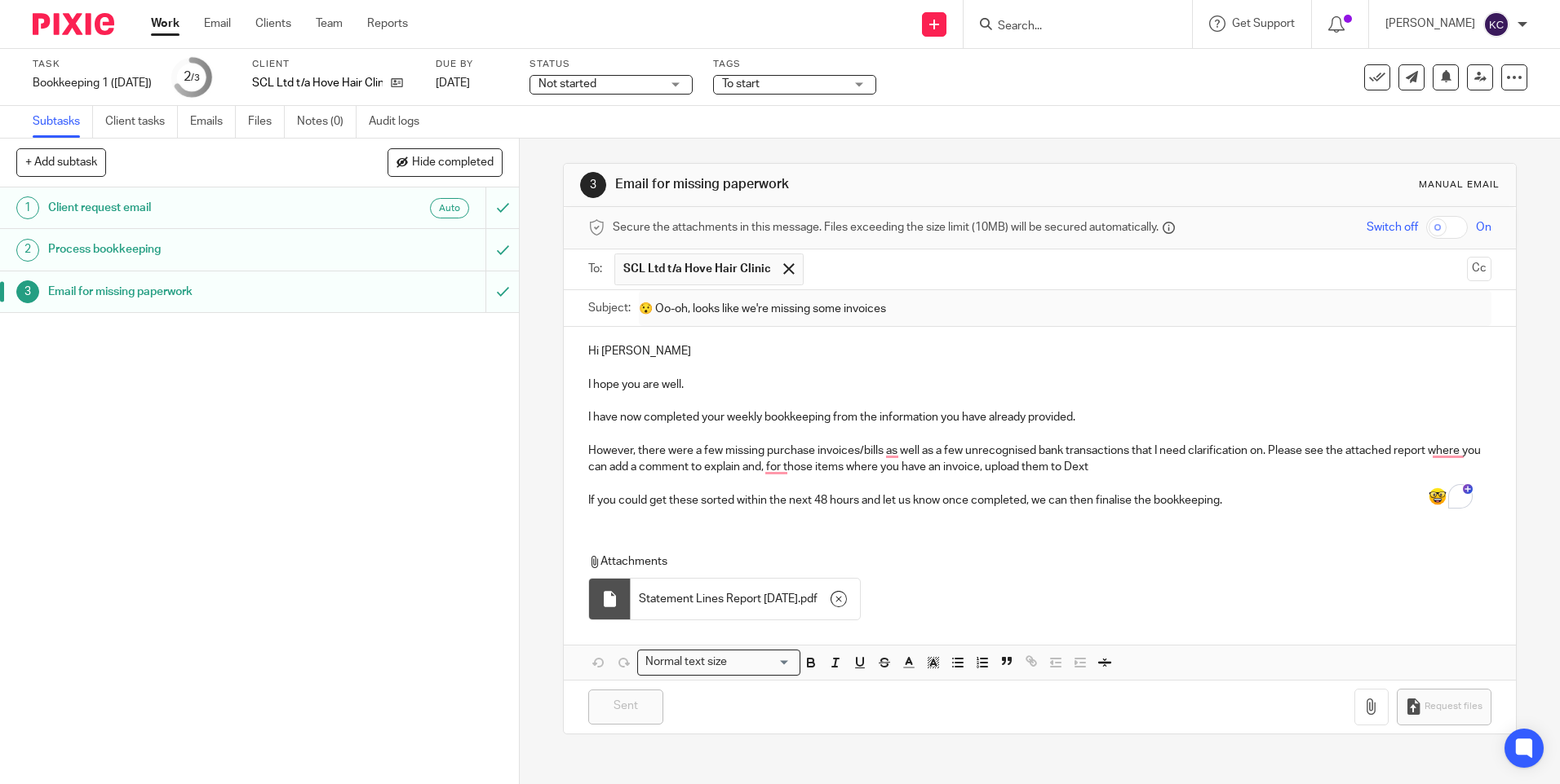
click at [166, 28] on link "Work" at bounding box center [165, 23] width 29 height 16
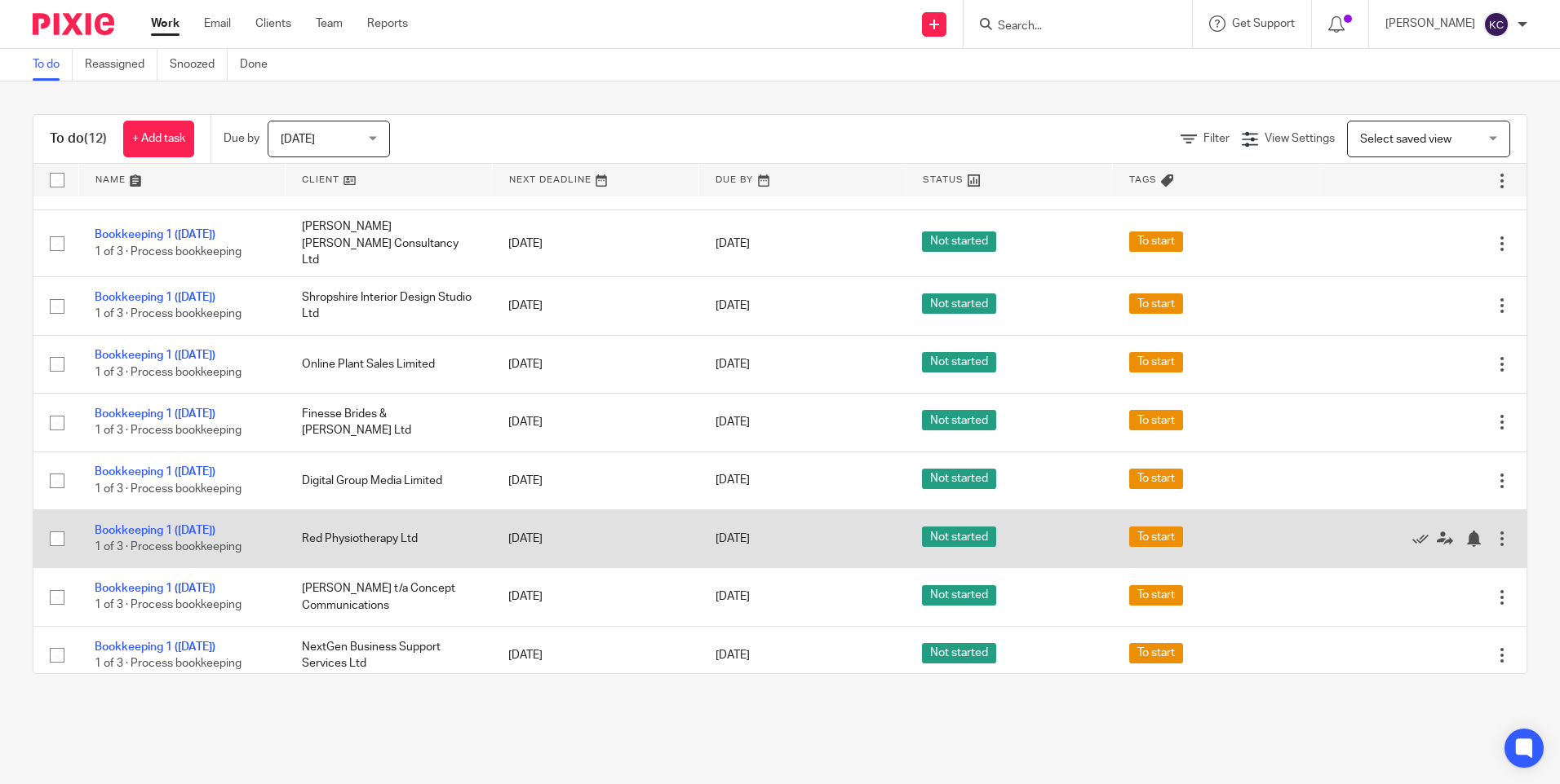
scroll to position [222, 0]
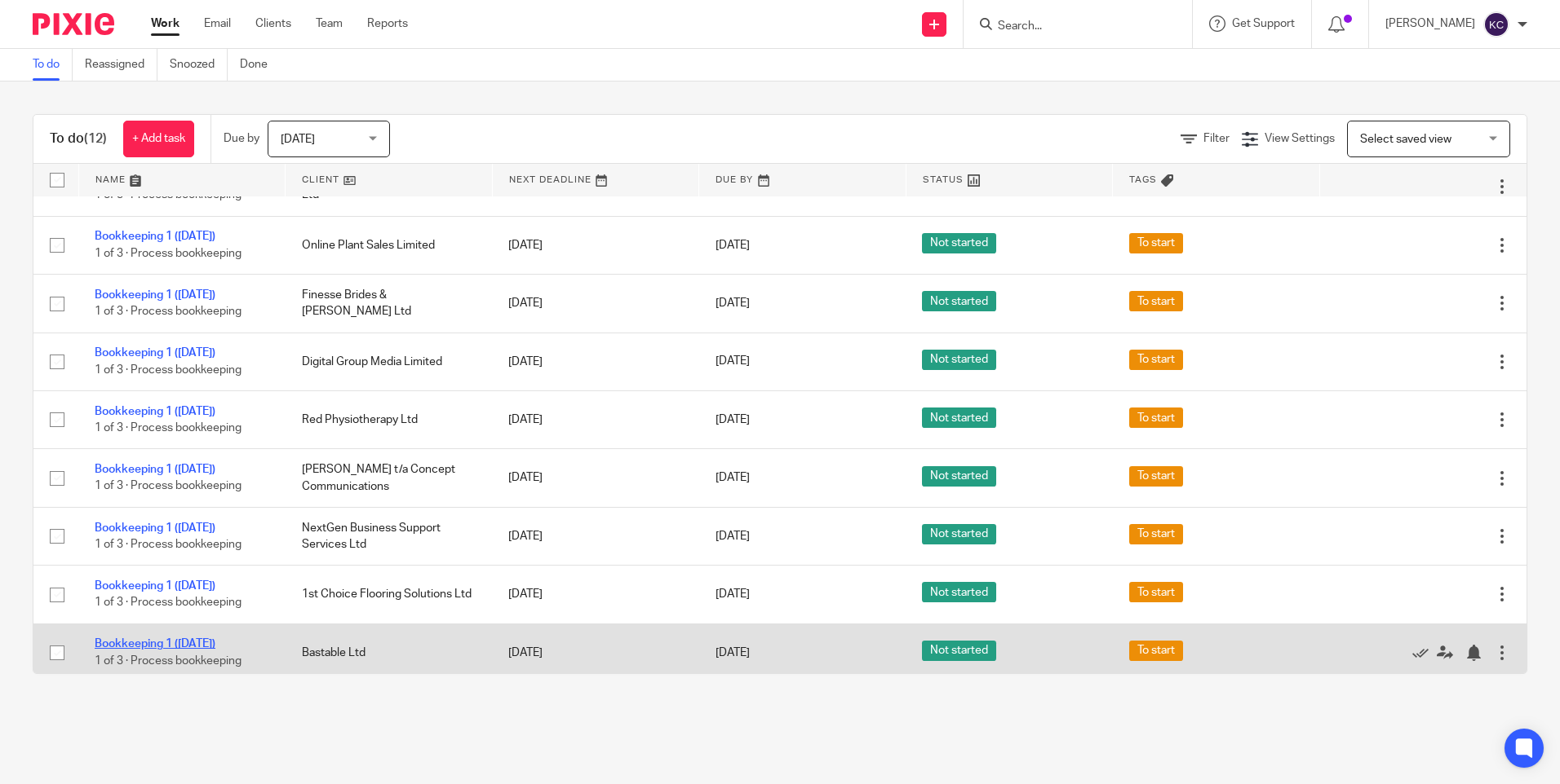
click at [177, 639] on link "Bookkeeping 1 ([DATE])" at bounding box center [154, 644] width 120 height 12
